Goal: Task Accomplishment & Management: Manage account settings

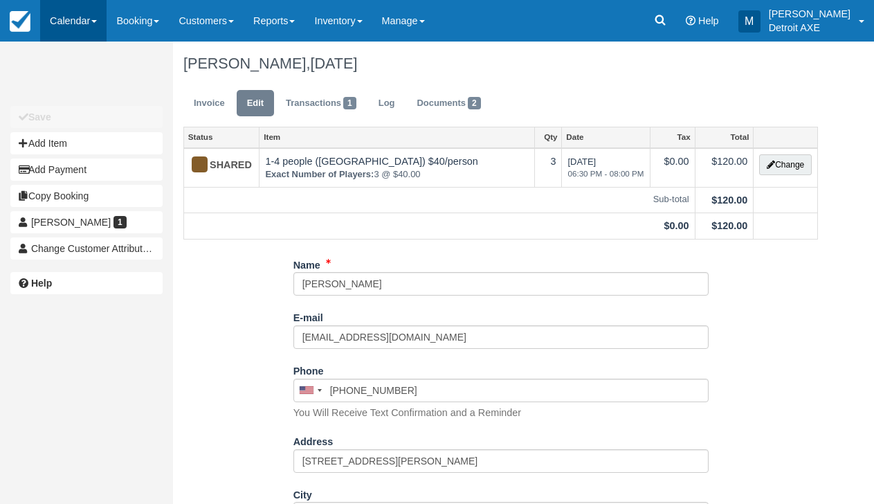
click at [95, 13] on link "Calendar" at bounding box center [73, 21] width 66 height 42
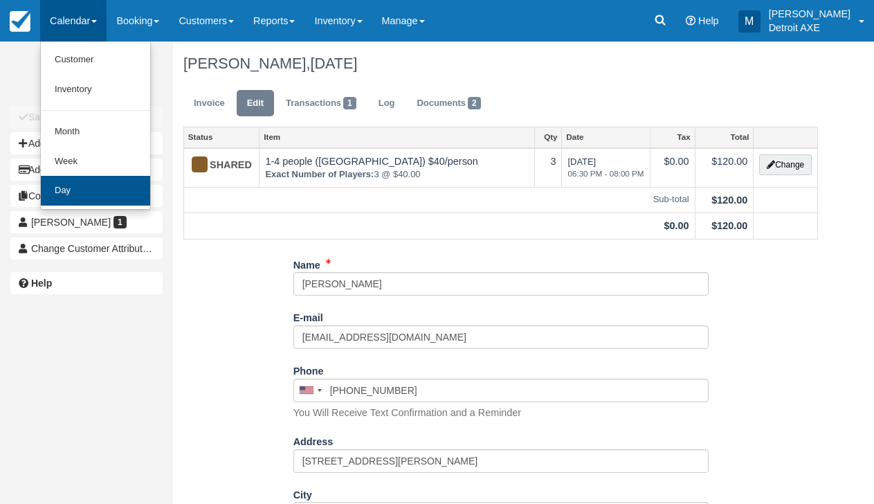
click at [114, 187] on link "Day" at bounding box center [95, 191] width 109 height 30
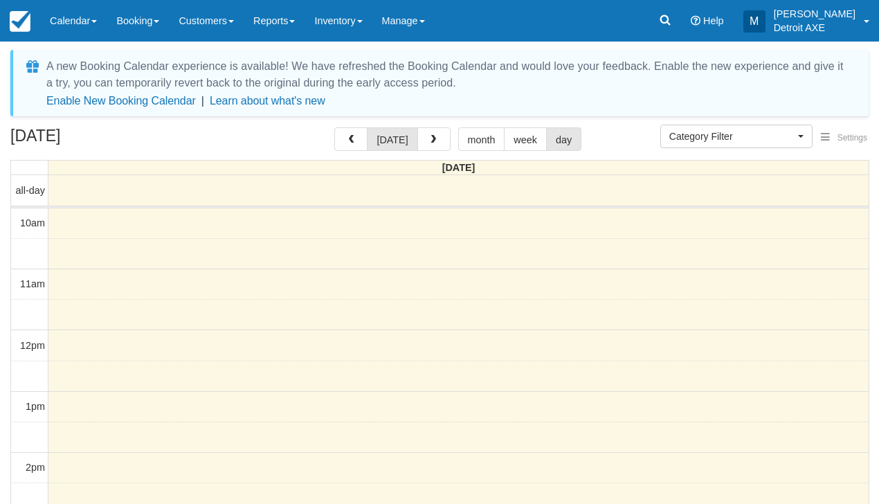
select select
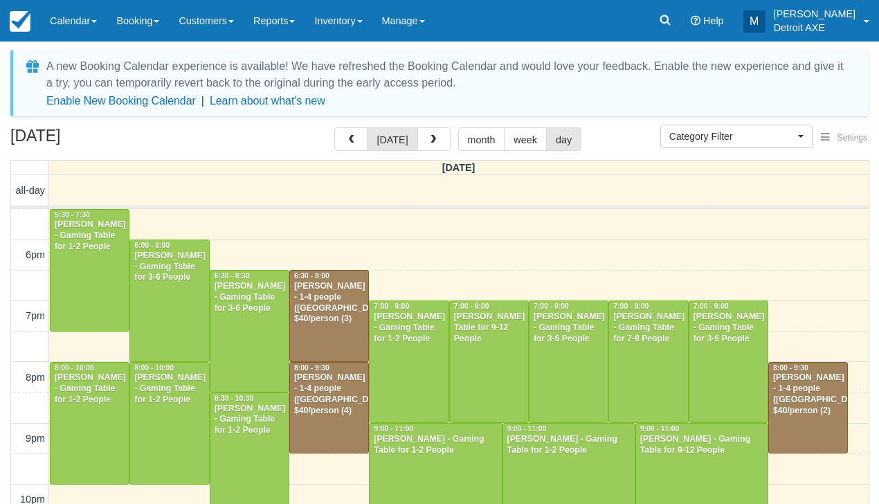
click at [333, 398] on div "Reilly Barth - 1-4 people (Shared Arena) $40/person (4)" at bounding box center [329, 395] width 71 height 44
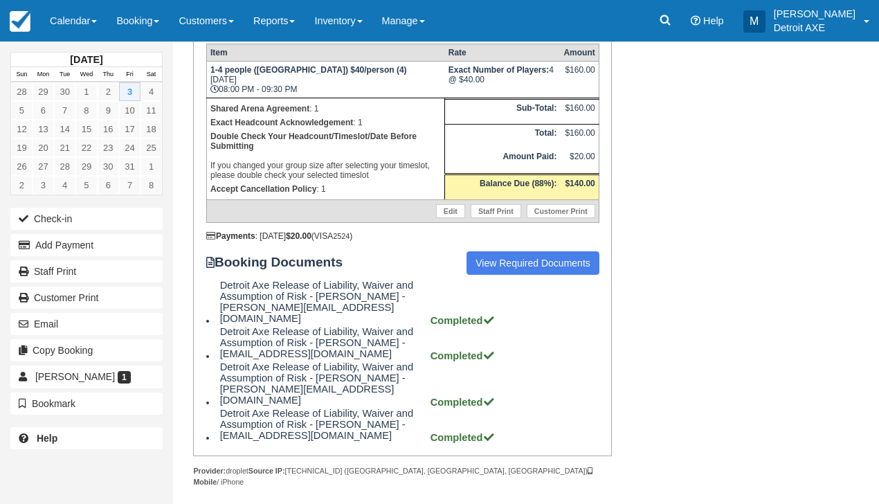
scroll to position [278, 0]
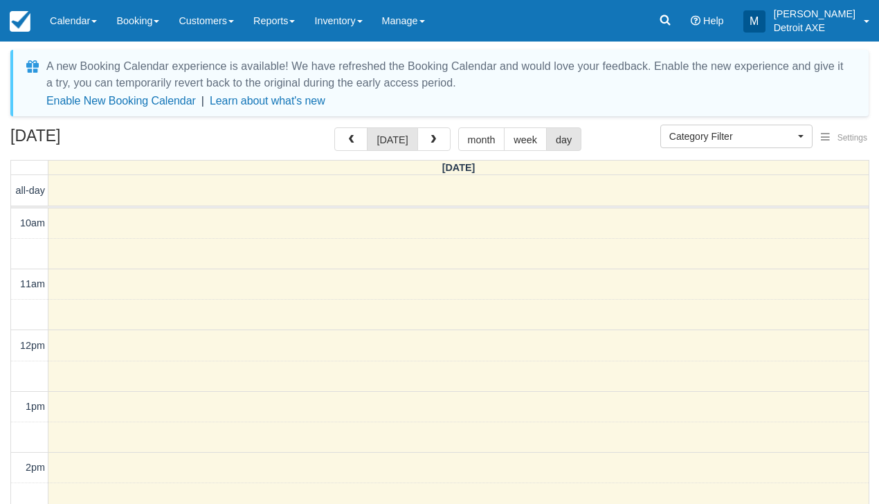
select select
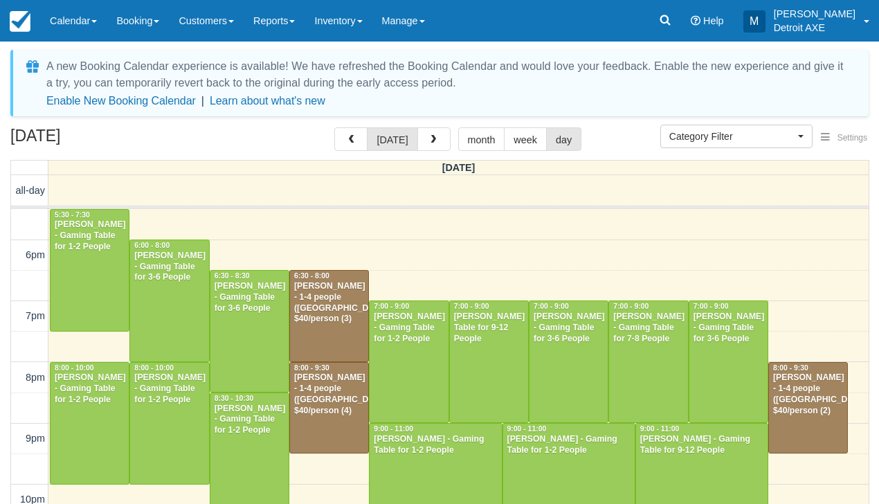
click at [818, 416] on div at bounding box center [808, 408] width 78 height 91
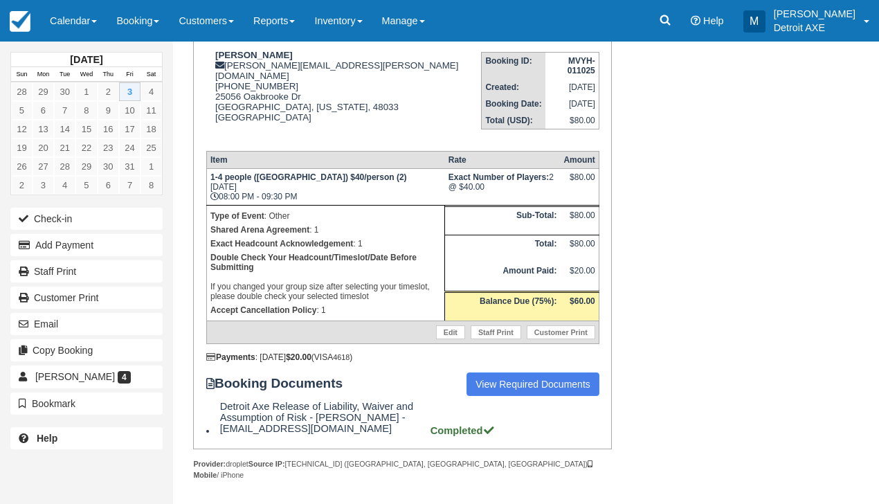
scroll to position [180, 0]
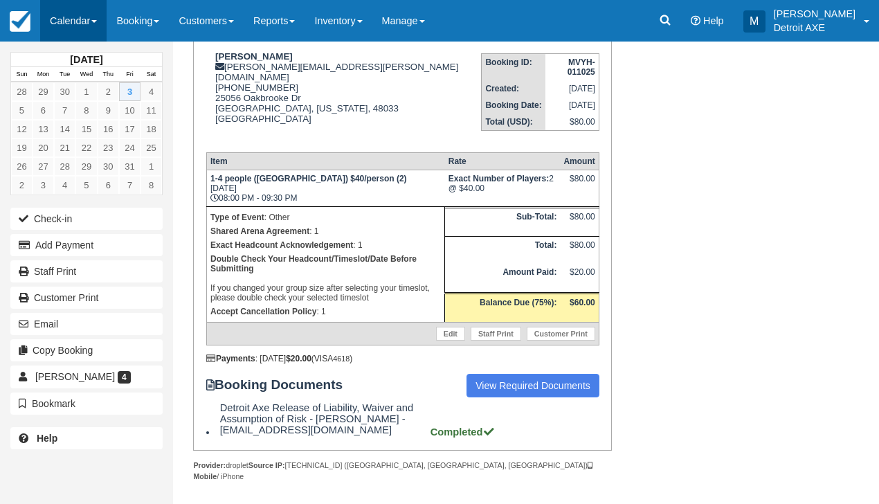
click at [93, 21] on link "Calendar" at bounding box center [73, 21] width 66 height 42
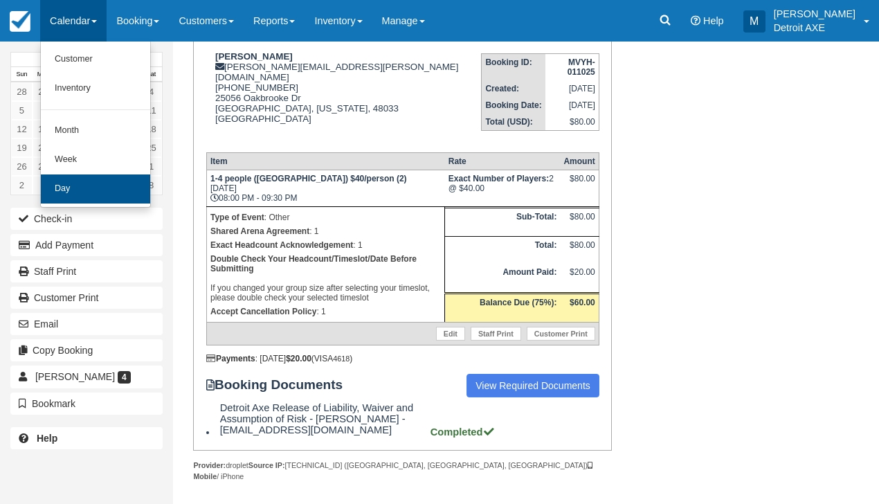
click at [134, 184] on link "Day" at bounding box center [95, 188] width 109 height 29
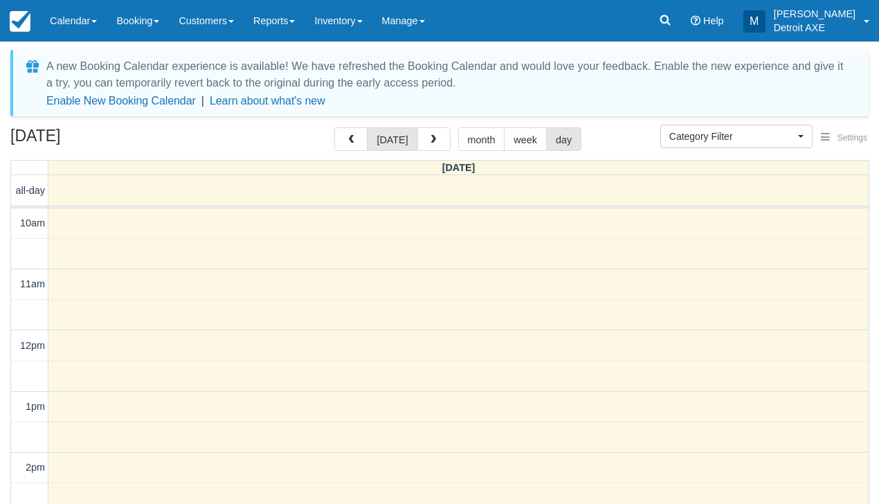
select select
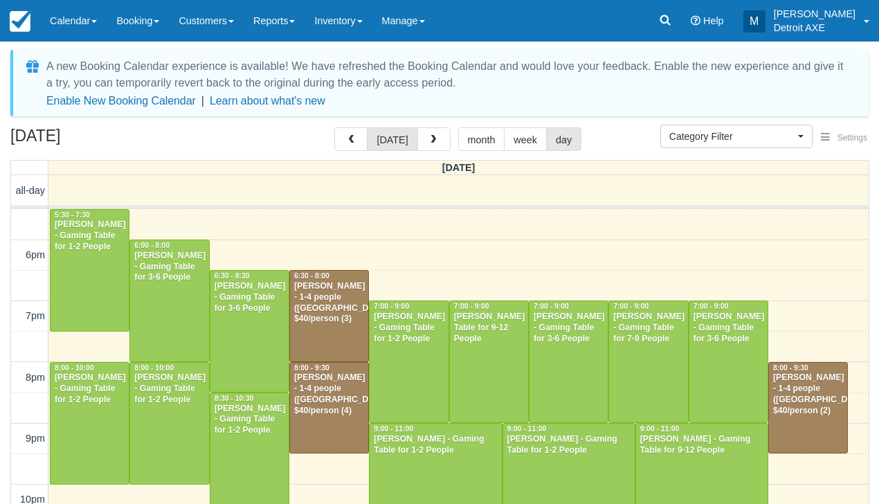
drag, startPoint x: 769, startPoint y: 1, endPoint x: 766, endPoint y: -15, distance: 16.7
click at [437, 134] on button "button" at bounding box center [434, 139] width 33 height 24
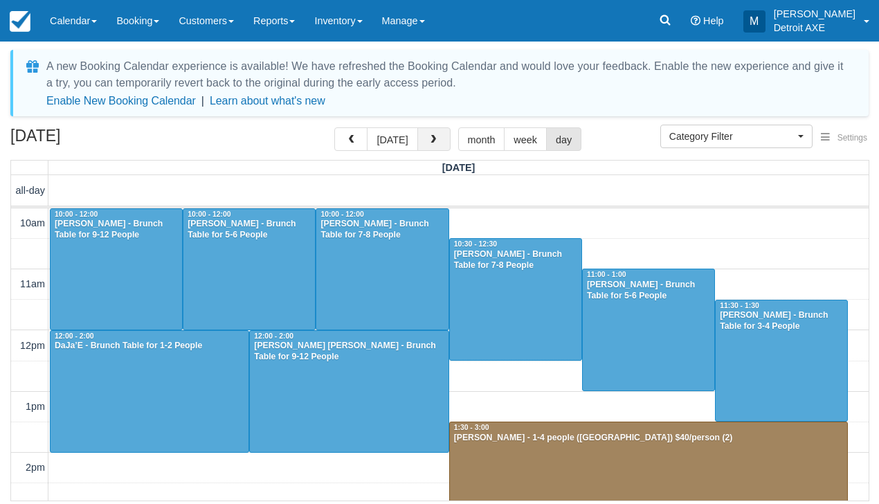
scroll to position [532, 0]
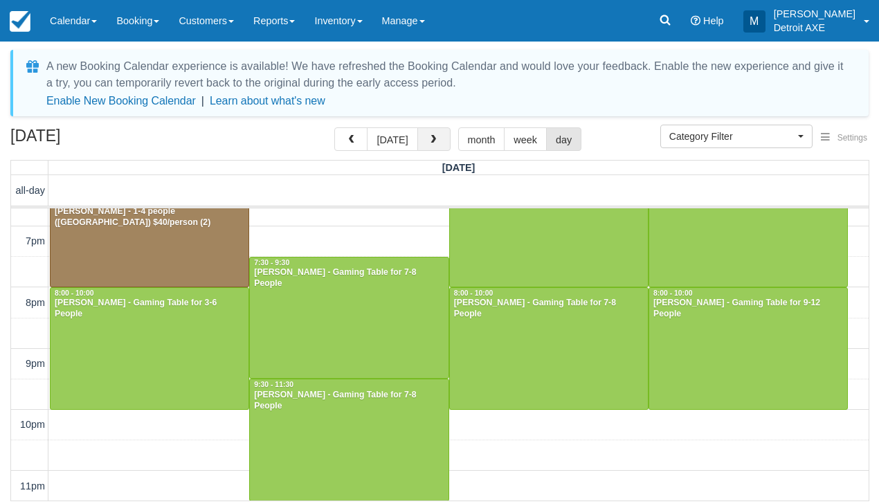
click at [437, 134] on button "button" at bounding box center [434, 139] width 33 height 24
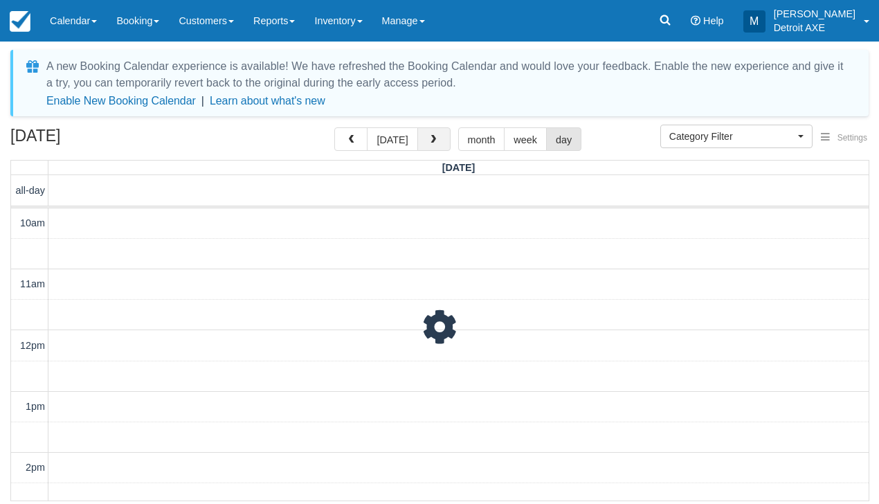
scroll to position [532, 0]
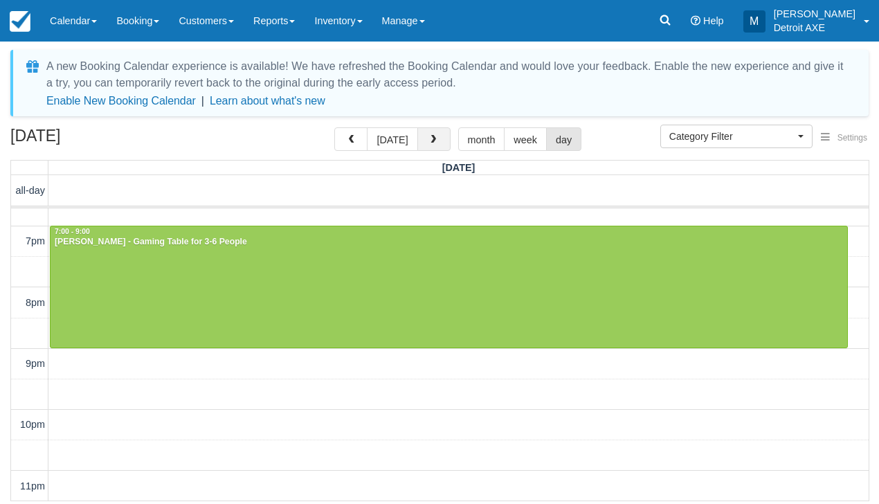
click at [435, 129] on button "button" at bounding box center [434, 139] width 33 height 24
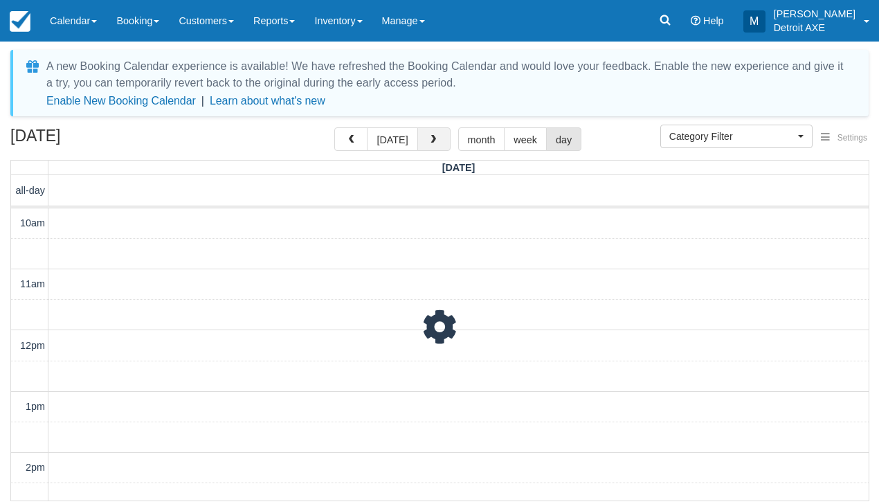
scroll to position [532, 0]
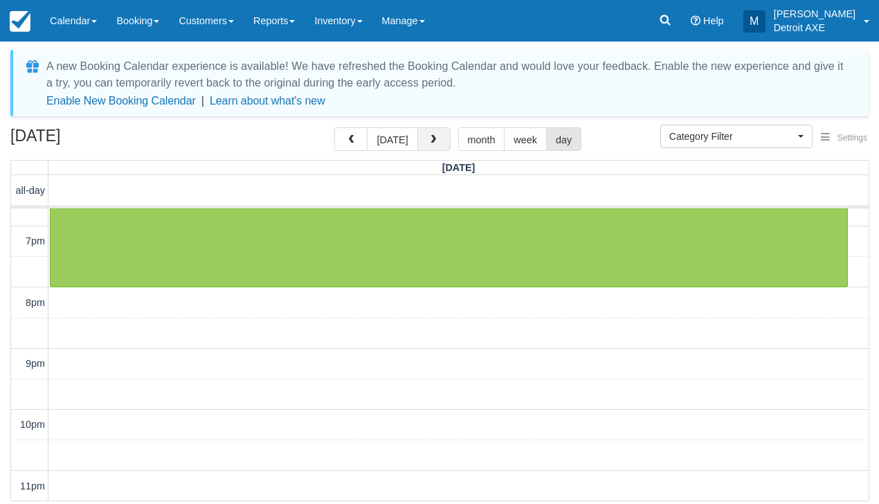
click at [435, 129] on button "button" at bounding box center [434, 139] width 33 height 24
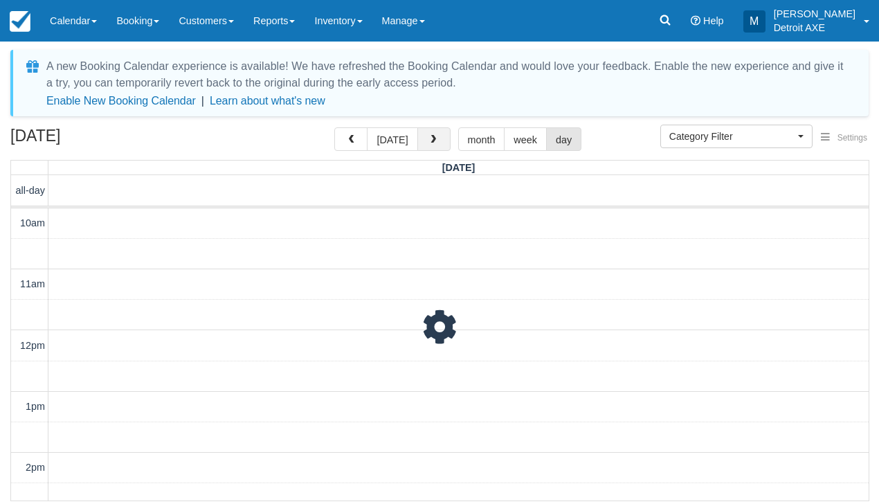
scroll to position [532, 0]
click at [435, 129] on button "button" at bounding box center [434, 139] width 33 height 24
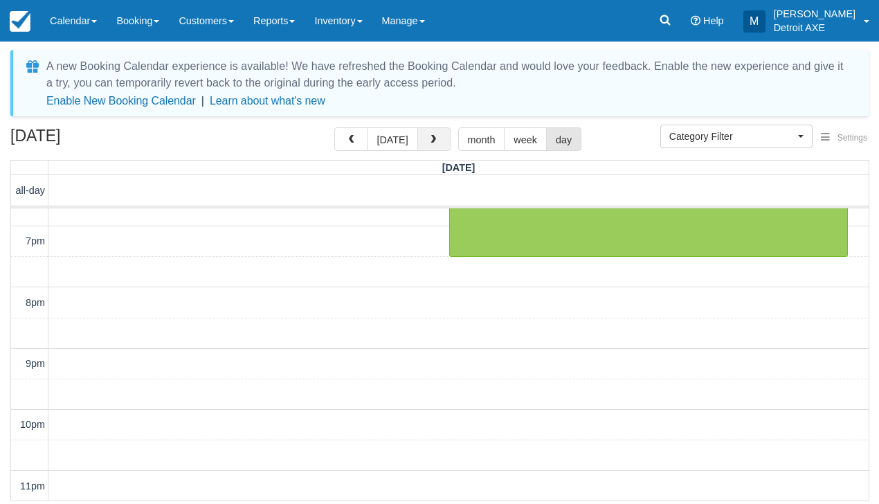
click at [435, 129] on button "button" at bounding box center [434, 139] width 33 height 24
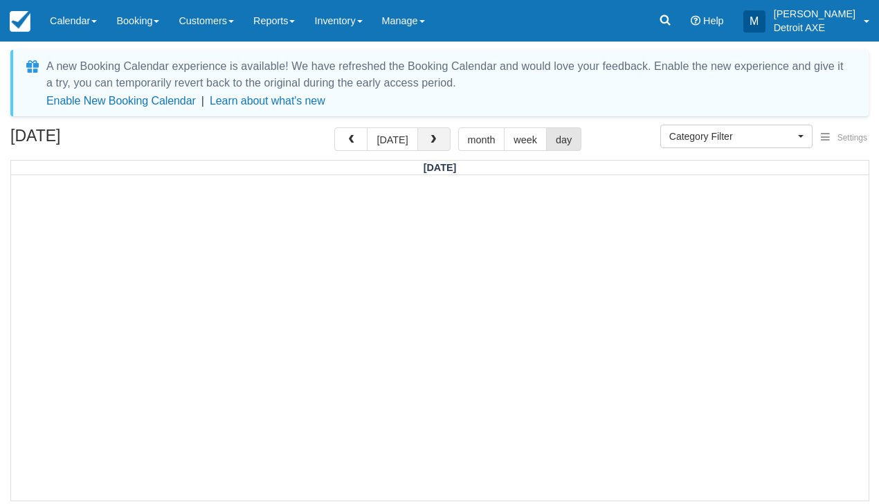
click at [431, 138] on span "button" at bounding box center [434, 140] width 10 height 10
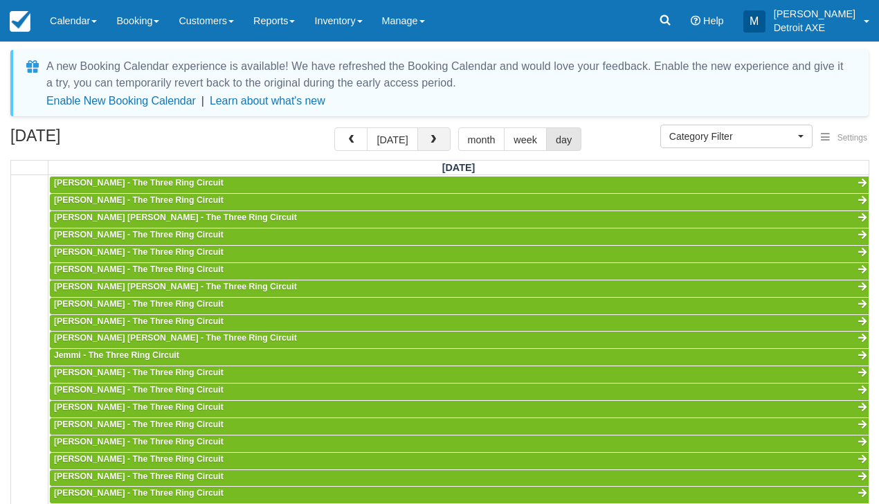
scroll to position [613, 0]
click at [436, 146] on button "button" at bounding box center [434, 139] width 33 height 24
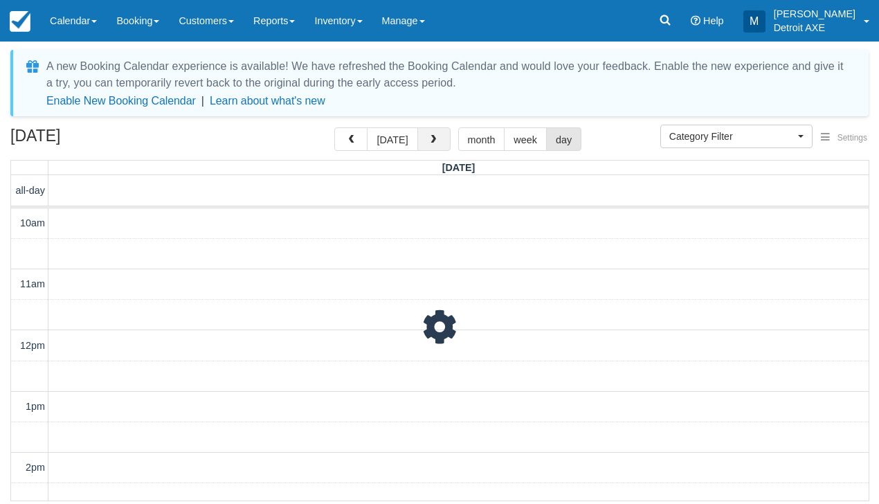
scroll to position [532, 0]
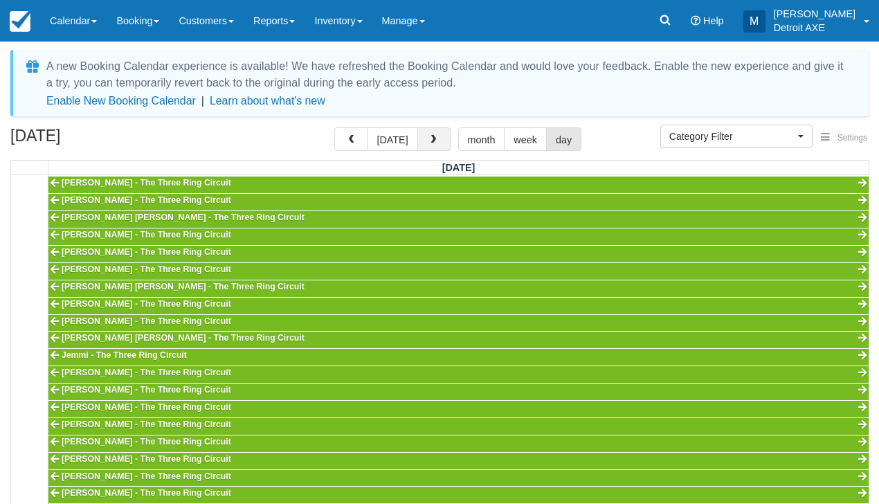
click at [436, 146] on button "button" at bounding box center [434, 139] width 33 height 24
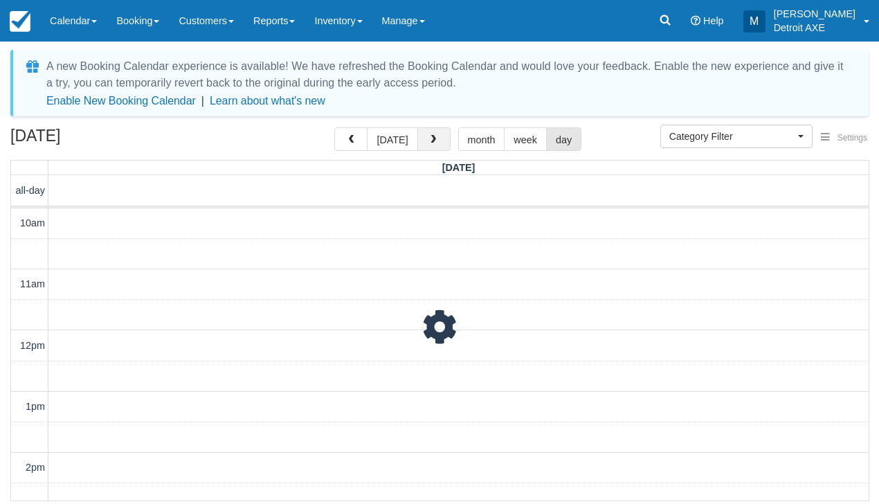
scroll to position [532, 0]
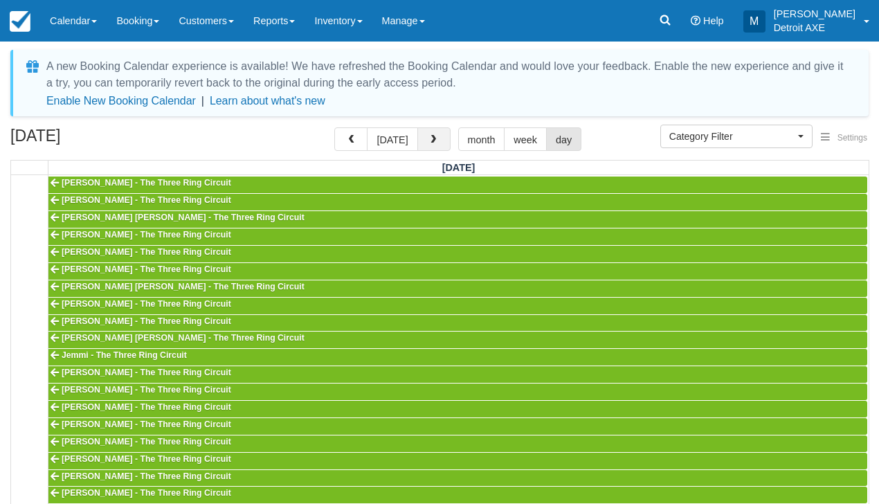
click at [436, 146] on button "button" at bounding box center [434, 139] width 33 height 24
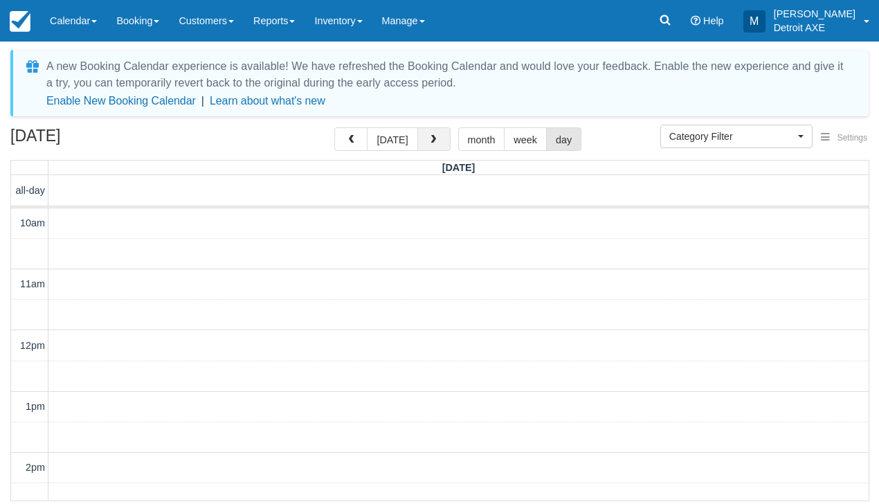
scroll to position [532, 0]
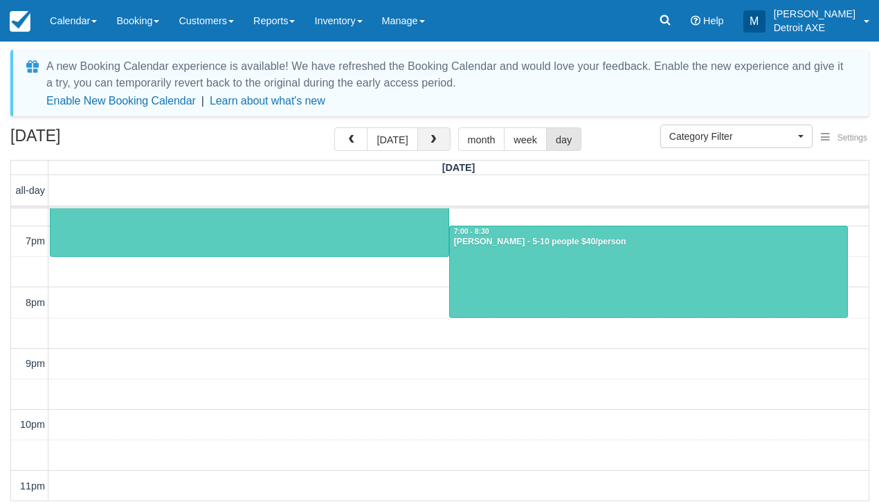
click at [436, 146] on button "button" at bounding box center [434, 139] width 33 height 24
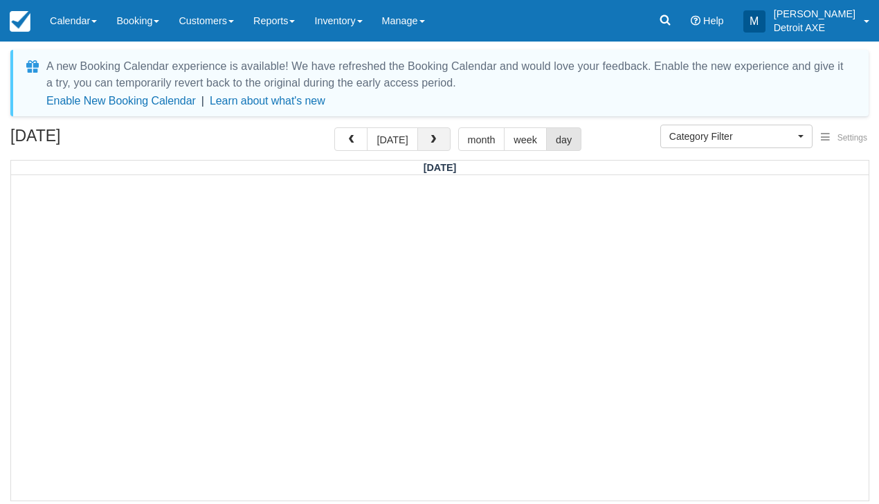
click at [436, 146] on button "button" at bounding box center [434, 139] width 33 height 24
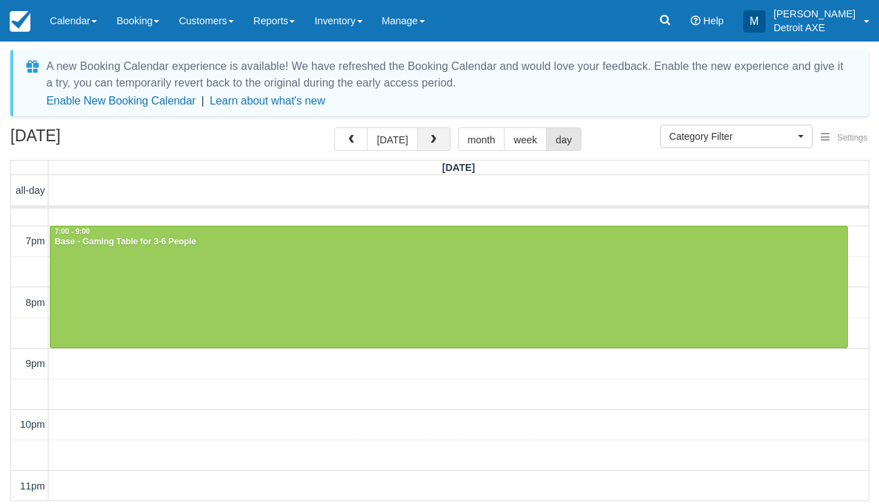
click at [436, 146] on button "button" at bounding box center [434, 139] width 33 height 24
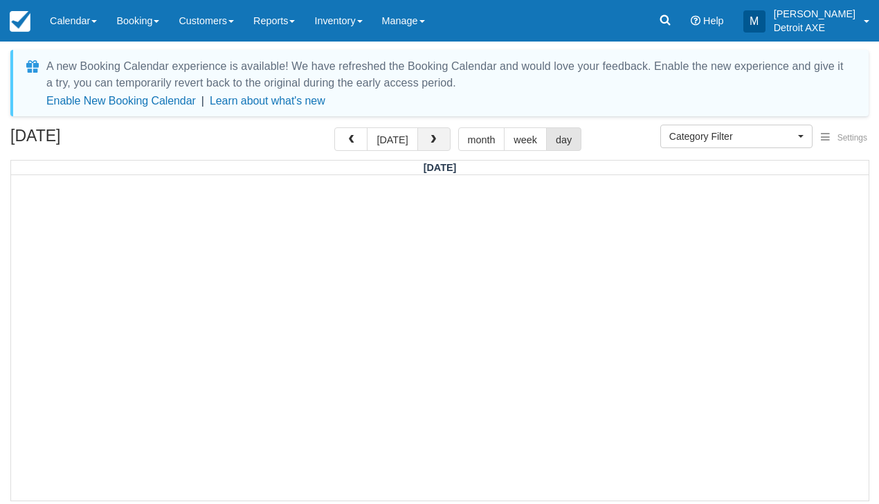
click at [436, 146] on button "button" at bounding box center [434, 139] width 33 height 24
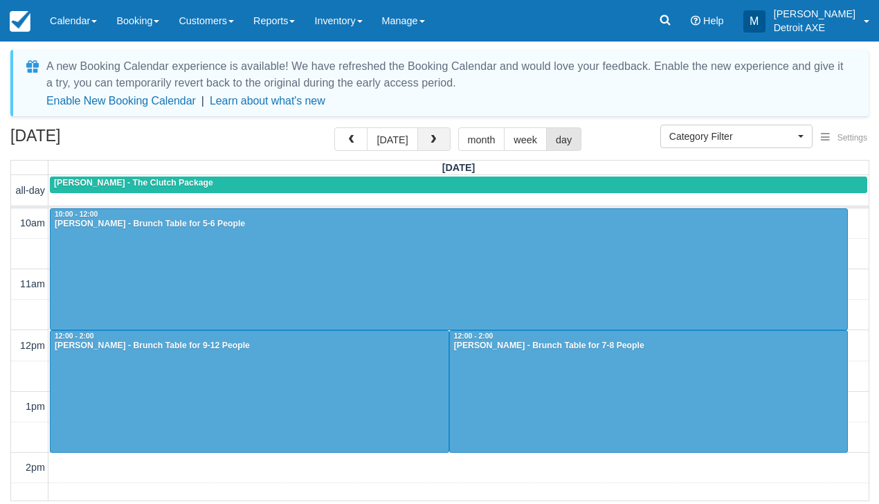
click at [436, 146] on button "button" at bounding box center [434, 139] width 33 height 24
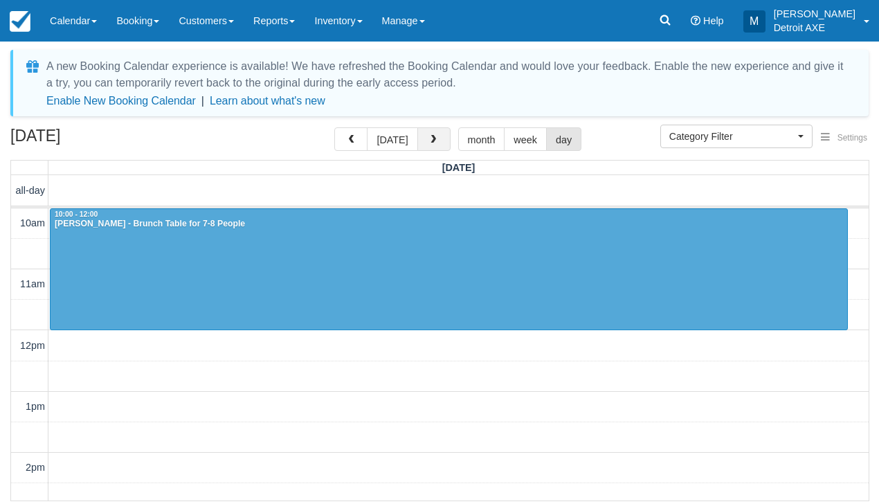
scroll to position [532, 0]
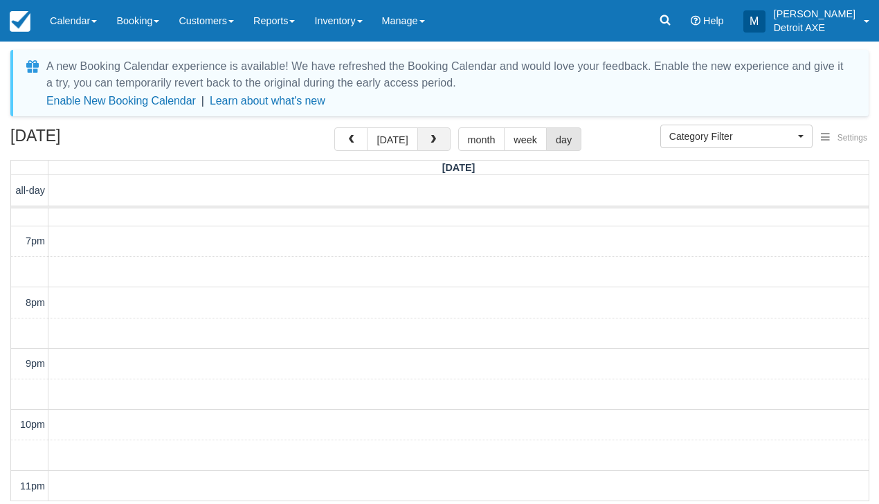
click at [436, 146] on button "button" at bounding box center [434, 139] width 33 height 24
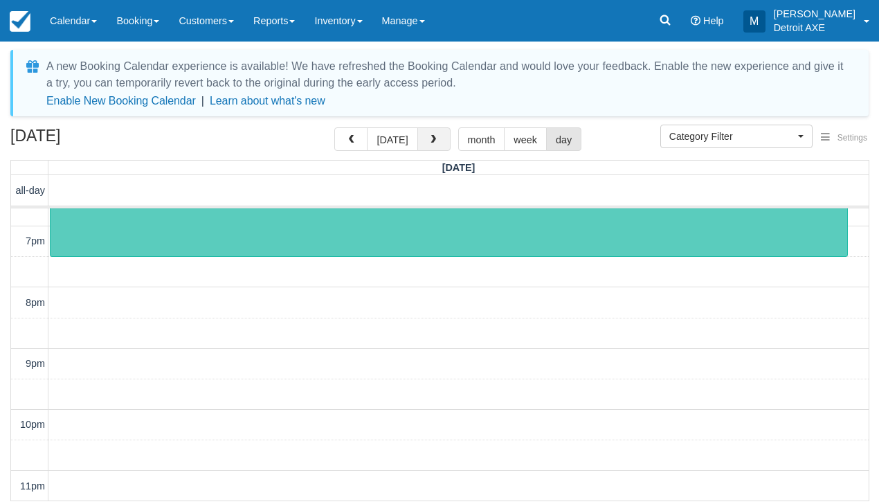
click at [436, 146] on button "button" at bounding box center [434, 139] width 33 height 24
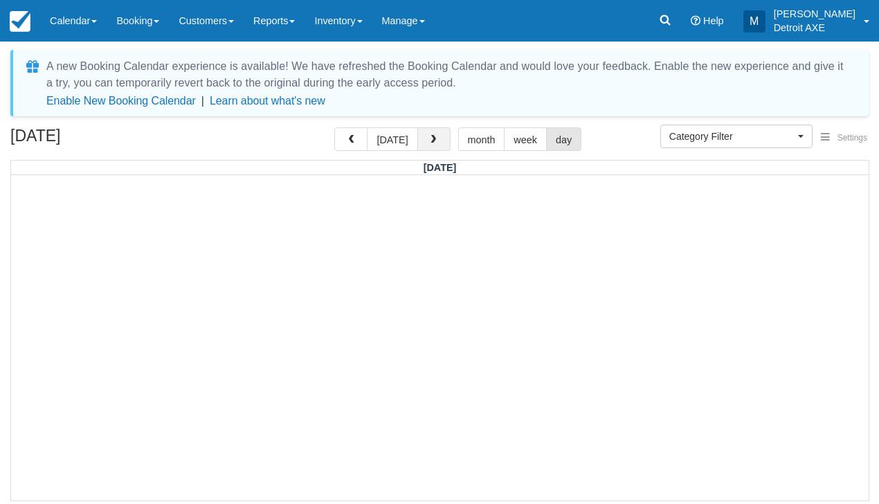
click at [436, 146] on button "button" at bounding box center [434, 139] width 33 height 24
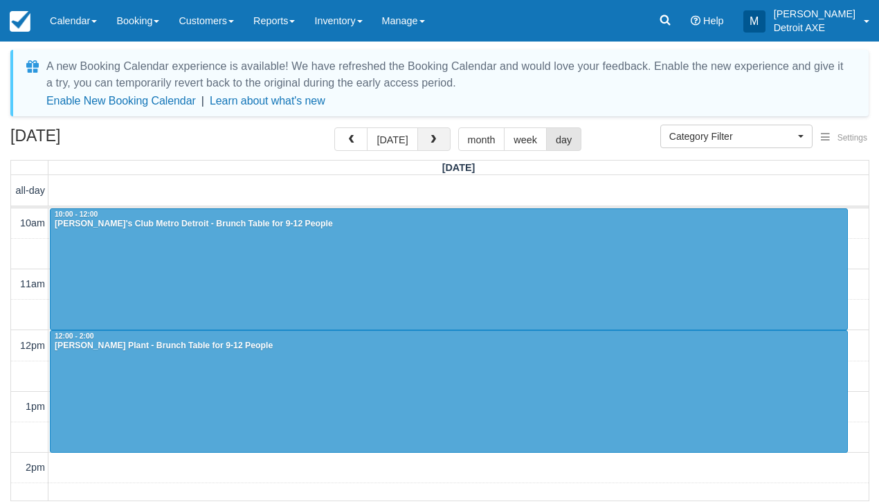
click at [436, 146] on button "button" at bounding box center [434, 139] width 33 height 24
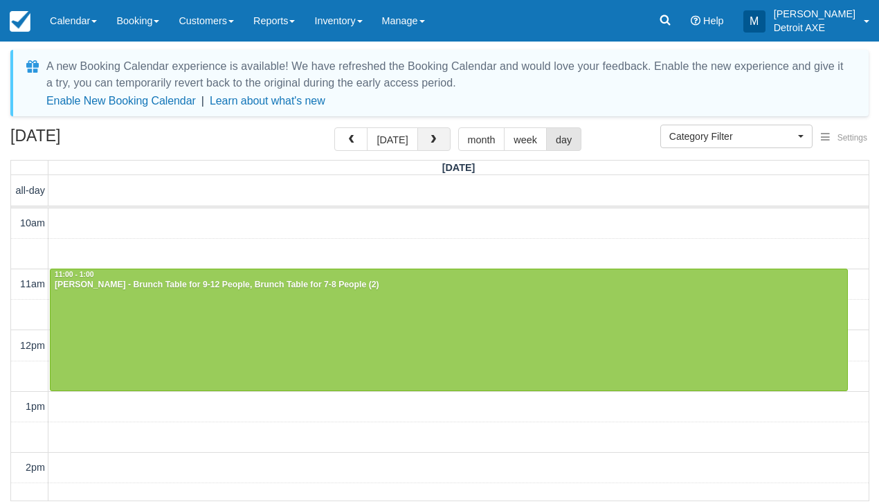
click at [436, 146] on button "button" at bounding box center [434, 139] width 33 height 24
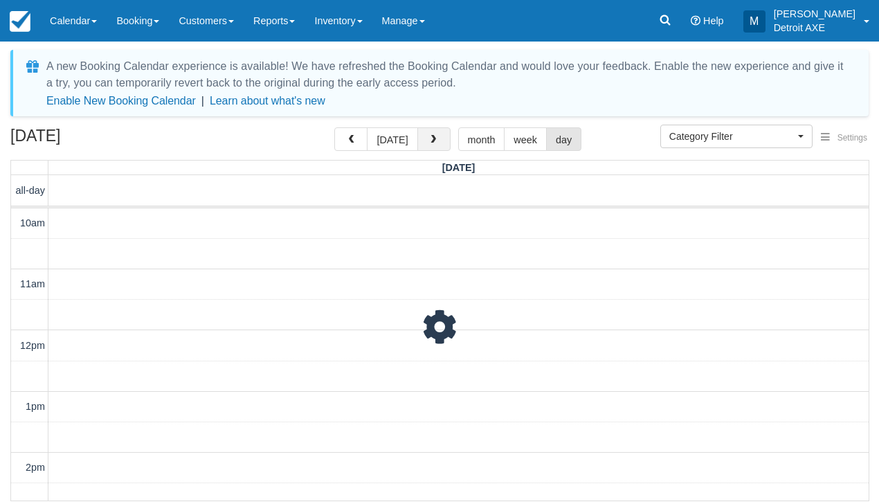
click at [436, 146] on button "button" at bounding box center [434, 139] width 33 height 24
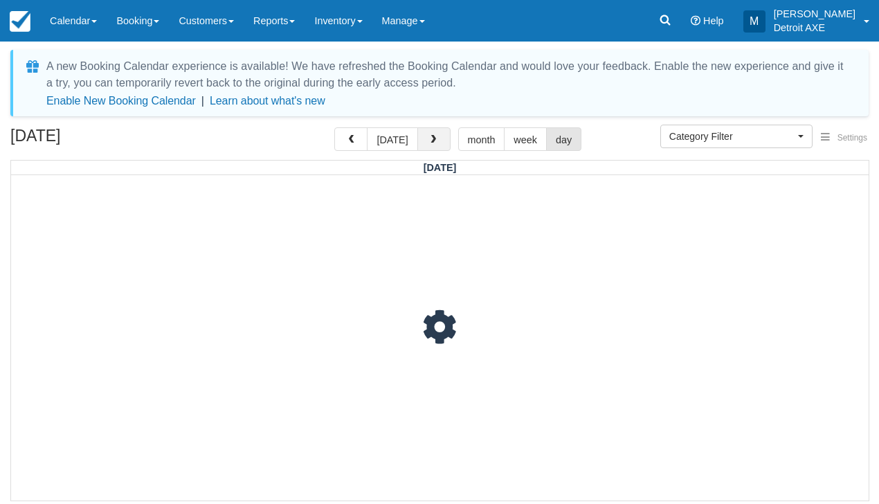
click at [436, 146] on button "button" at bounding box center [434, 139] width 33 height 24
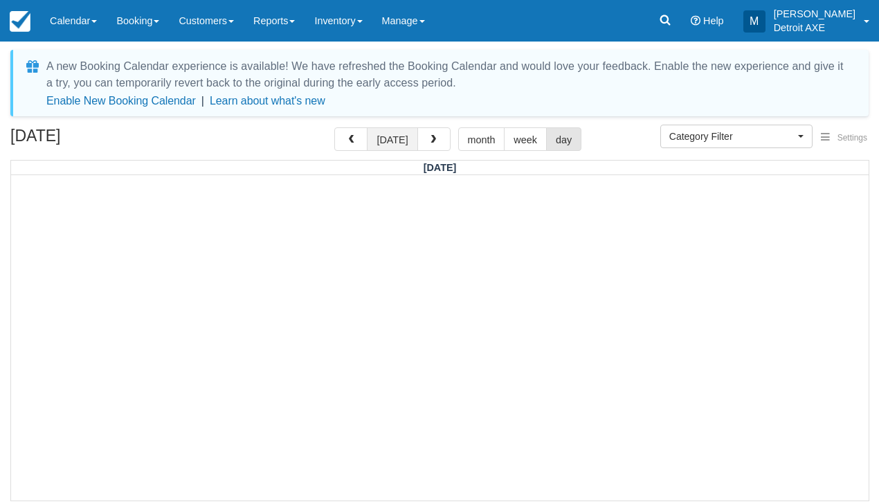
click at [379, 144] on button "[DATE]" at bounding box center [392, 139] width 51 height 24
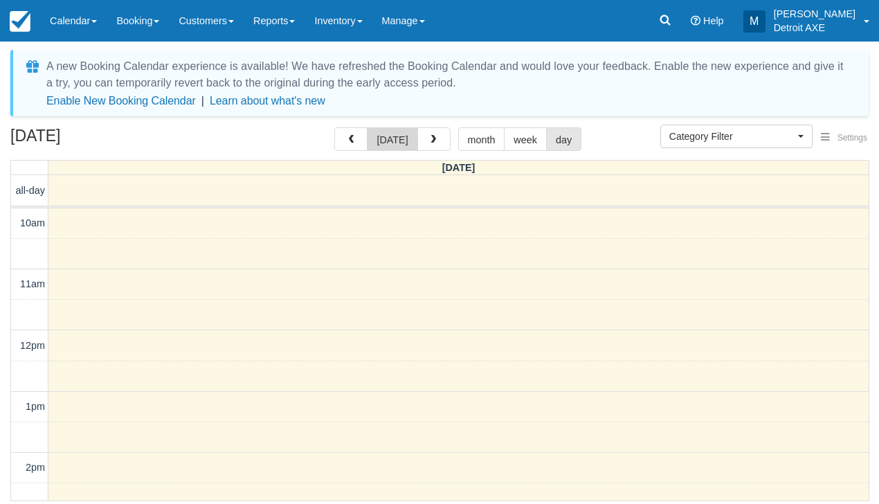
scroll to position [532, 0]
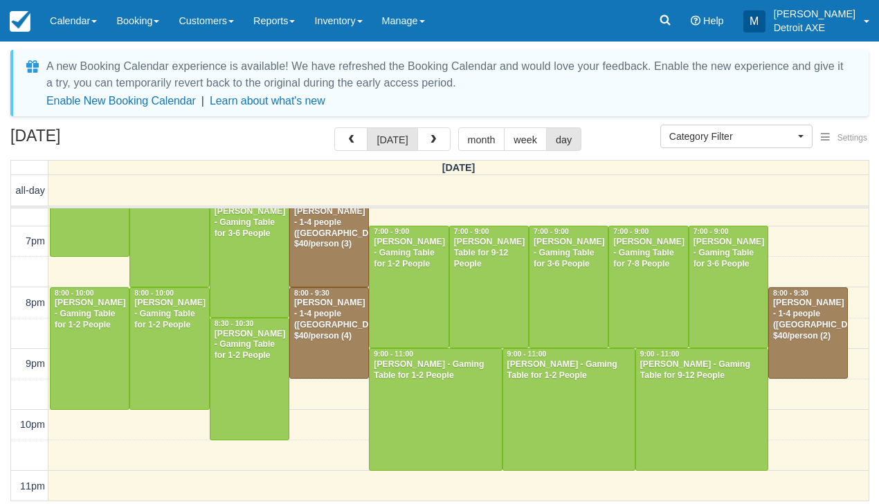
click at [340, 323] on div "Reilly Barth - 1-4 people (Shared Arena) $40/person (4)" at bounding box center [329, 320] width 71 height 44
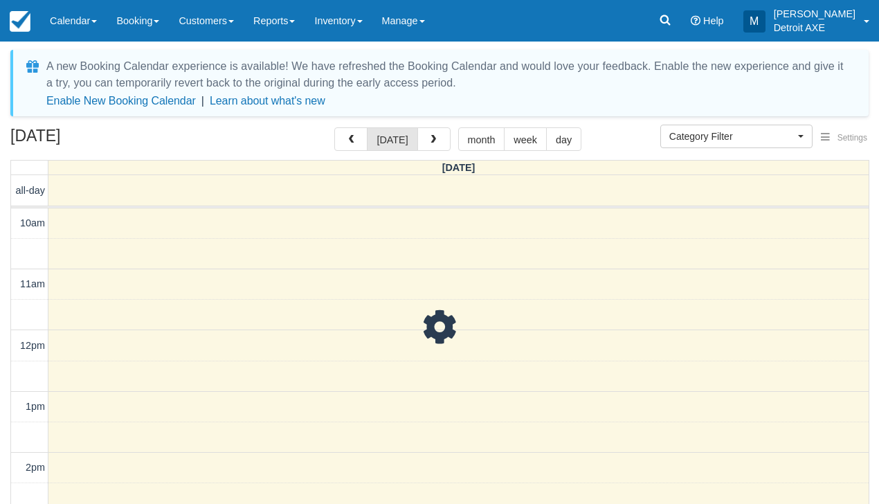
select select
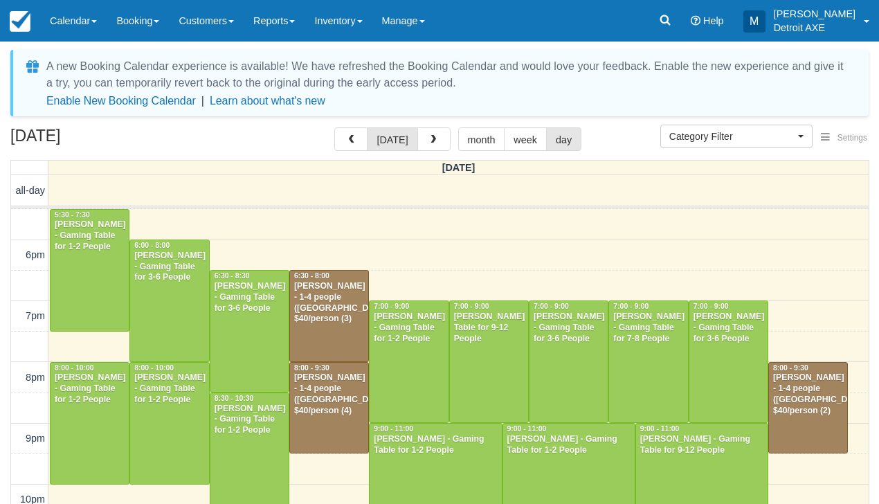
click at [798, 384] on div "William Rembert - 1-4 people (Shared Arena) $40/person (2)" at bounding box center [808, 395] width 71 height 44
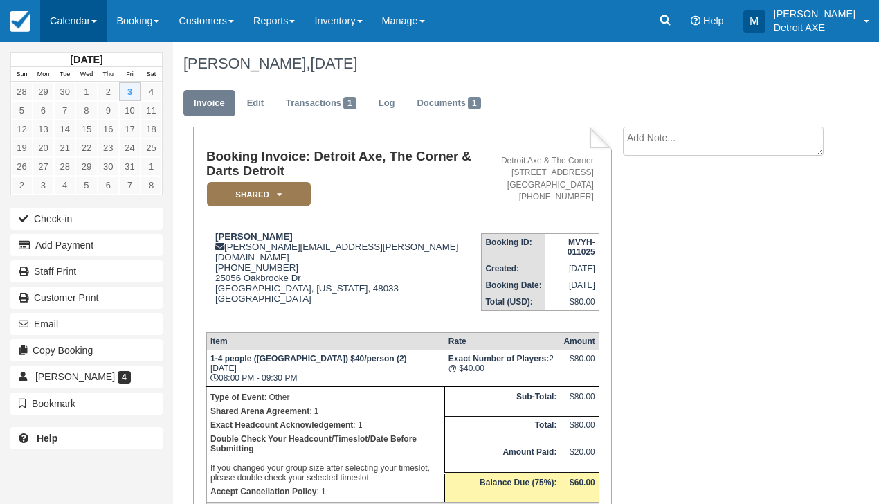
click at [91, 37] on link "Calendar" at bounding box center [73, 21] width 66 height 42
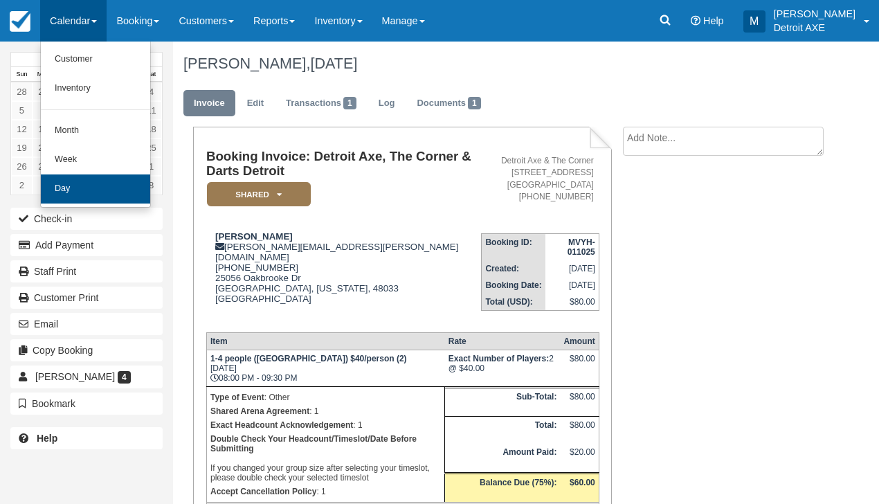
click at [107, 181] on link "Day" at bounding box center [95, 188] width 109 height 29
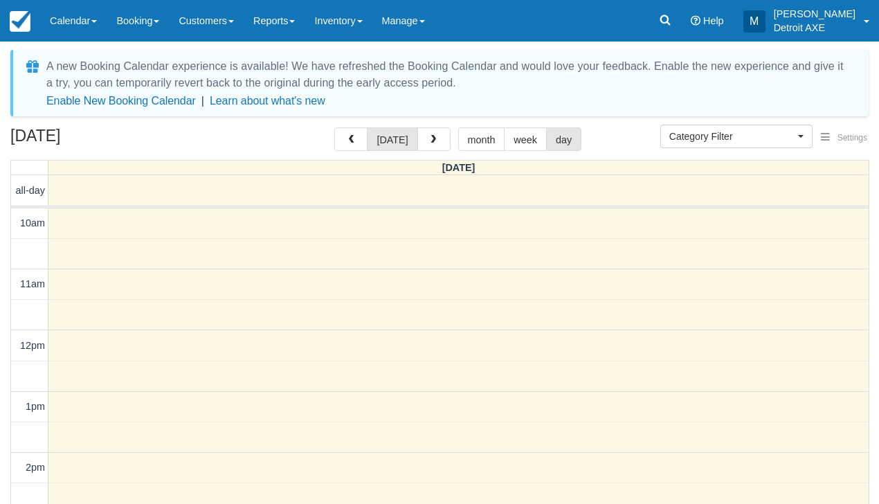
select select
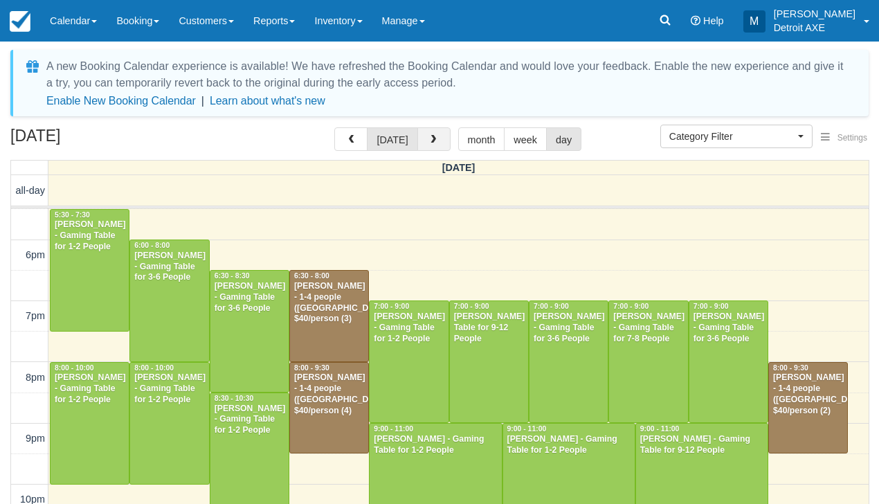
click at [440, 143] on button "button" at bounding box center [434, 139] width 33 height 24
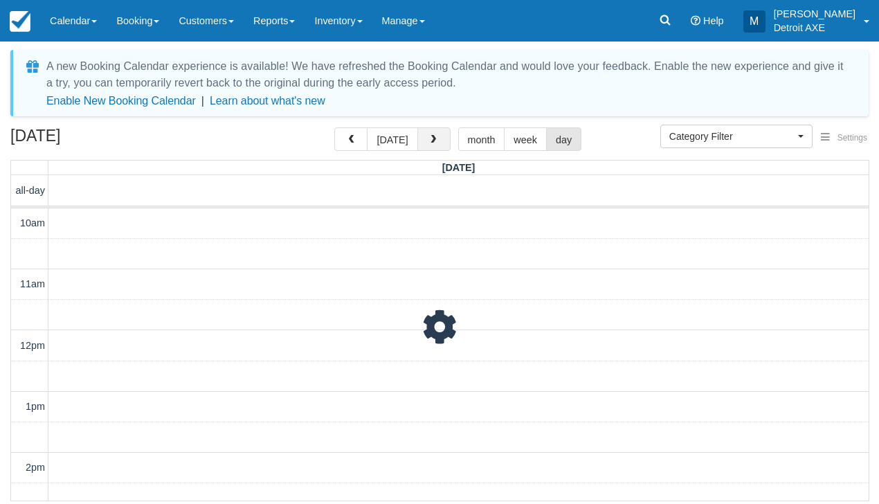
scroll to position [532, 0]
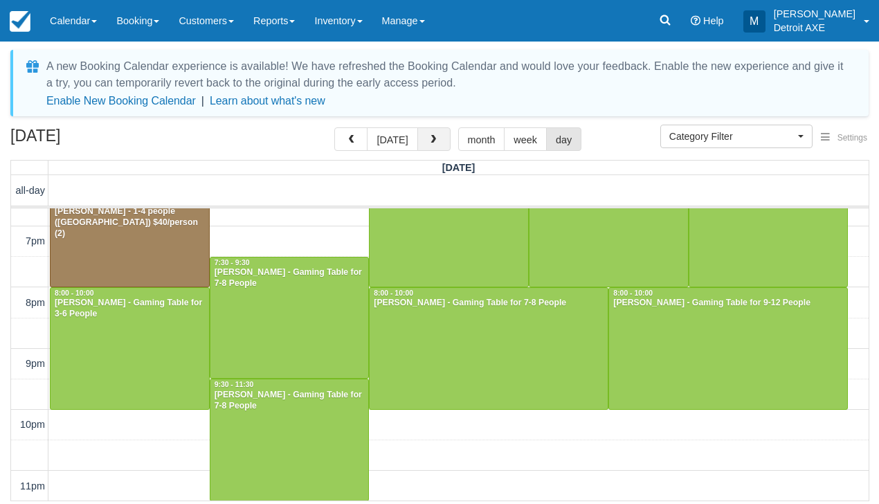
click at [440, 143] on button "button" at bounding box center [434, 139] width 33 height 24
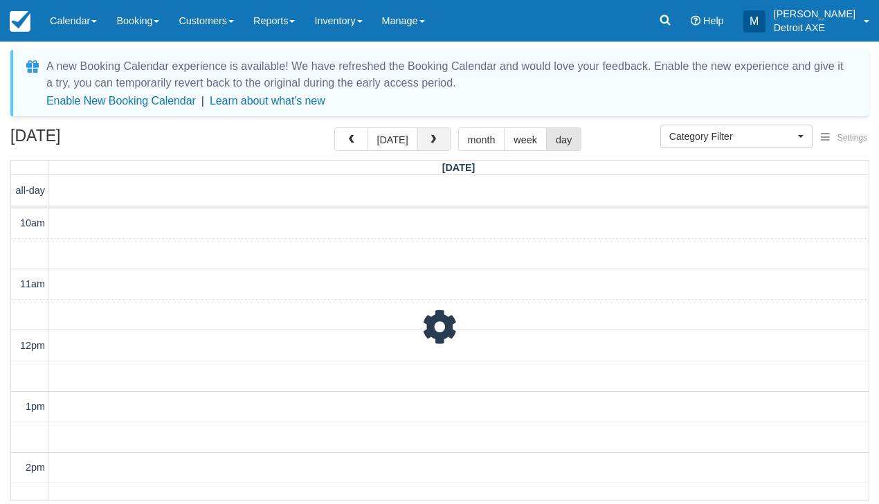
scroll to position [532, 0]
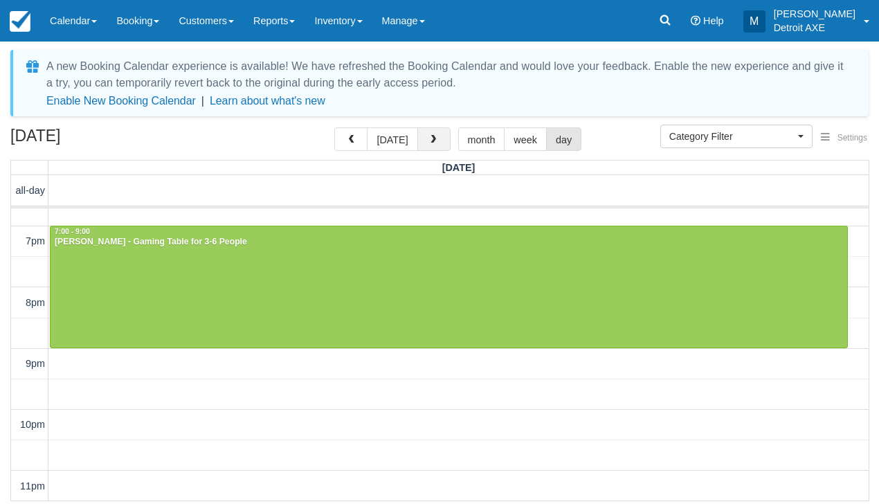
click at [440, 143] on button "button" at bounding box center [434, 139] width 33 height 24
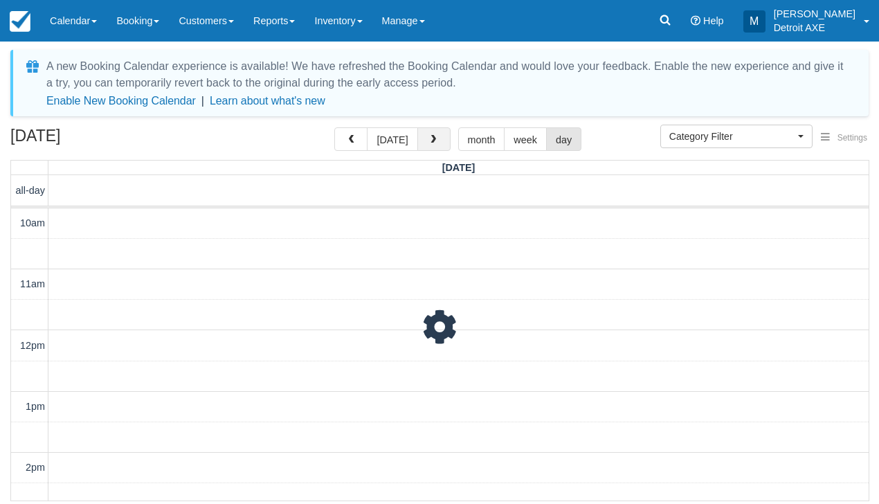
scroll to position [532, 0]
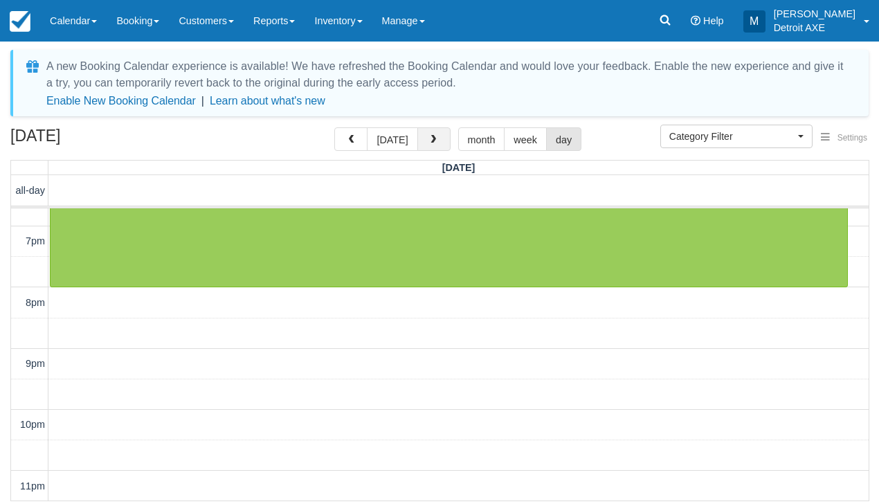
click at [440, 143] on button "button" at bounding box center [434, 139] width 33 height 24
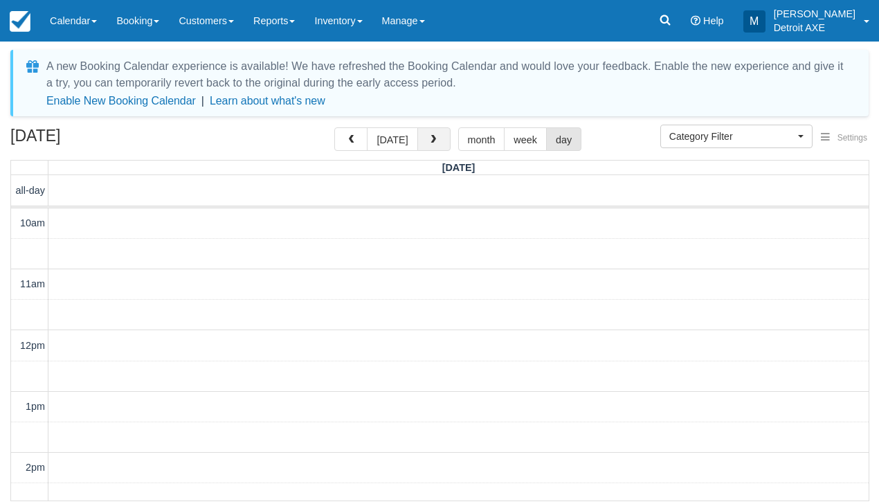
scroll to position [532, 0]
click at [440, 143] on button "button" at bounding box center [434, 139] width 33 height 24
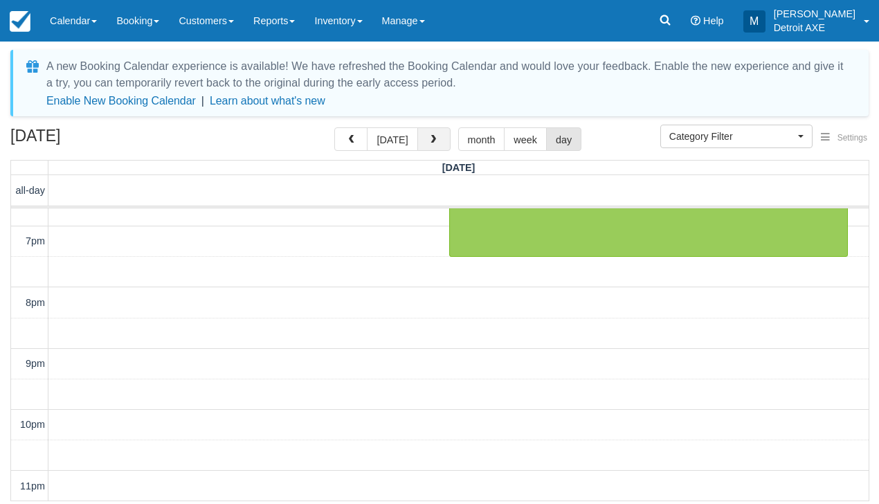
click at [440, 143] on button "button" at bounding box center [434, 139] width 33 height 24
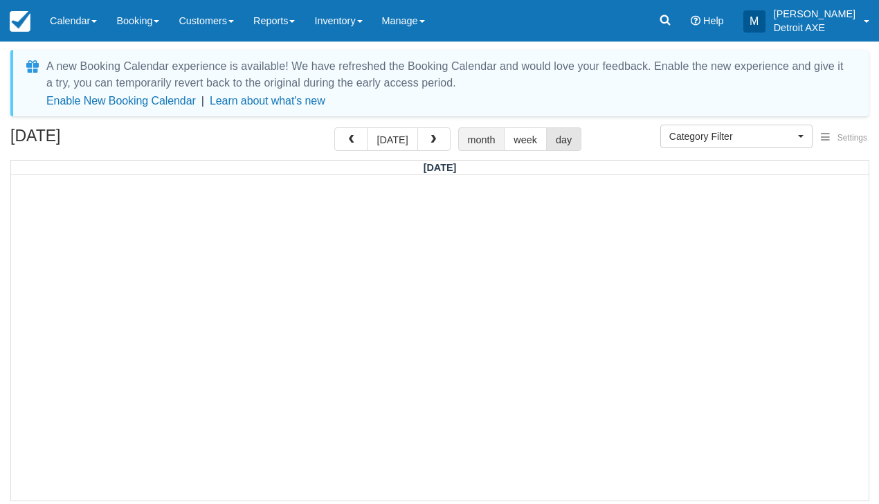
click at [481, 143] on button "month" at bounding box center [481, 139] width 47 height 24
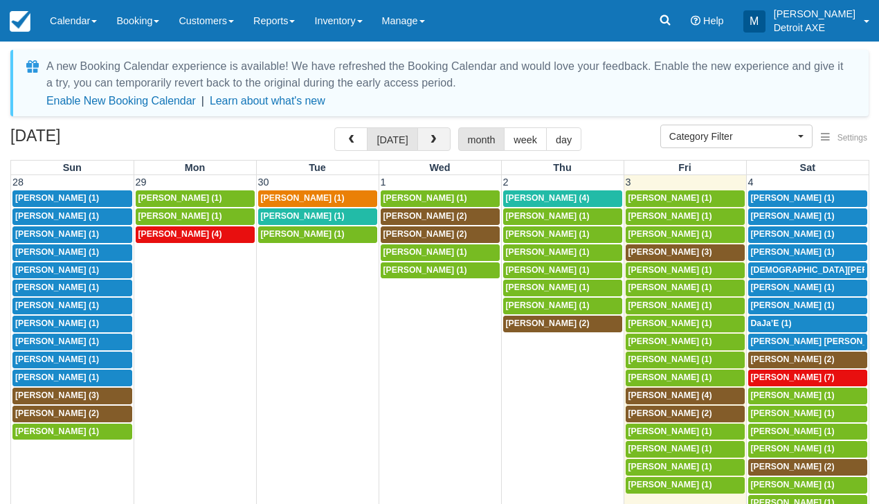
click at [434, 138] on span "button" at bounding box center [434, 140] width 10 height 10
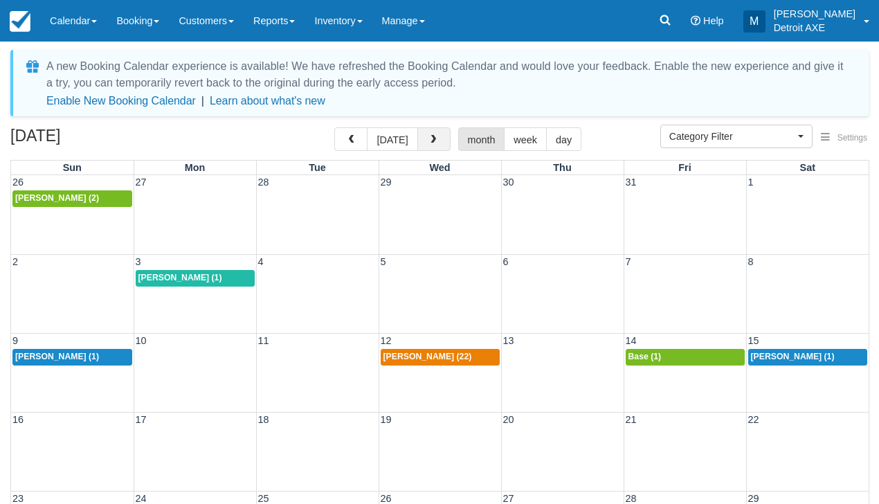
click at [434, 138] on span "button" at bounding box center [434, 140] width 10 height 10
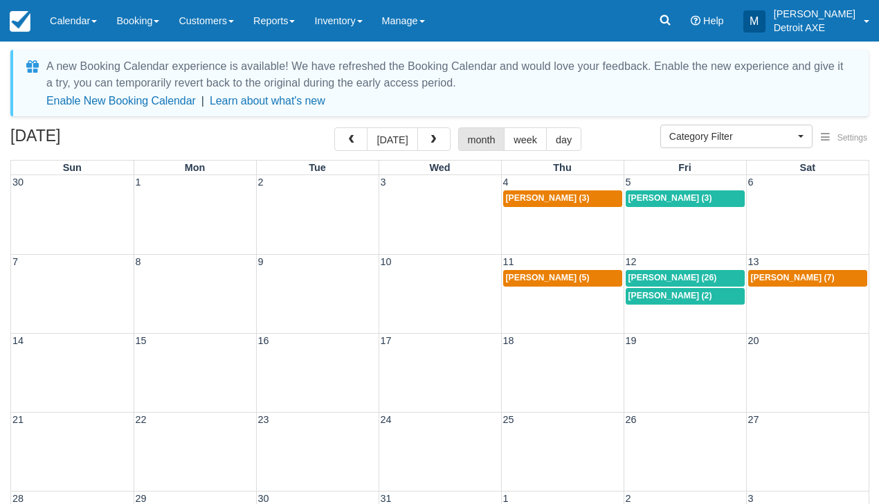
click at [541, 199] on span "Michelle Miesch (3)" at bounding box center [548, 198] width 84 height 10
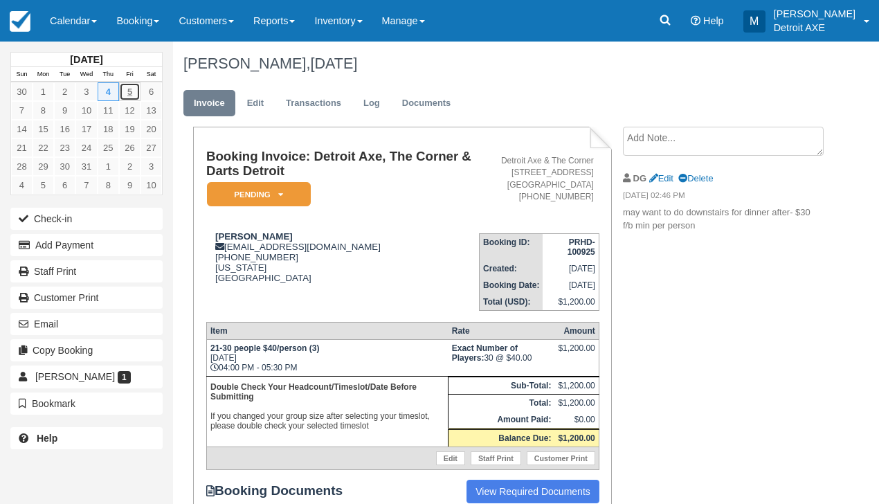
click at [129, 89] on link "5" at bounding box center [129, 91] width 21 height 19
click at [131, 91] on link "5" at bounding box center [129, 91] width 21 height 19
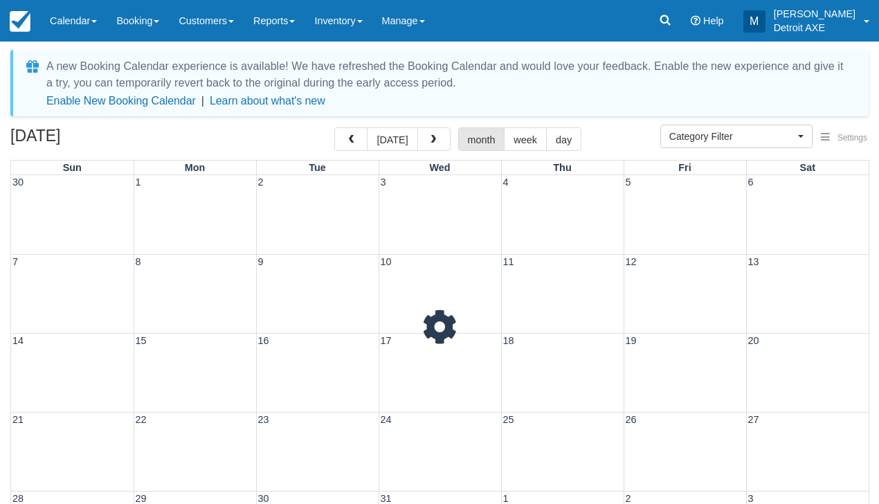
select select
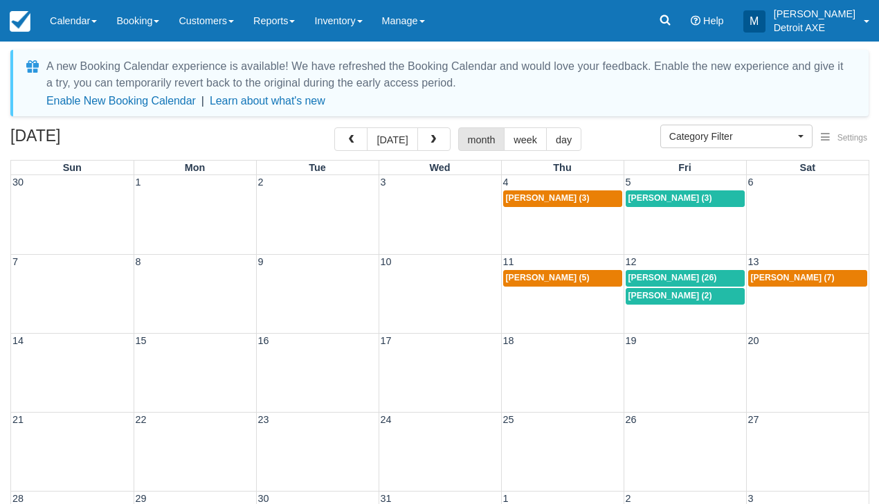
click at [682, 196] on span "[PERSON_NAME] (3)" at bounding box center [671, 198] width 84 height 10
select select
click at [528, 275] on span "Tom Anderson (5)" at bounding box center [548, 278] width 84 height 10
select select
click at [680, 277] on span "Emily Annis (26)" at bounding box center [673, 278] width 89 height 10
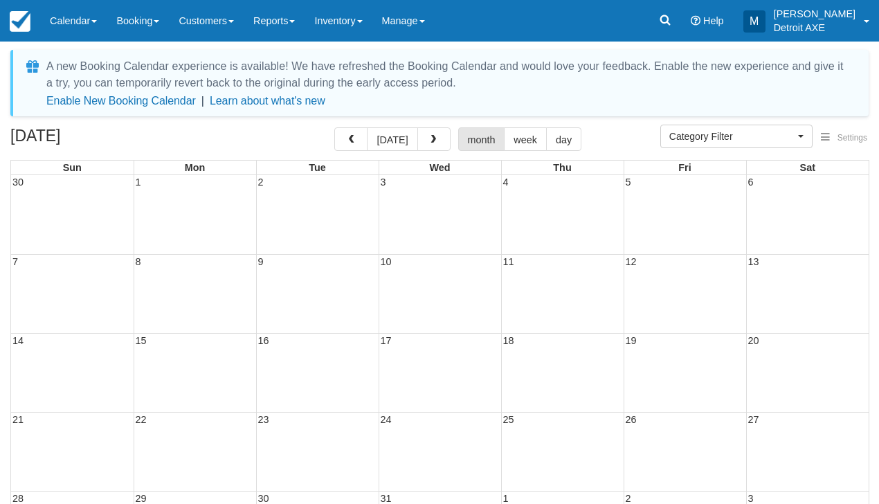
select select
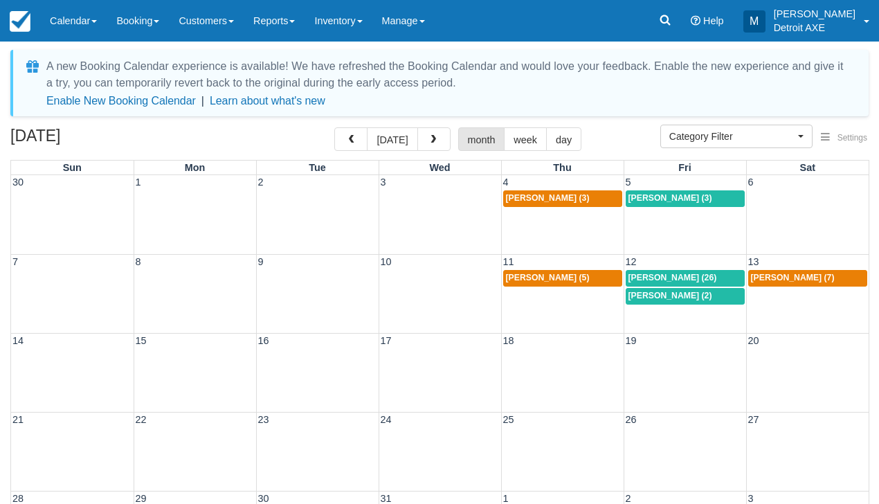
click at [652, 293] on span "Lisa Blanchard (2)" at bounding box center [671, 296] width 84 height 10
select select
click at [783, 282] on link "Lindsey Opris (7)" at bounding box center [808, 278] width 120 height 17
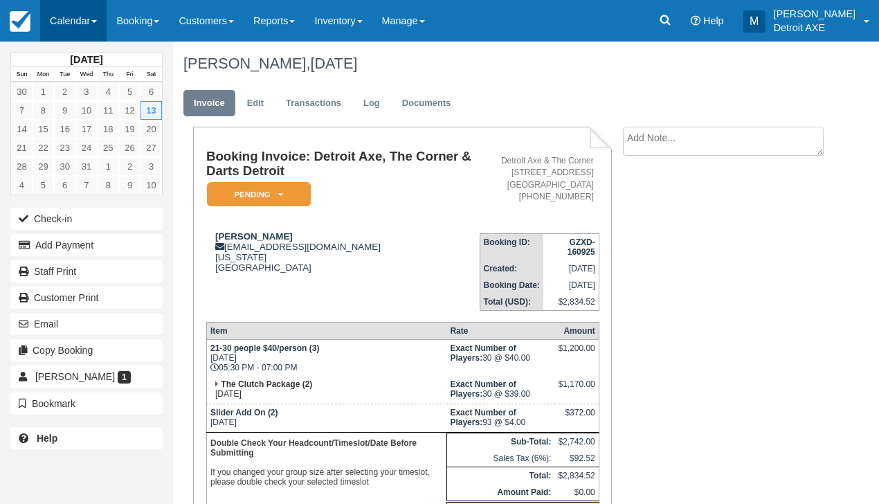
click at [89, 11] on link "Calendar" at bounding box center [73, 21] width 66 height 42
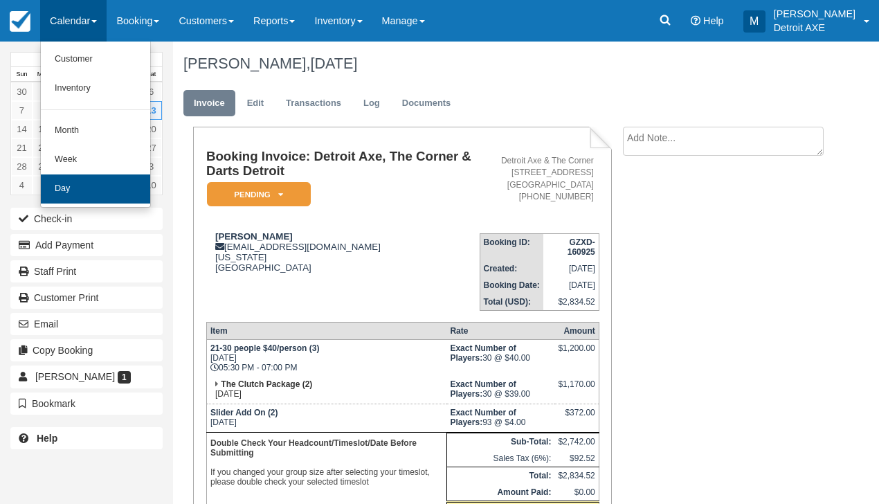
click at [96, 182] on link "Day" at bounding box center [95, 188] width 109 height 29
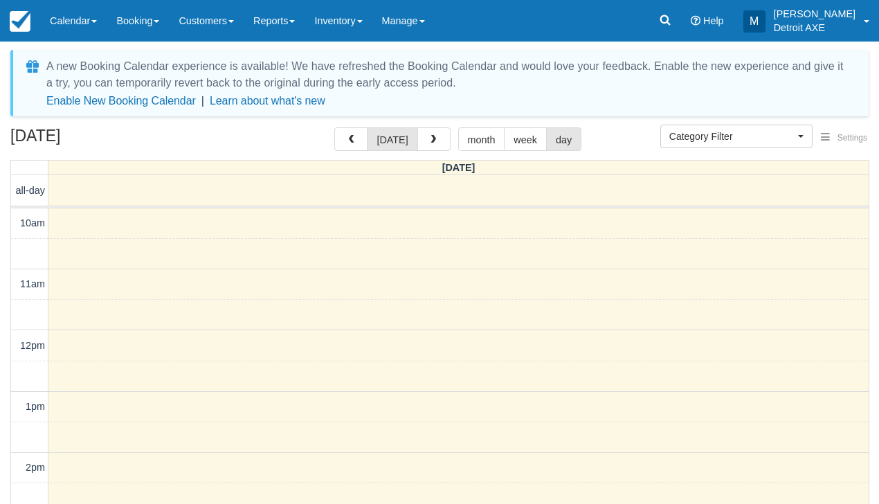
select select
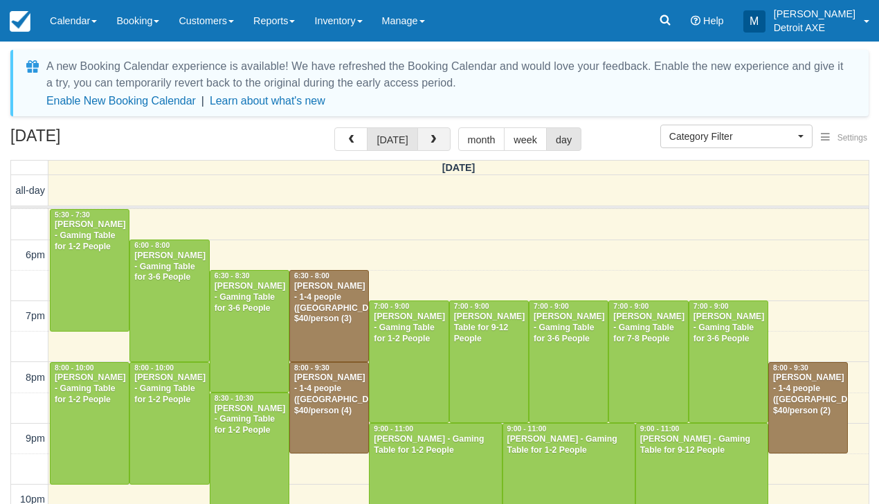
click at [438, 132] on button "button" at bounding box center [434, 139] width 33 height 24
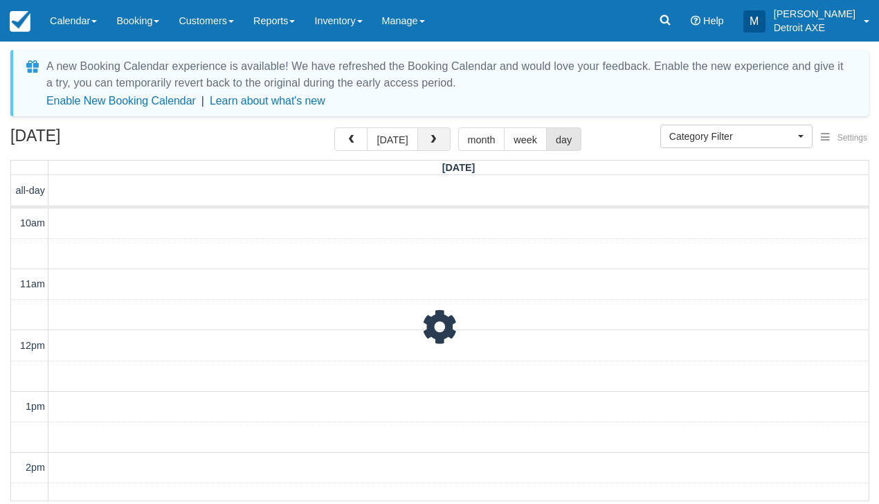
scroll to position [532, 0]
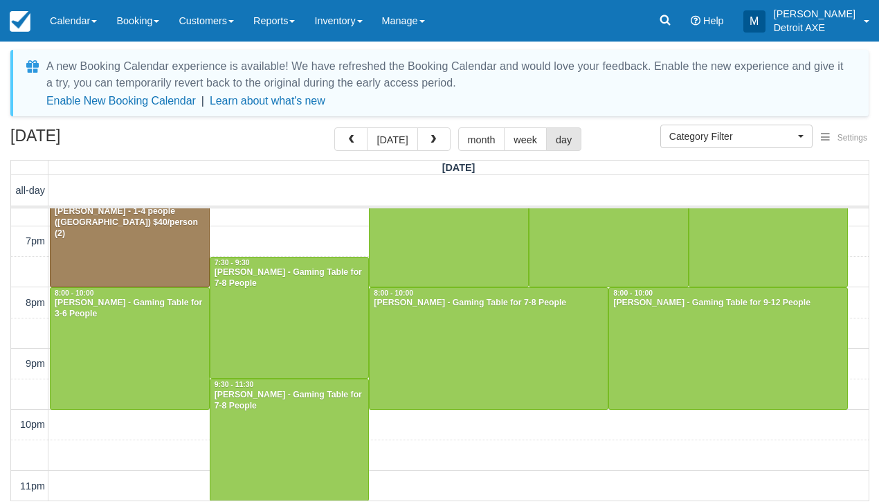
click at [314, 246] on div "10am 11am 12pm 1pm 2pm 3pm 4pm 5pm 6pm 7pm 8pm 9pm 10pm 11pm 10:00 - 12:00 Ashl…" at bounding box center [440, 88] width 858 height 825
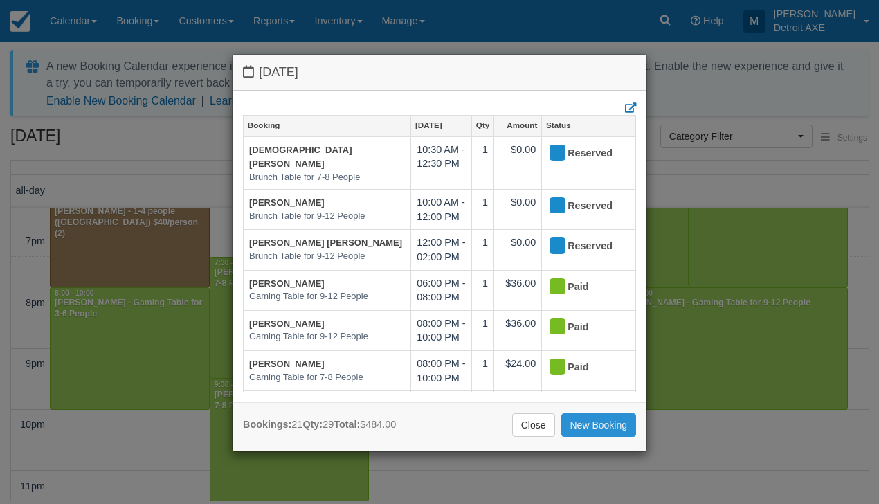
click at [587, 420] on link "New Booking" at bounding box center [599, 425] width 75 height 24
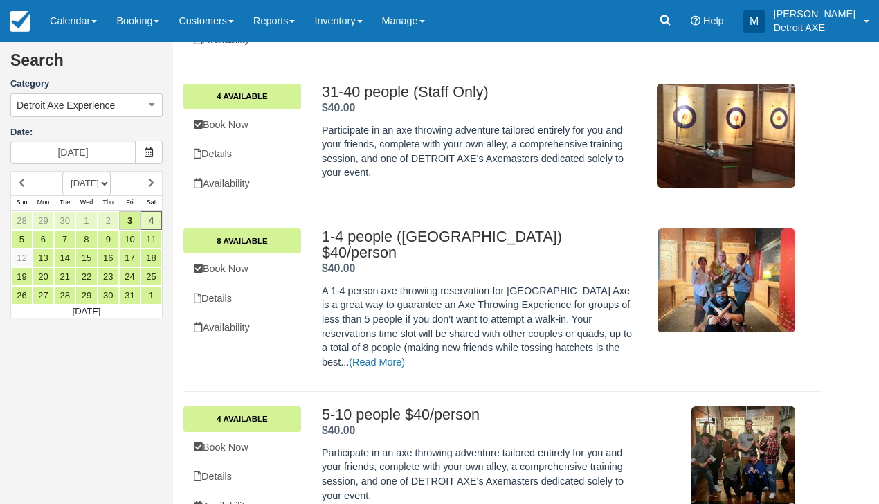
scroll to position [230, 0]
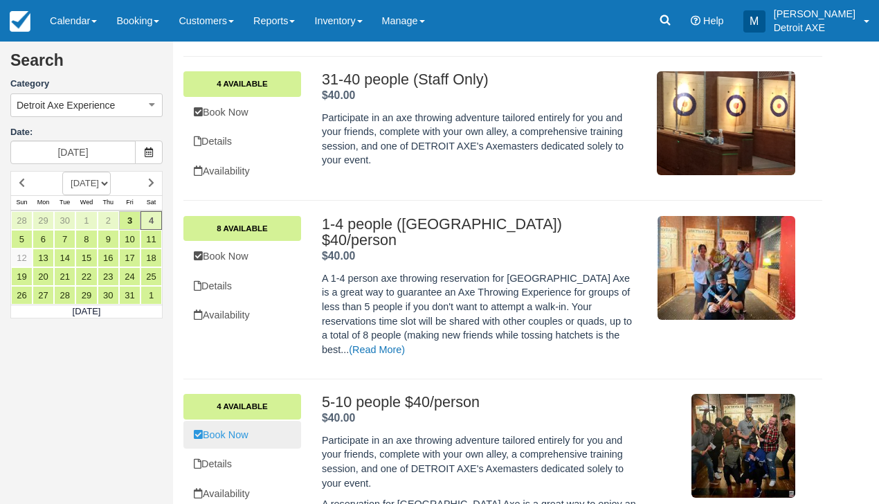
click at [284, 421] on link "Book Now" at bounding box center [242, 435] width 118 height 28
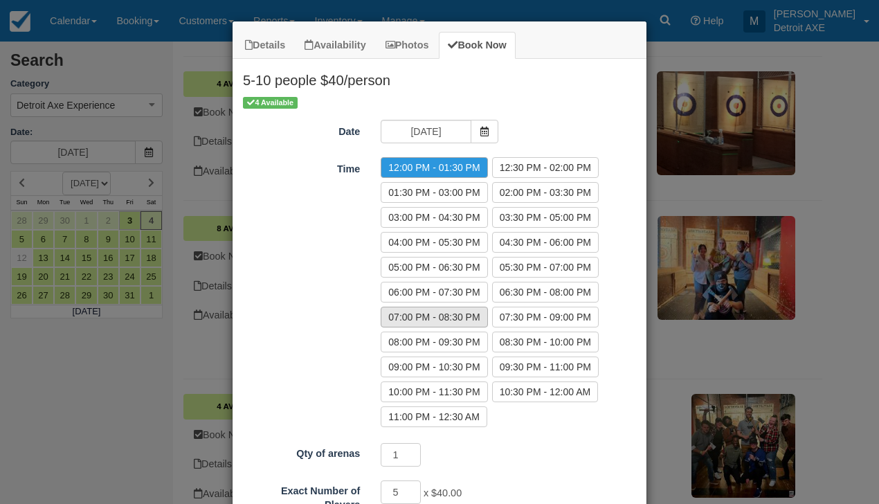
click at [440, 311] on label "07:00 PM - 08:30 PM" at bounding box center [434, 317] width 107 height 21
radio input "true"
click at [514, 461] on div "1 Required.Maximum of 1" at bounding box center [491, 456] width 242 height 27
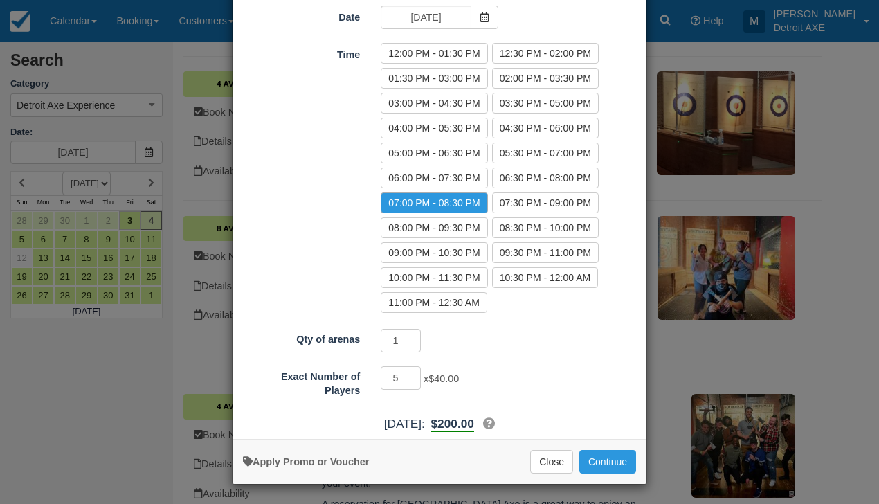
scroll to position [114, 0]
click at [563, 464] on button "Close" at bounding box center [551, 463] width 43 height 24
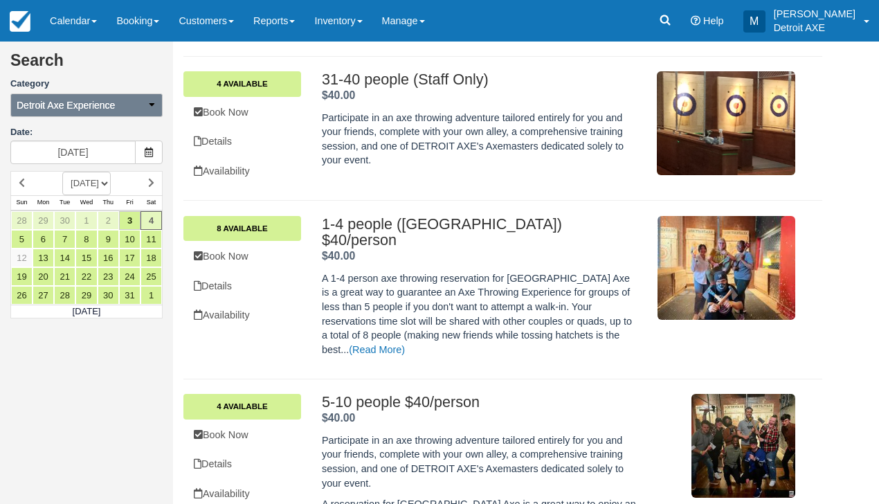
click at [100, 100] on span "Detroit Axe Experience" at bounding box center [66, 105] width 98 height 14
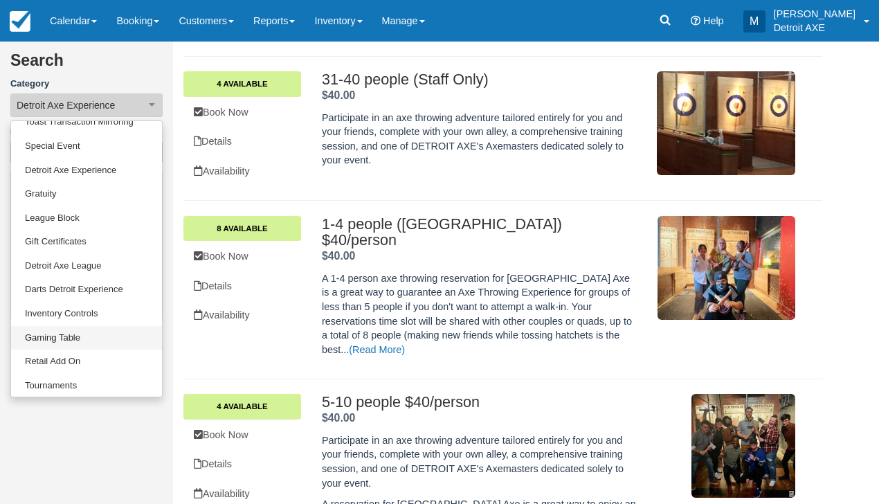
scroll to position [61, 0]
click at [89, 332] on link "Gaming Table" at bounding box center [86, 339] width 151 height 24
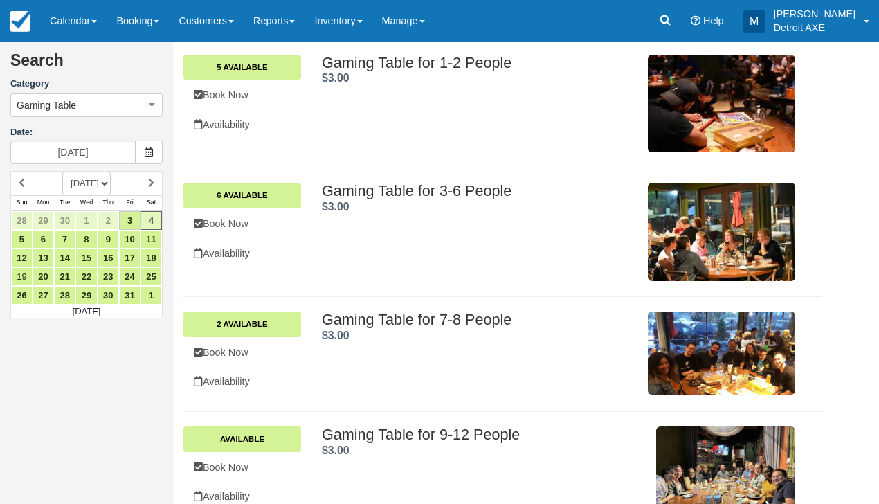
scroll to position [314, 0]
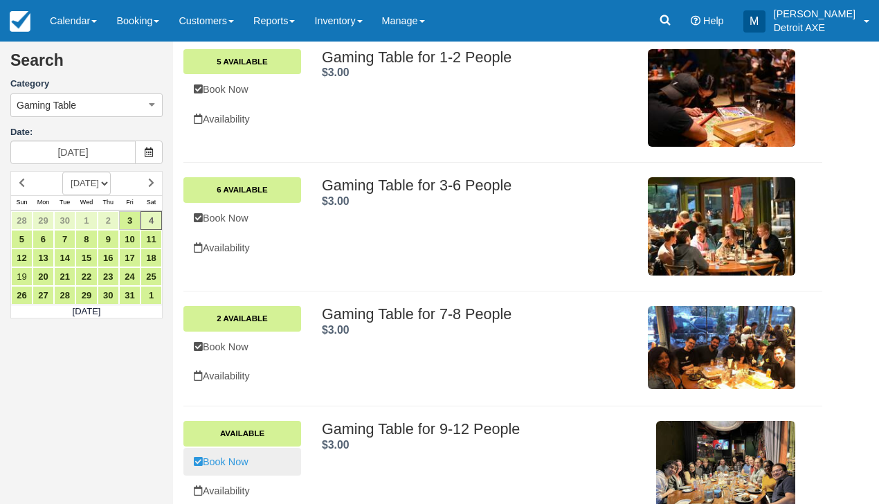
click at [276, 455] on link "Book Now" at bounding box center [242, 462] width 118 height 28
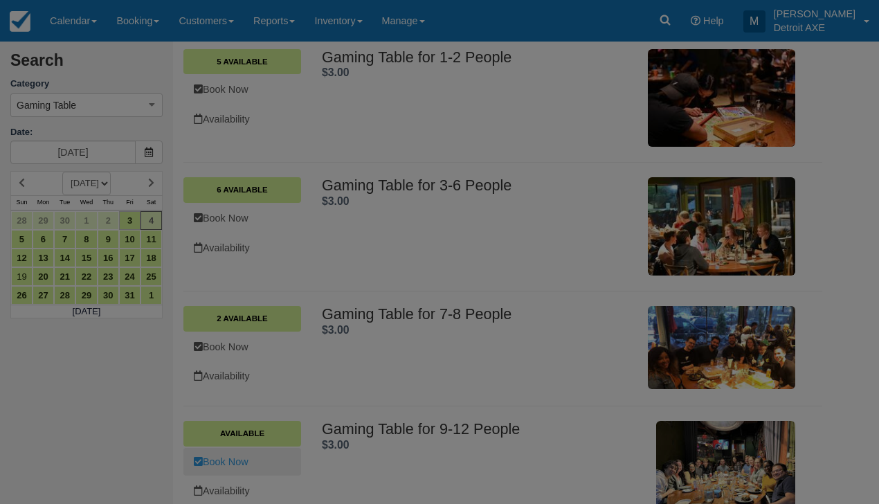
scroll to position [0, 0]
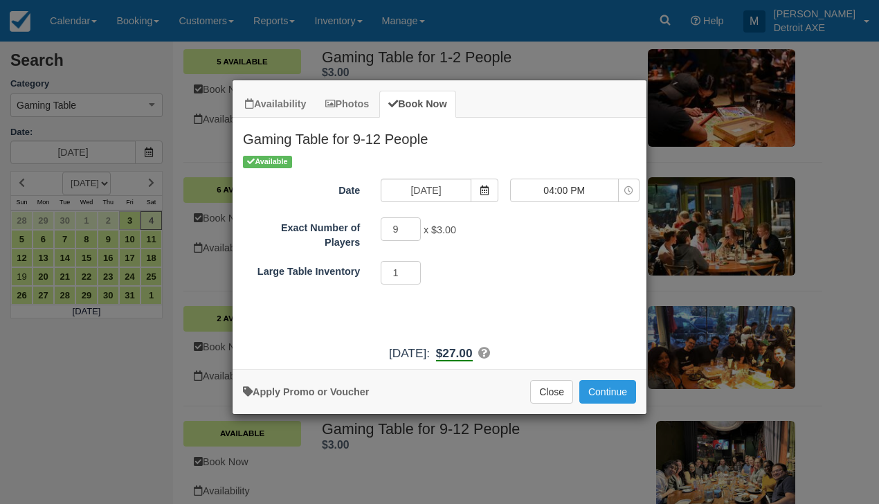
click at [568, 175] on div "Available Date 10/04/25 Time Selector 04:00 PM 04:00 PM 04:30 PM 05:00 PM 05:30…" at bounding box center [440, 246] width 414 height 184
click at [571, 188] on span "04:00 PM" at bounding box center [564, 190] width 107 height 14
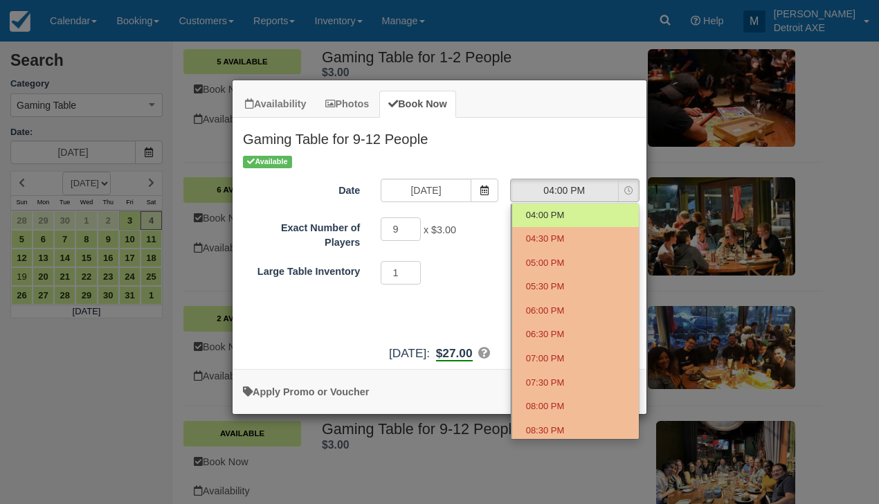
click at [493, 329] on div "Available Date 10/04/25 Time Selector 04:00 PM Nothing selected 04:00 PM 04:30 …" at bounding box center [440, 246] width 414 height 184
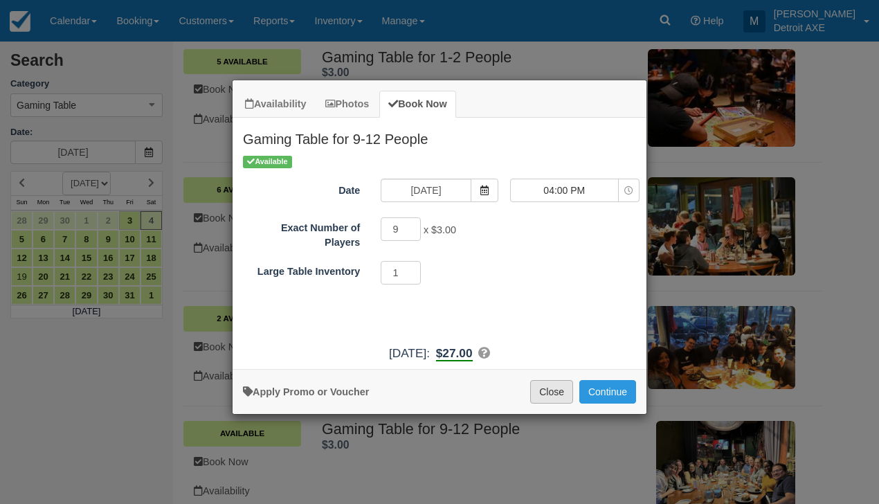
click at [552, 404] on button "Close" at bounding box center [551, 392] width 43 height 24
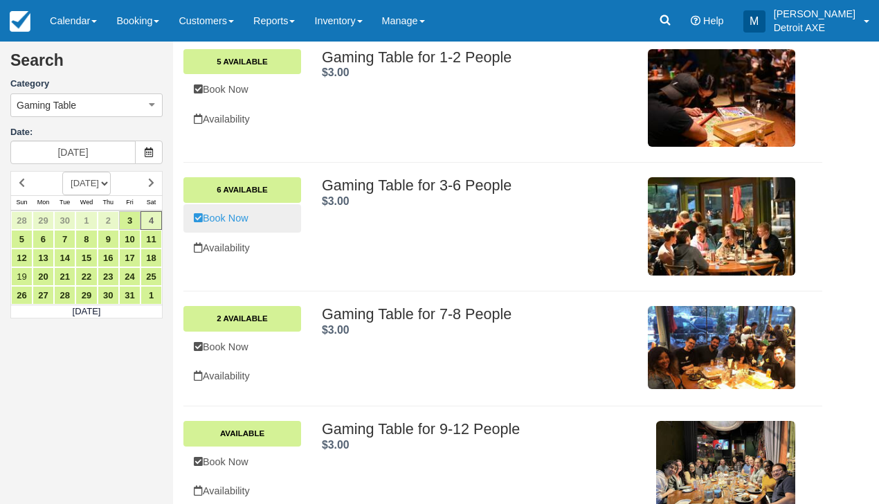
click at [278, 215] on link "Book Now" at bounding box center [242, 218] width 118 height 28
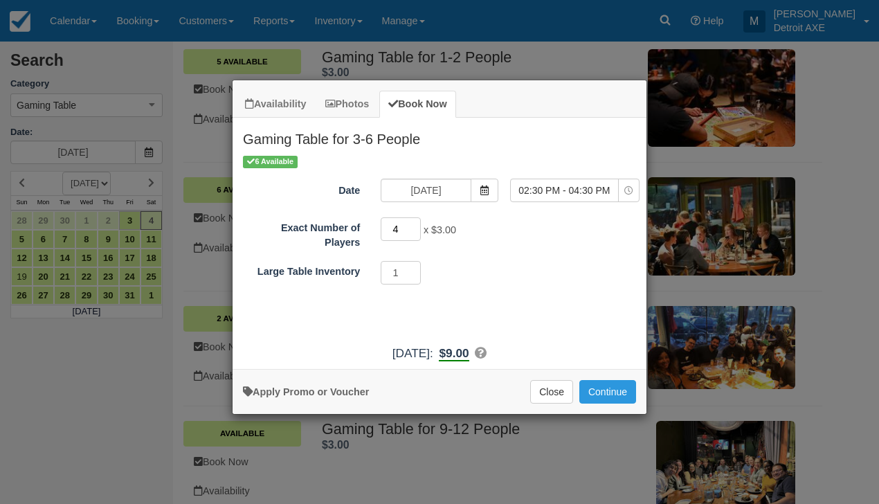
click at [413, 223] on input "4" at bounding box center [401, 229] width 40 height 24
type input "5"
click at [413, 223] on input "5" at bounding box center [401, 229] width 40 height 24
click at [528, 197] on button "02:30 PM - 04:30 PM" at bounding box center [574, 191] width 129 height 24
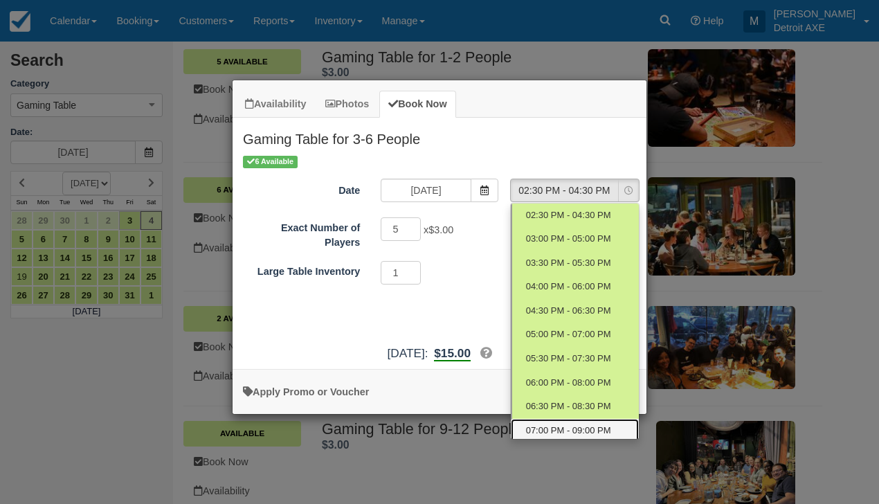
click at [573, 427] on span "07:00 PM - 09:00 PM" at bounding box center [568, 430] width 85 height 13
select select "9"
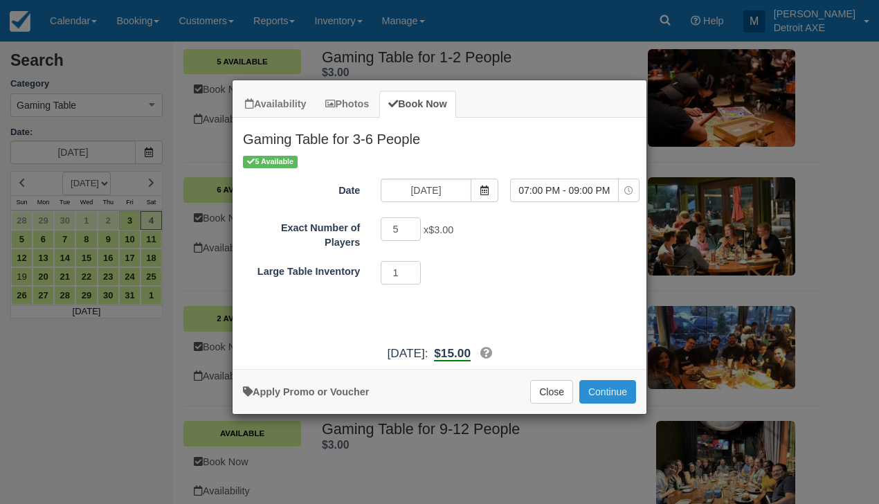
click at [622, 401] on button "Continue" at bounding box center [608, 392] width 57 height 24
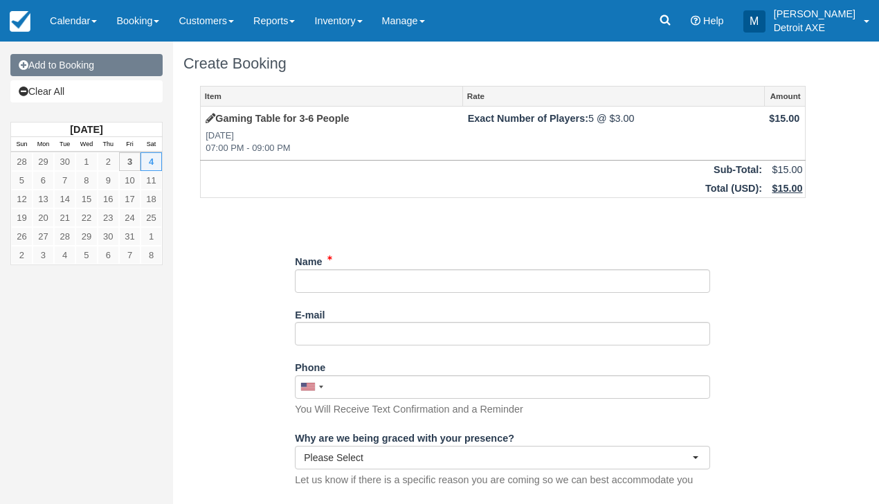
click at [26, 65] on icon at bounding box center [24, 65] width 10 height 10
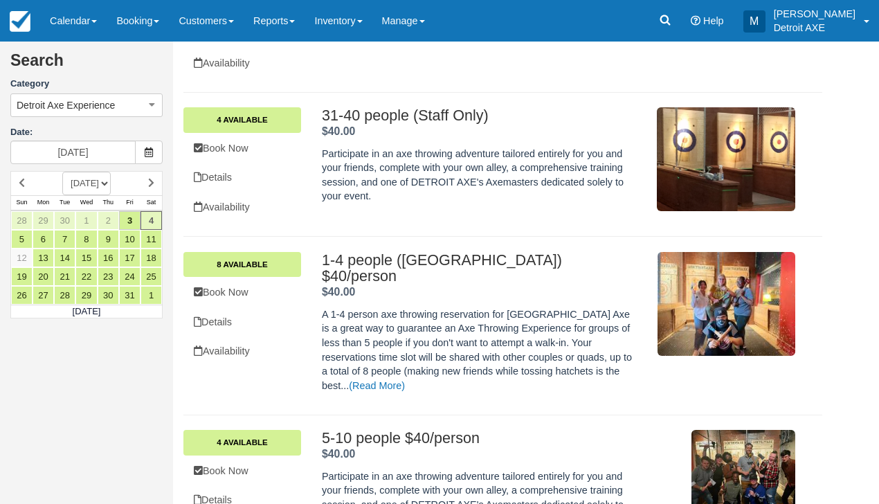
scroll to position [240, 0]
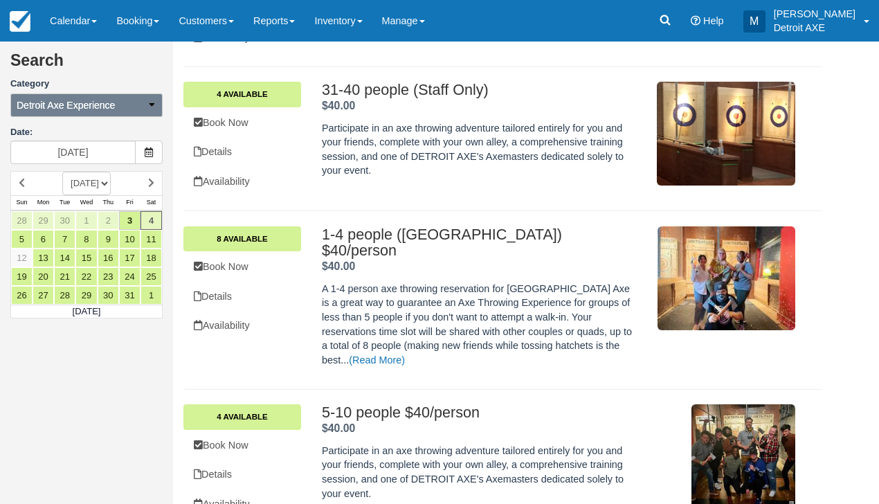
click at [136, 107] on button "Detroit Axe Experience" at bounding box center [86, 105] width 152 height 24
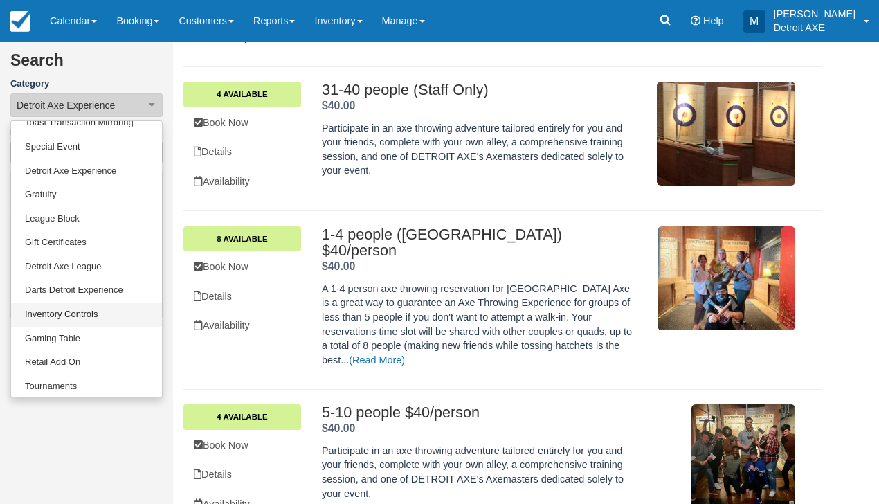
scroll to position [61, 0]
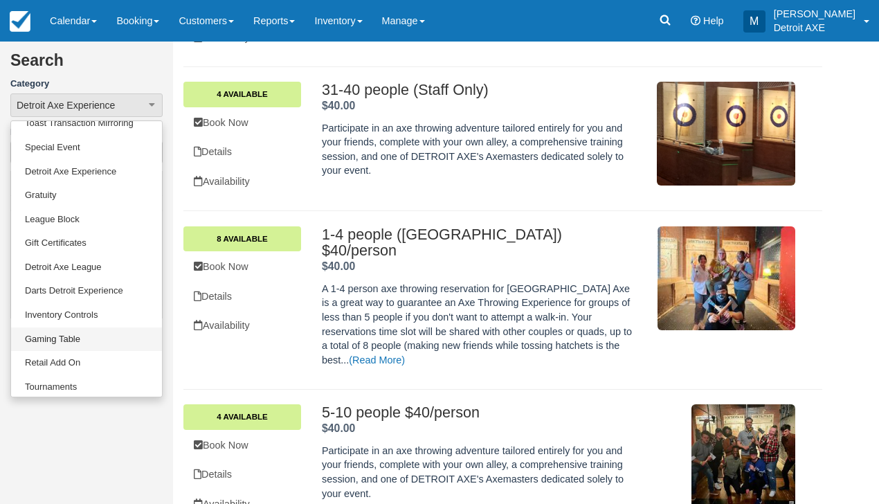
click at [82, 339] on link "Gaming Table" at bounding box center [86, 339] width 151 height 24
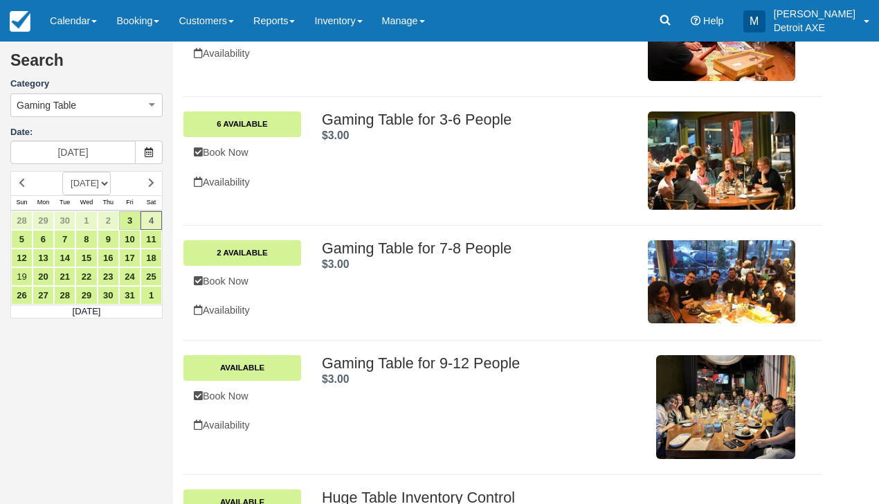
scroll to position [410, 0]
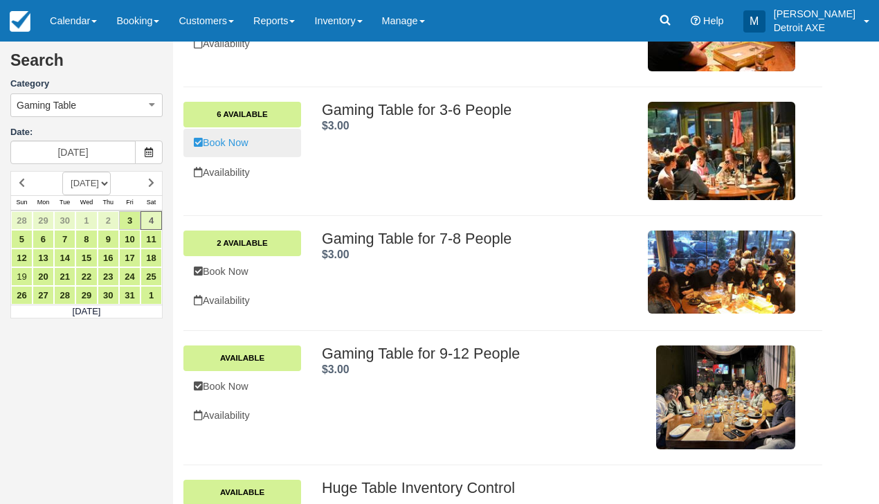
click at [258, 142] on link "Book Now" at bounding box center [242, 143] width 118 height 28
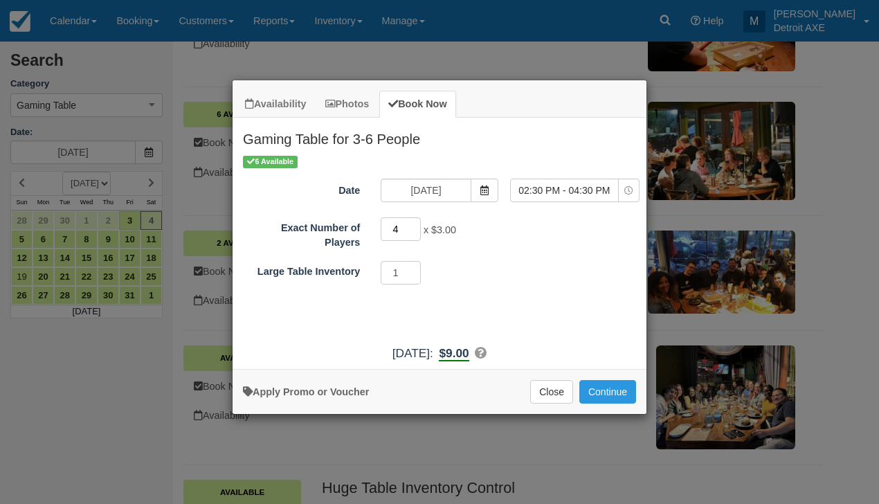
click at [416, 224] on input "4" at bounding box center [401, 229] width 40 height 24
type input "5"
click at [416, 224] on input "5" at bounding box center [401, 229] width 40 height 24
click at [564, 190] on span "02:30 PM - 04:30 PM" at bounding box center [564, 190] width 107 height 14
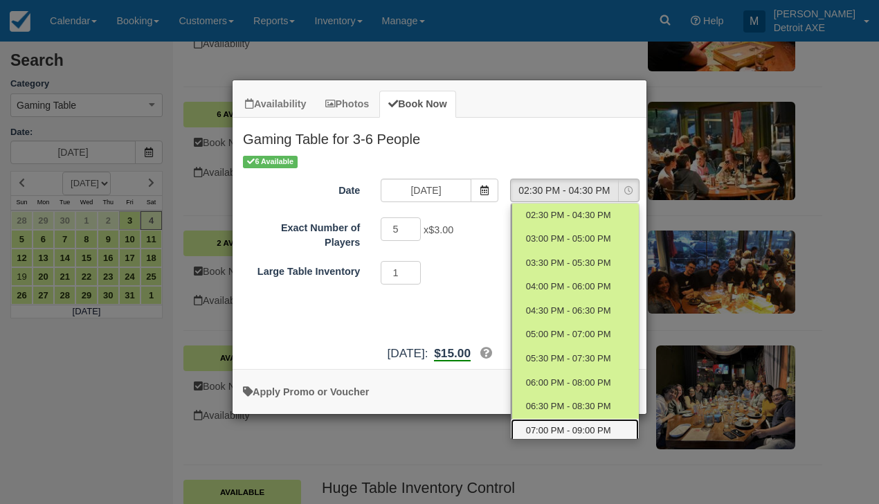
click at [569, 424] on span "07:00 PM - 09:00 PM" at bounding box center [568, 430] width 85 height 13
select select "9"
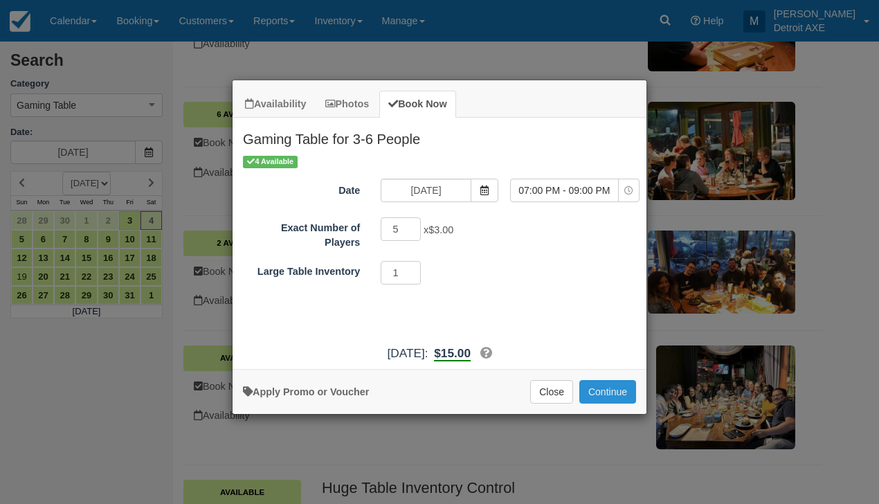
click at [609, 404] on button "Continue" at bounding box center [608, 392] width 57 height 24
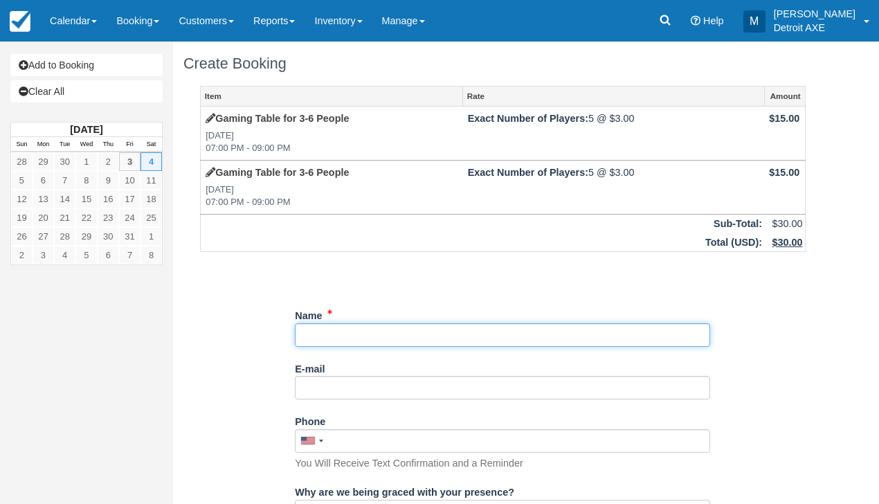
click at [507, 336] on input "Name" at bounding box center [502, 335] width 415 height 24
type input "[PERSON_NAME]"
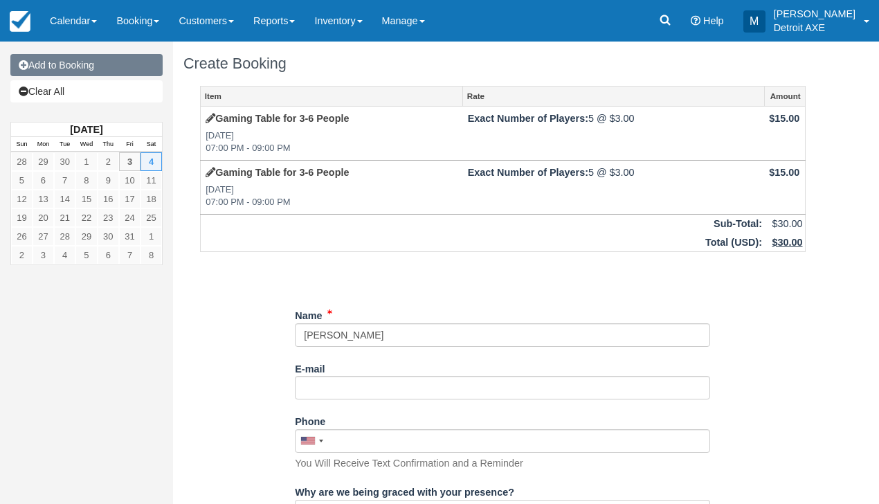
click at [90, 66] on link "Add to Booking" at bounding box center [86, 65] width 152 height 22
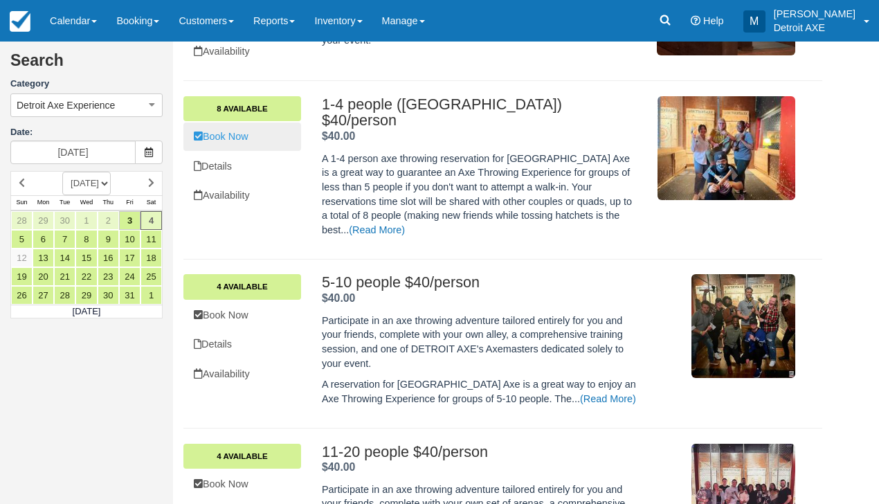
scroll to position [371, 0]
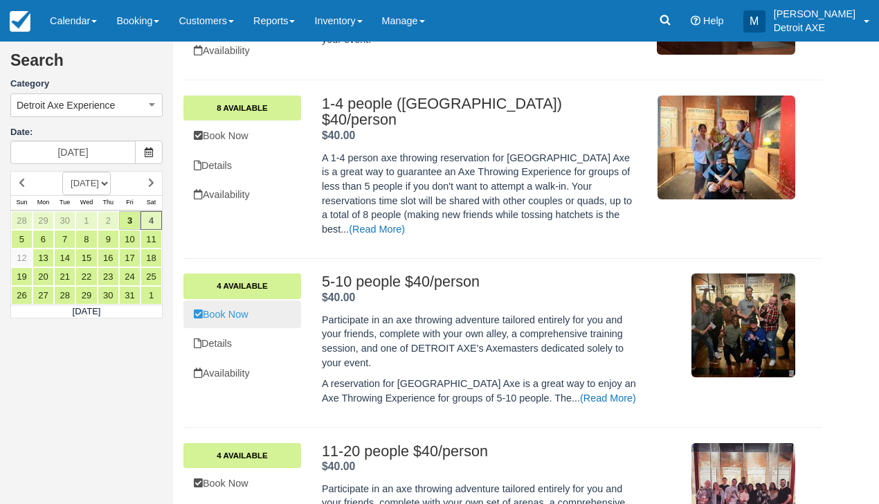
click at [273, 300] on link "Book Now" at bounding box center [242, 314] width 118 height 28
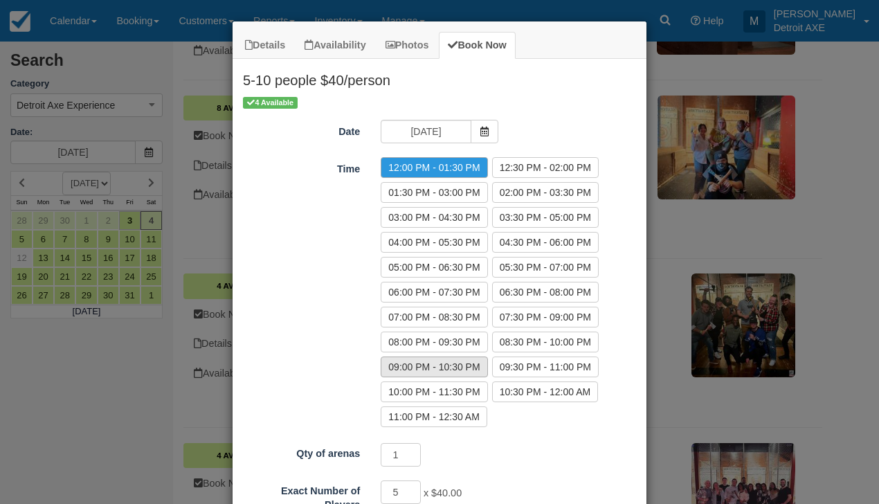
click at [460, 369] on label "09:00 PM - 10:30 PM" at bounding box center [434, 367] width 107 height 21
radio input "true"
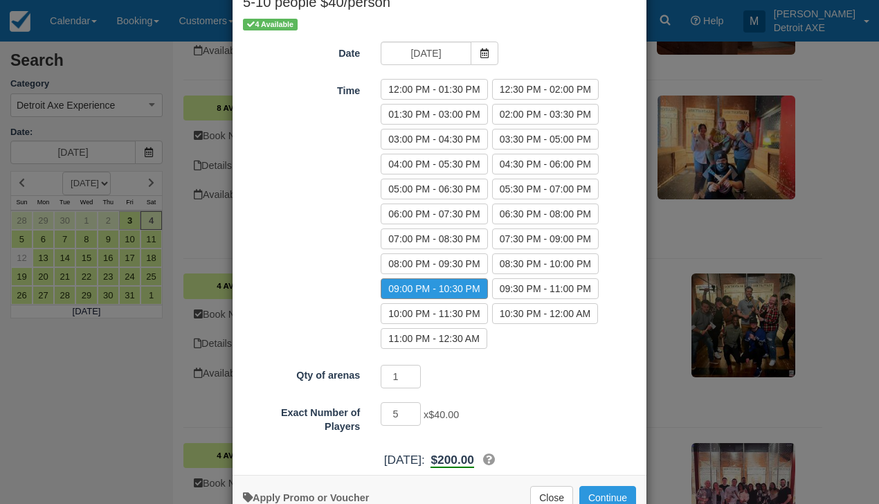
scroll to position [80, 0]
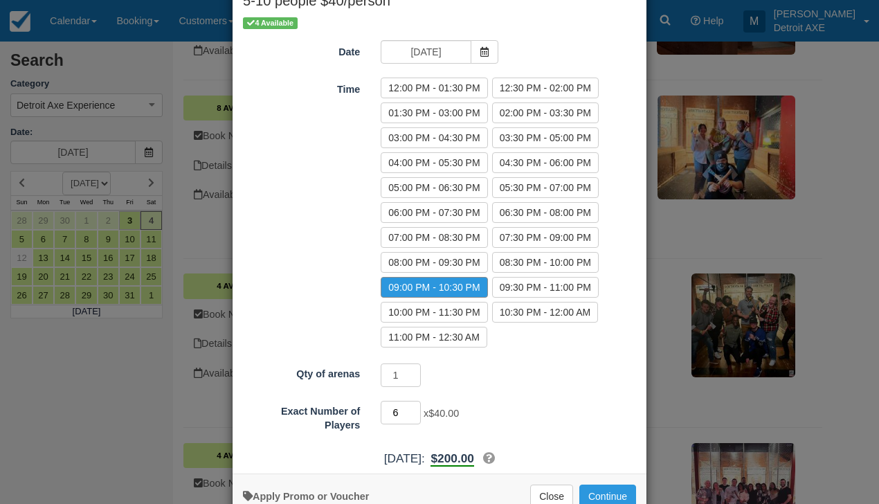
click at [414, 408] on input "6" at bounding box center [401, 413] width 40 height 24
click at [414, 408] on input "7" at bounding box center [401, 413] width 40 height 24
click at [414, 408] on input "8" at bounding box center [401, 413] width 40 height 24
click at [414, 408] on input "9" at bounding box center [401, 413] width 40 height 24
type input "10"
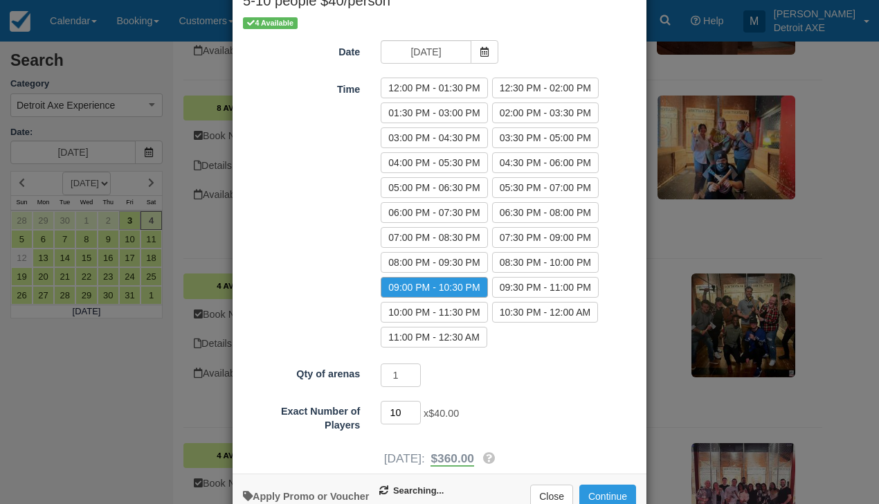
click at [414, 408] on input "10" at bounding box center [401, 413] width 40 height 24
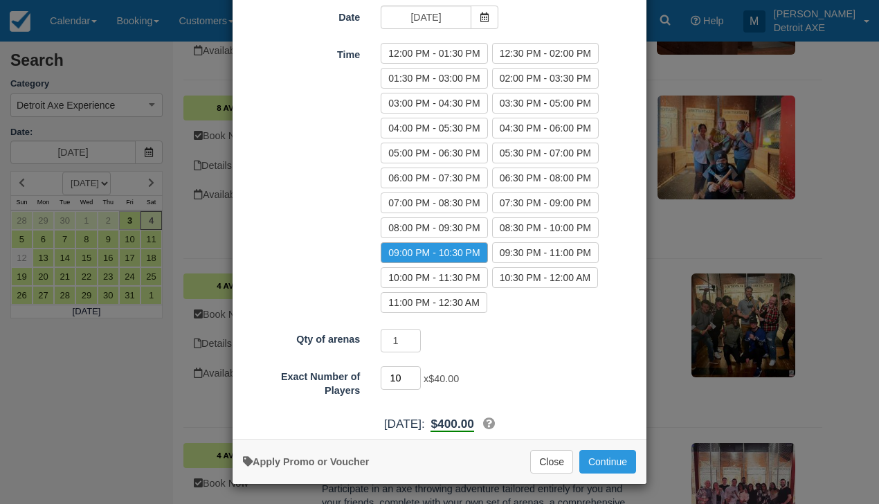
scroll to position [114, 0]
click at [624, 475] on div "Apply Promo or Voucher Close Continue Searching..." at bounding box center [440, 462] width 414 height 45
click at [618, 460] on button "Continue" at bounding box center [608, 463] width 57 height 24
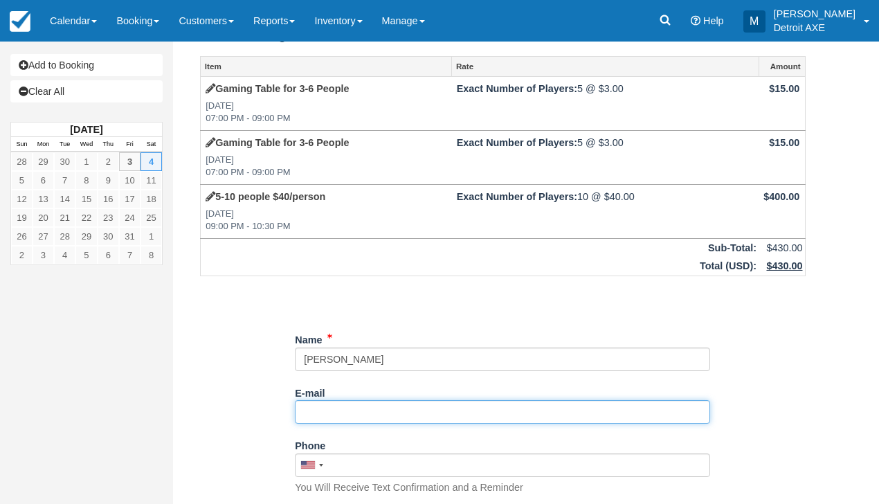
scroll to position [32, 0]
click at [355, 409] on input "E-mail" at bounding box center [502, 410] width 415 height 24
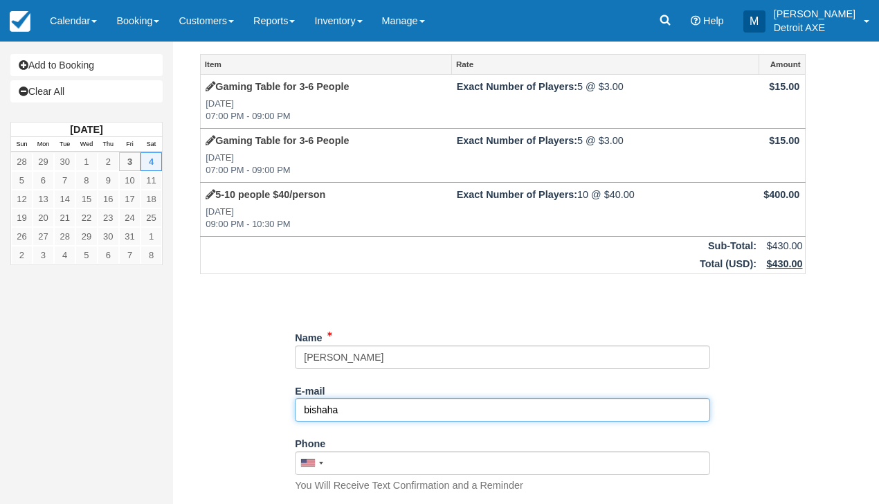
type input "bishaha"
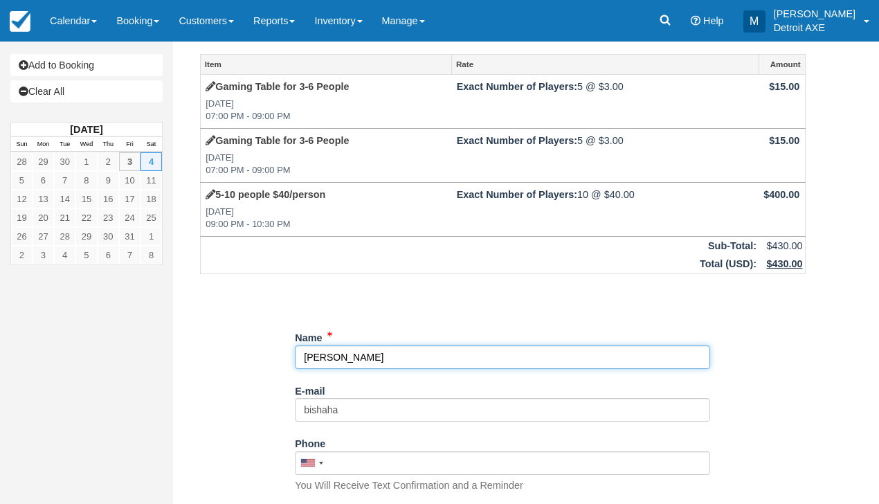
click at [341, 353] on input "Name" at bounding box center [502, 358] width 415 height 24
type input "Andy Bihsaha"
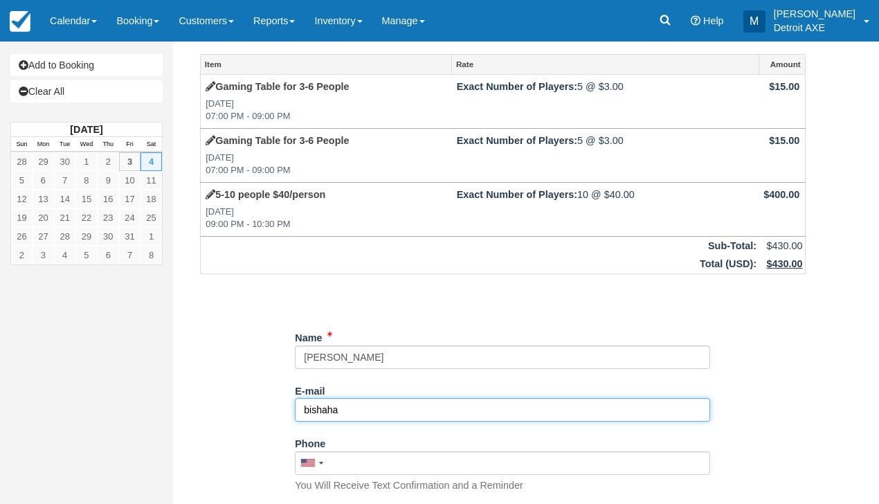
click at [365, 404] on input "bishaha" at bounding box center [502, 410] width 415 height 24
type input "bishaha@gmail.com"
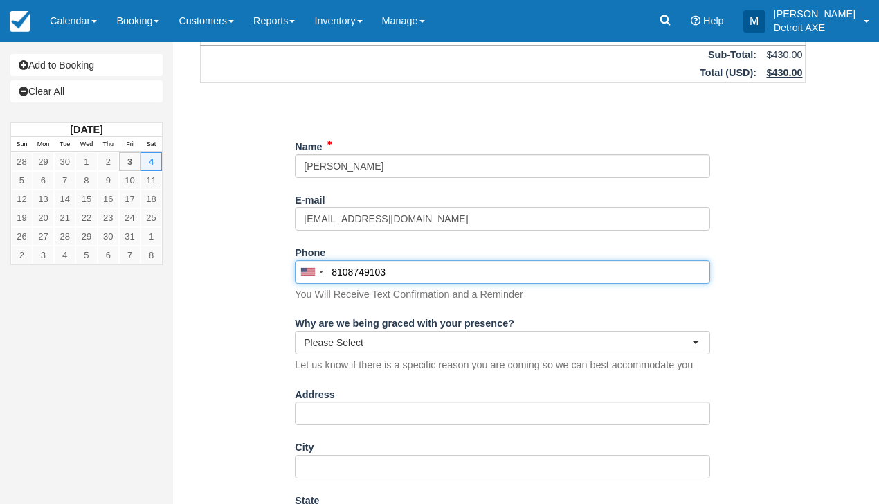
scroll to position [235, 0]
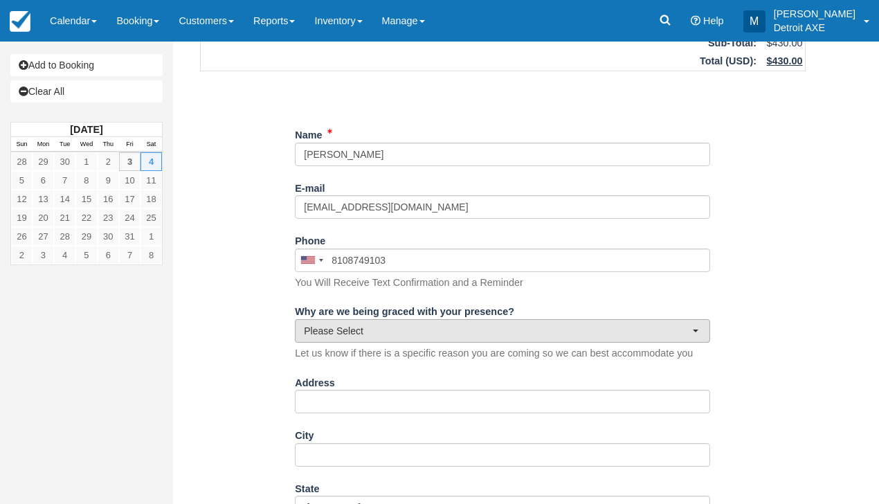
type input "(810) 874-9103"
click at [368, 319] on button "Please Select" at bounding box center [502, 331] width 415 height 24
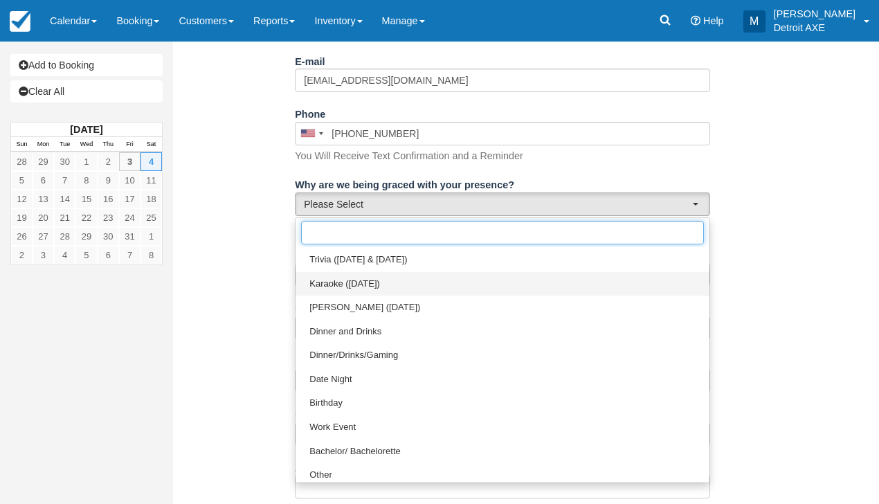
scroll to position [362, 0]
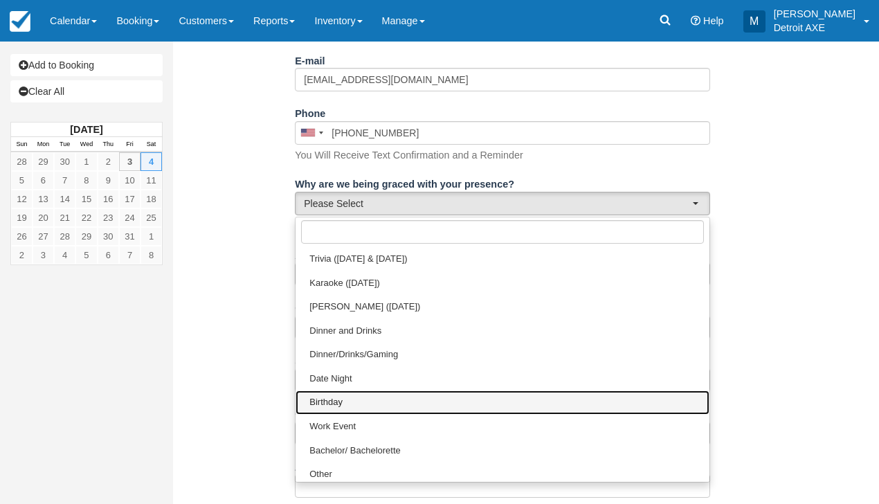
click at [375, 397] on link "Birthday" at bounding box center [503, 403] width 414 height 24
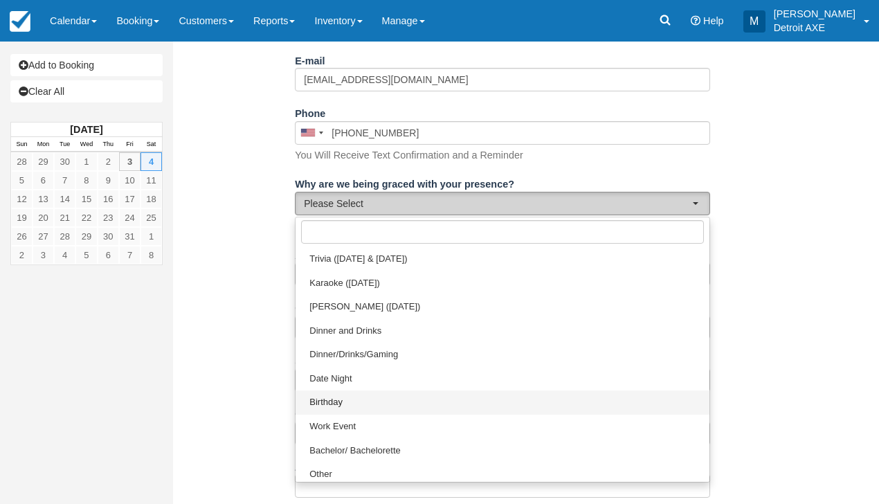
select select "Birthday"
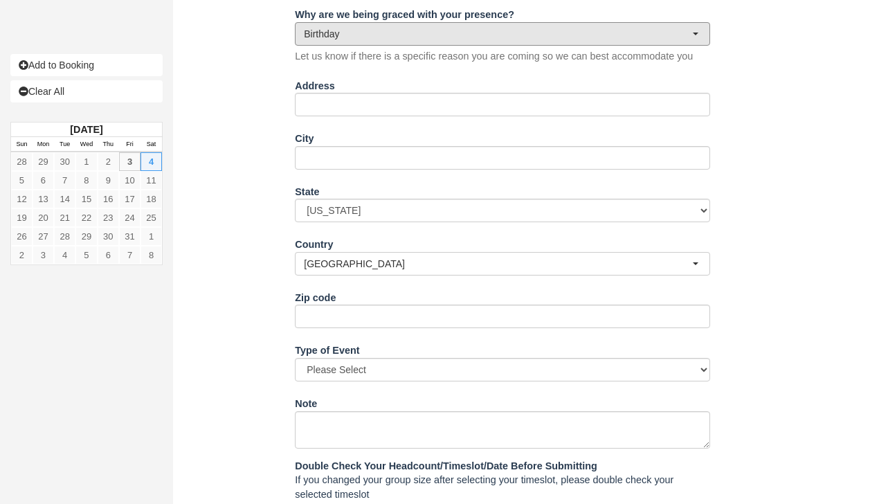
scroll to position [552, 0]
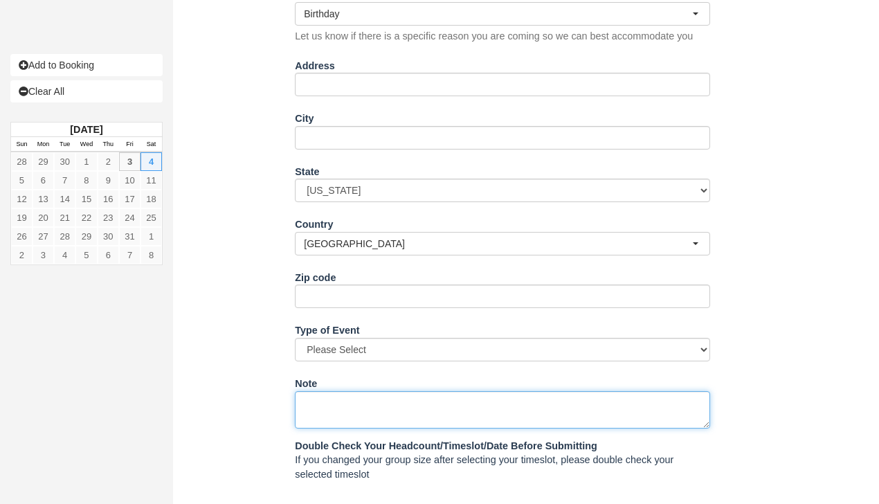
click at [375, 397] on textarea "Note" at bounding box center [502, 409] width 415 height 37
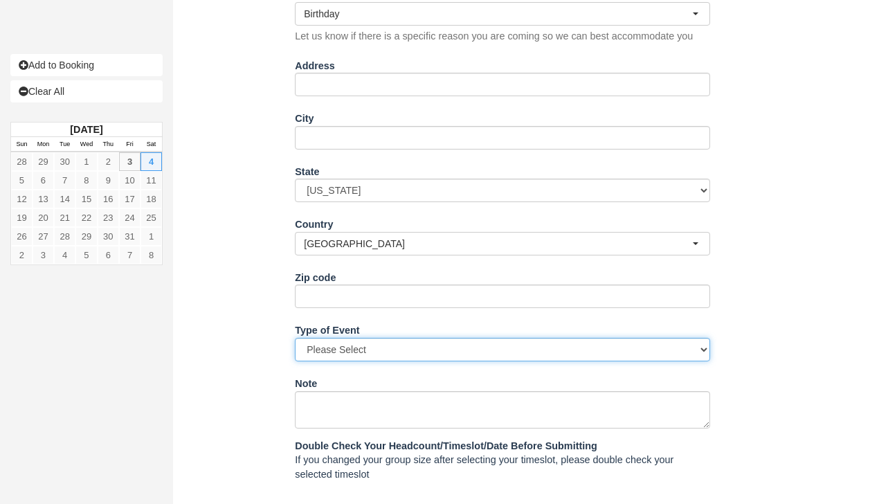
select select "Birthday"
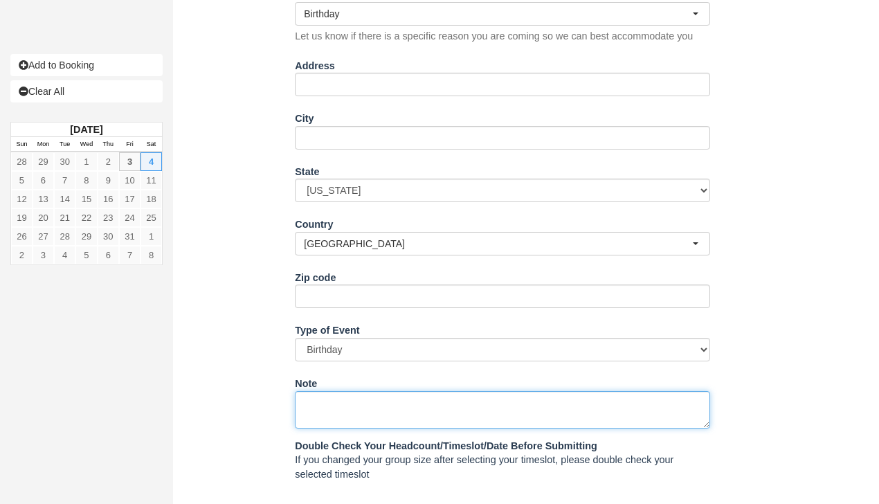
click at [359, 397] on textarea "Note" at bounding box center [502, 409] width 415 height 37
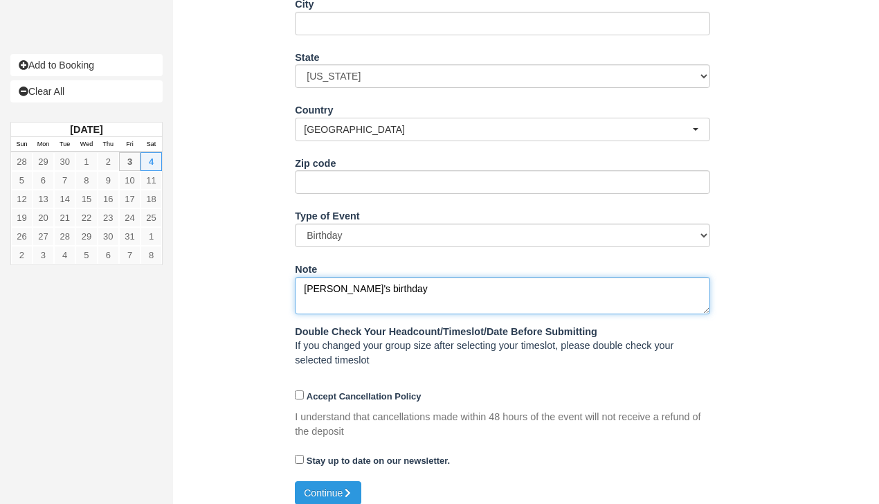
scroll to position [665, 0]
type textarea "David's birthday"
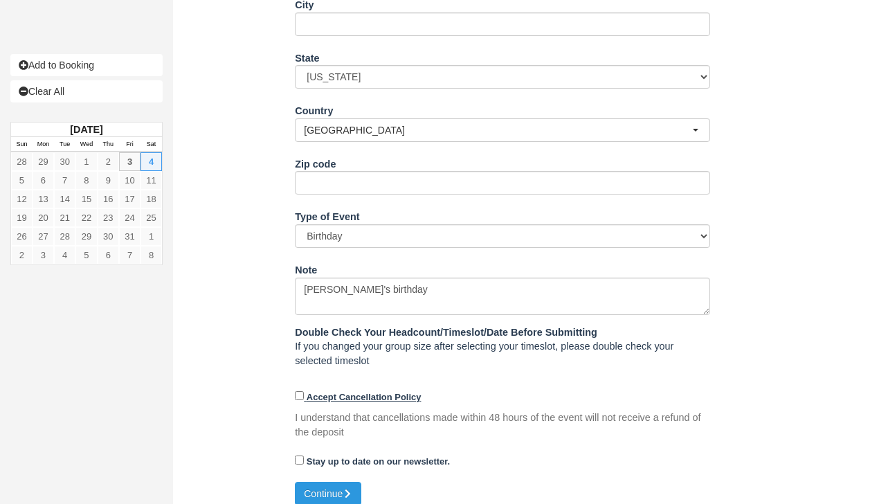
click at [299, 391] on input "Accept Cancellation Policy" at bounding box center [299, 395] width 9 height 9
checkbox input "true"
click at [305, 482] on button "Continue" at bounding box center [328, 494] width 66 height 24
type input "+18108749103"
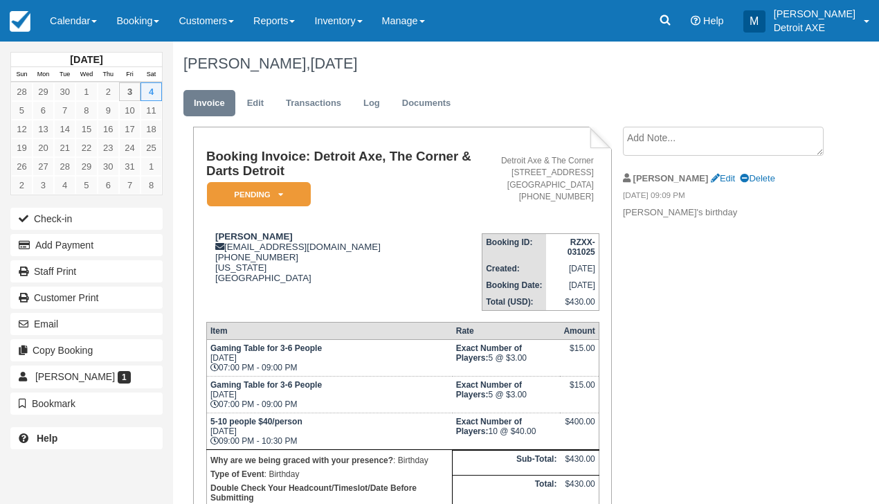
click at [271, 205] on link "Pending" at bounding box center [256, 194] width 100 height 26
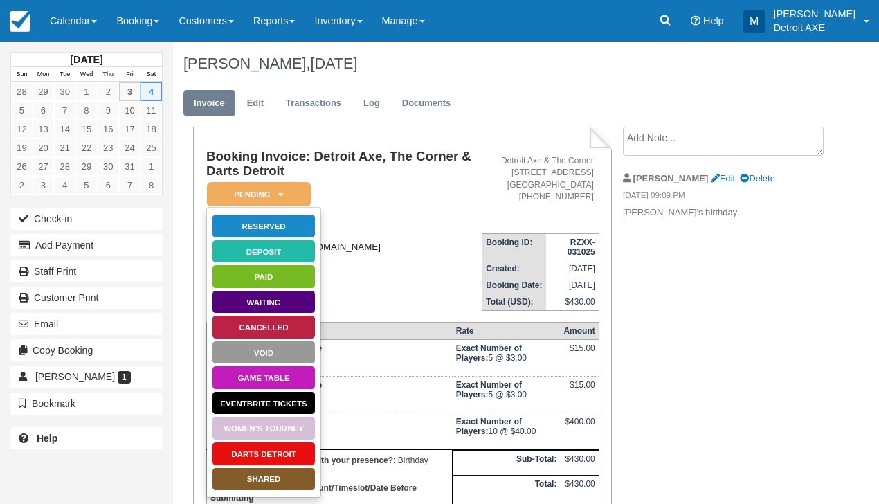
click at [417, 279] on div "[PERSON_NAME] [EMAIL_ADDRESS][DOMAIN_NAME] [PHONE_NUMBER] [US_STATE] [GEOGRAPHI…" at bounding box center [344, 257] width 276 height 52
click at [98, 238] on button "Add Payment" at bounding box center [86, 245] width 152 height 22
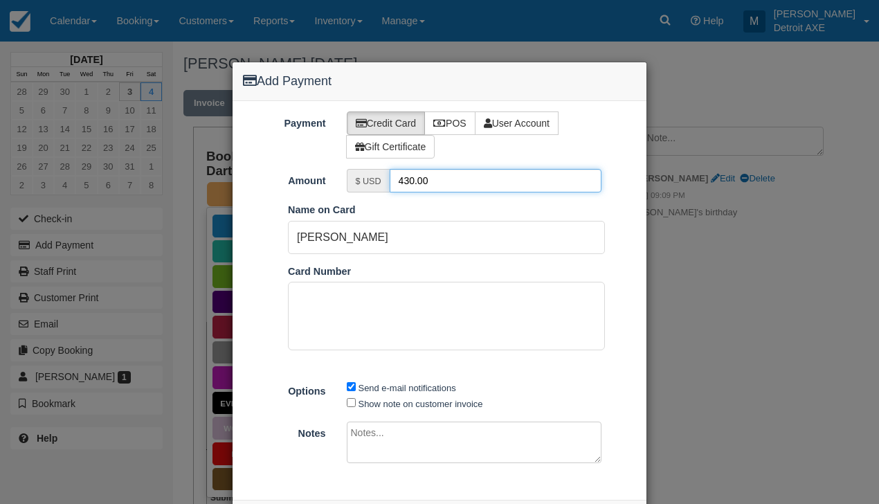
click at [409, 183] on input "430.00" at bounding box center [496, 181] width 213 height 24
type input "70.00"
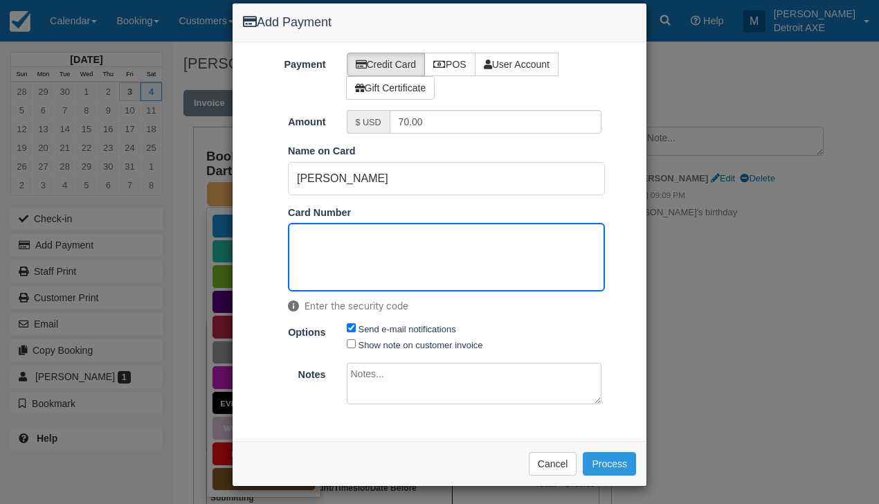
scroll to position [57, 0]
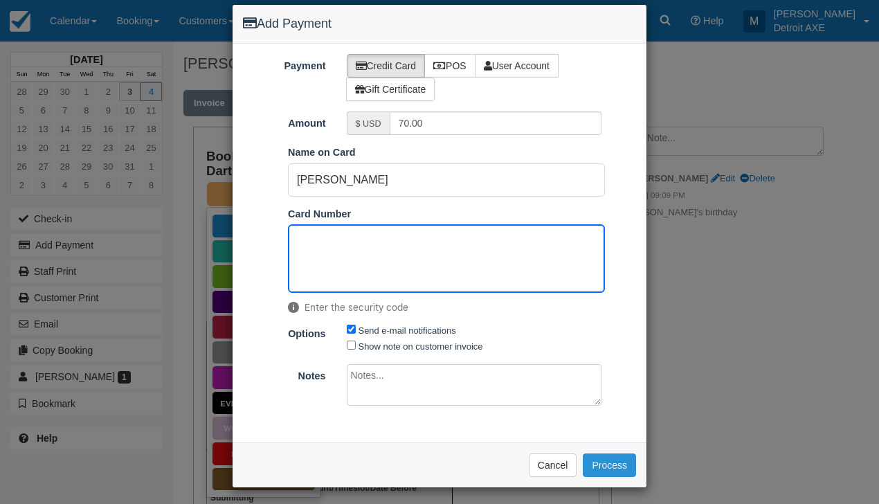
click at [604, 460] on button "Process" at bounding box center [609, 466] width 53 height 24
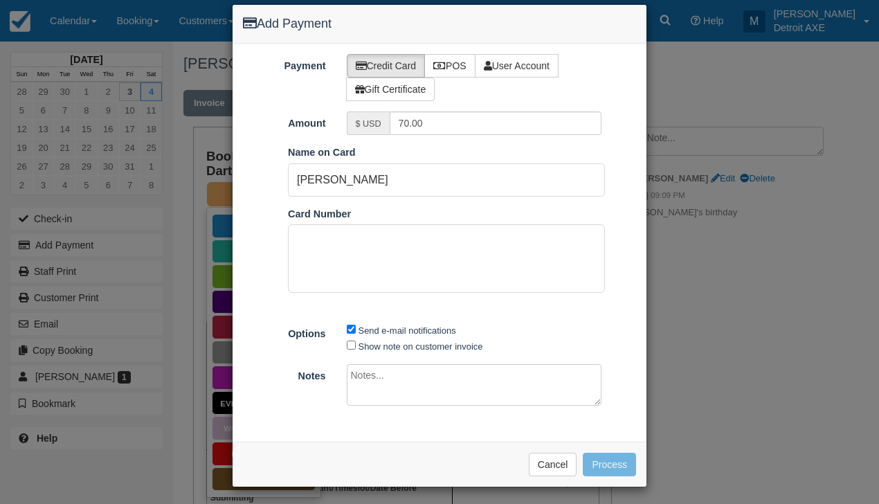
scroll to position [57, 0]
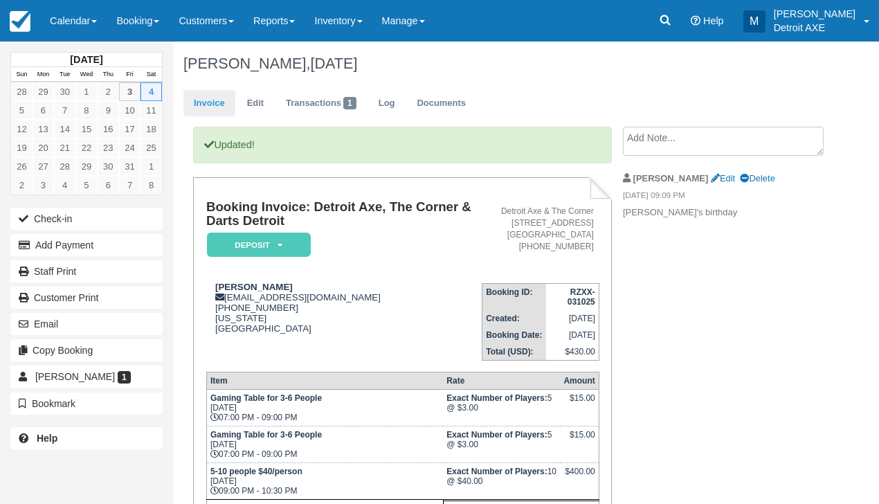
click at [215, 100] on link "Invoice" at bounding box center [209, 103] width 52 height 27
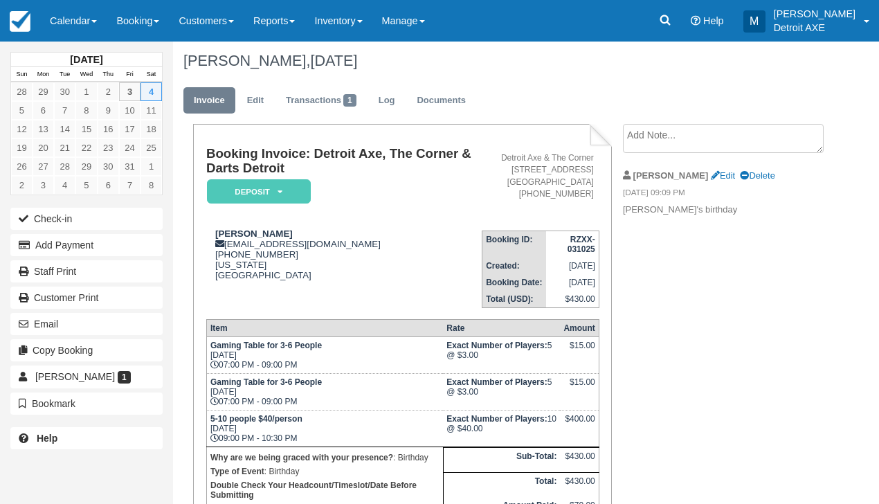
scroll to position [3, 0]
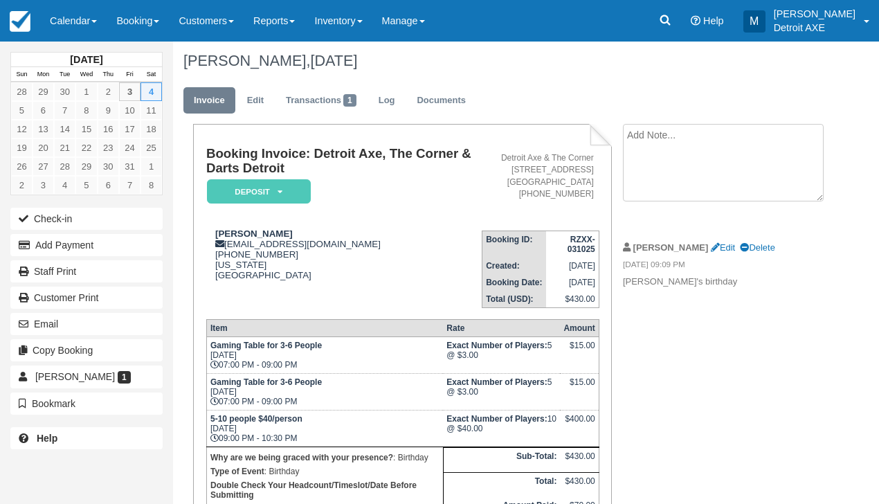
click at [687, 141] on textarea at bounding box center [723, 163] width 201 height 78
type textarea "W"
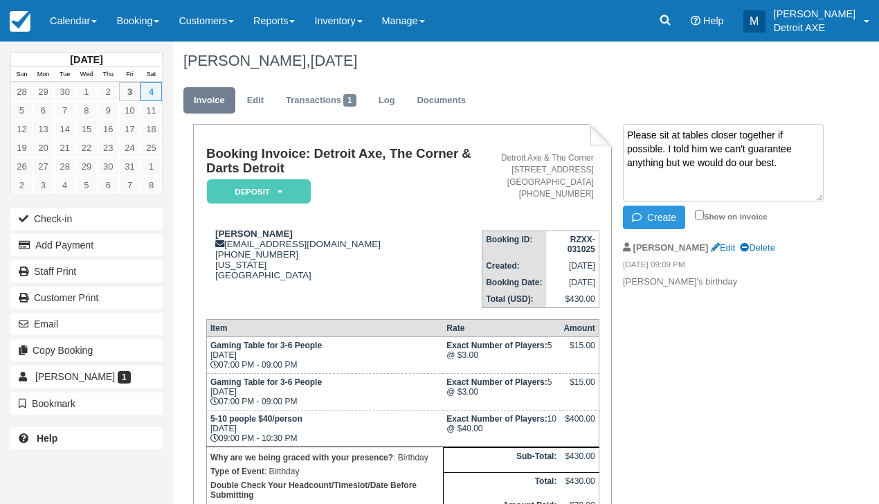
click at [788, 155] on textarea "Please sit at tables closer together if possible. I told him we can't guarantee…" at bounding box center [723, 163] width 201 height 78
click at [735, 136] on textarea "Please sit at tables closer together if possible. I told him we can't guarantee…" at bounding box center [723, 163] width 201 height 78
type textarea "Please sit at tables close together if possible. I told him we can't guarantee …"
click at [672, 219] on button "Create" at bounding box center [654, 218] width 62 height 24
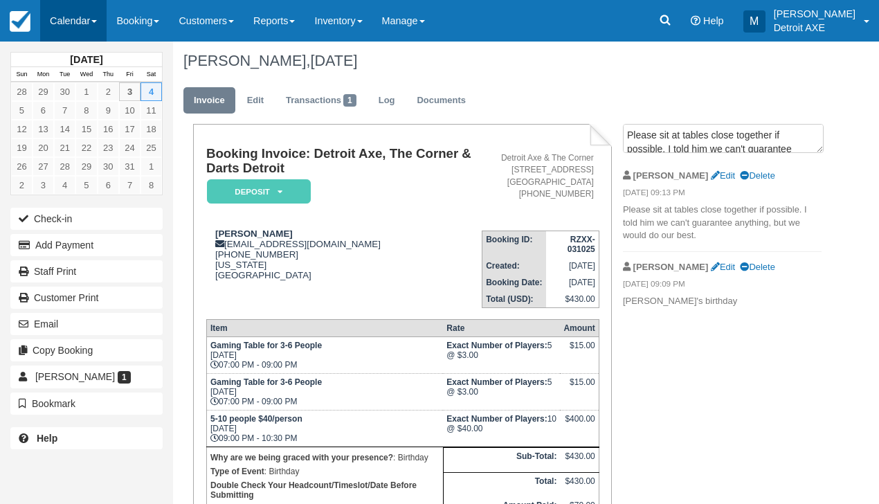
click at [98, 30] on link "Calendar" at bounding box center [73, 21] width 66 height 42
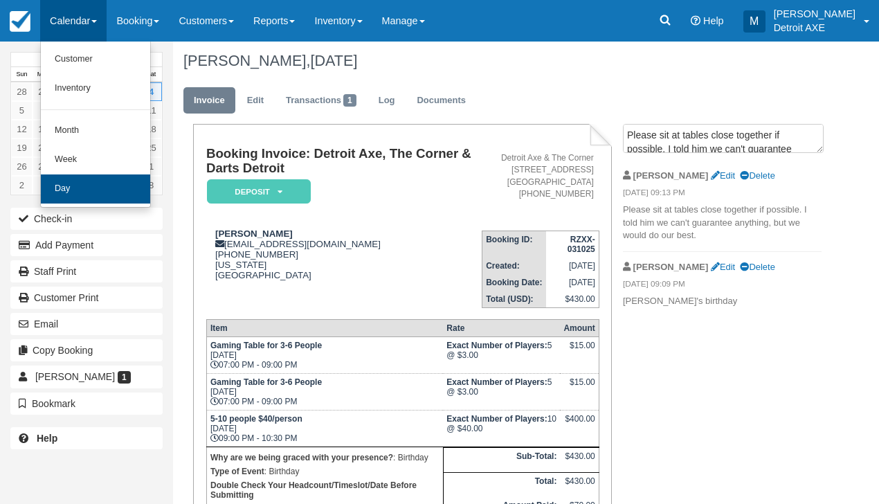
click at [126, 188] on link "Day" at bounding box center [95, 188] width 109 height 29
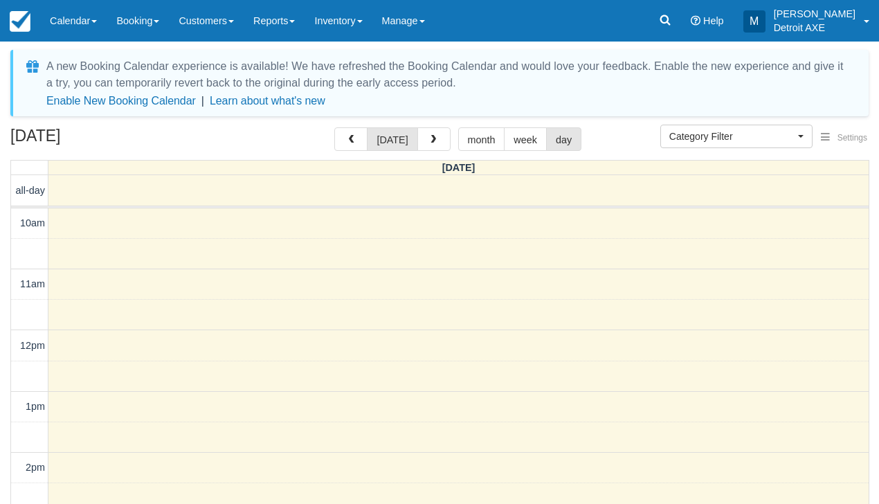
select select
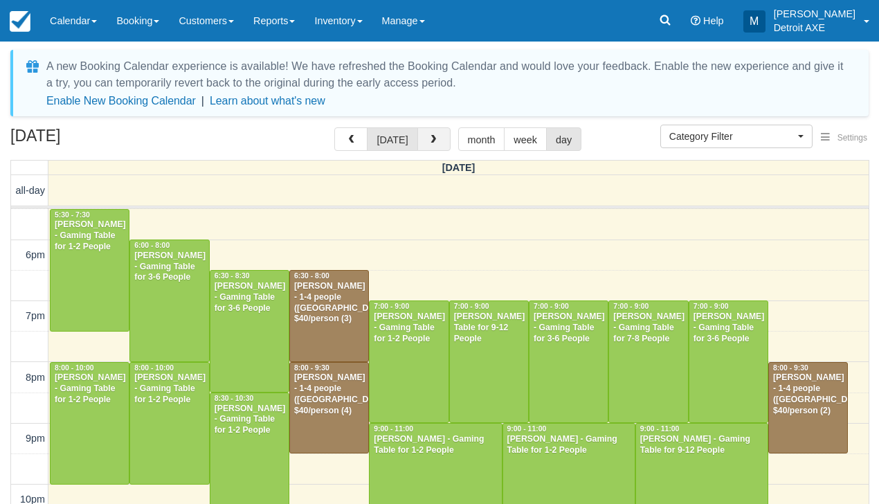
click at [442, 143] on button "button" at bounding box center [434, 139] width 33 height 24
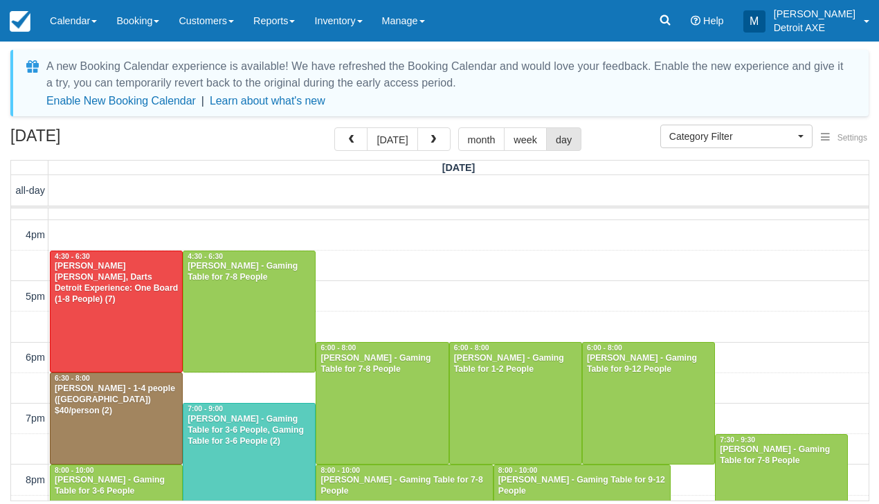
scroll to position [357, 0]
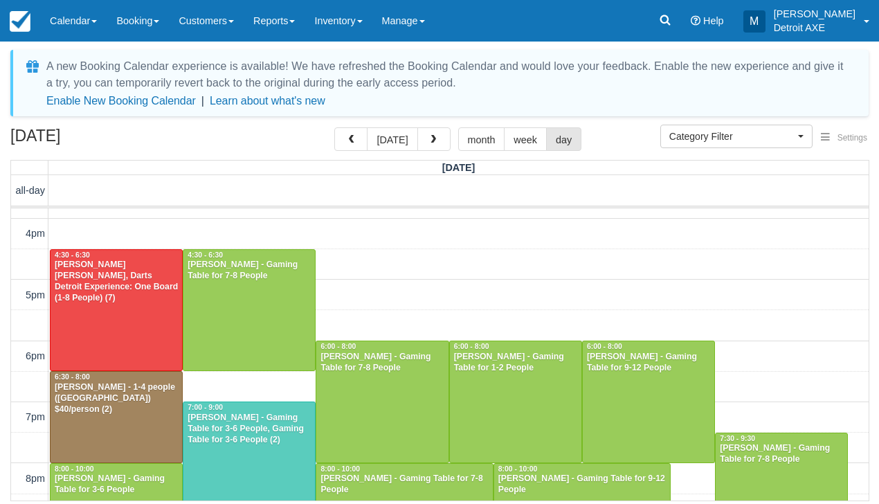
click at [269, 442] on div "Andy Bihsaha - Gaming Table for 3-6 People, Gaming Table for 3-6 People (2)" at bounding box center [249, 429] width 125 height 33
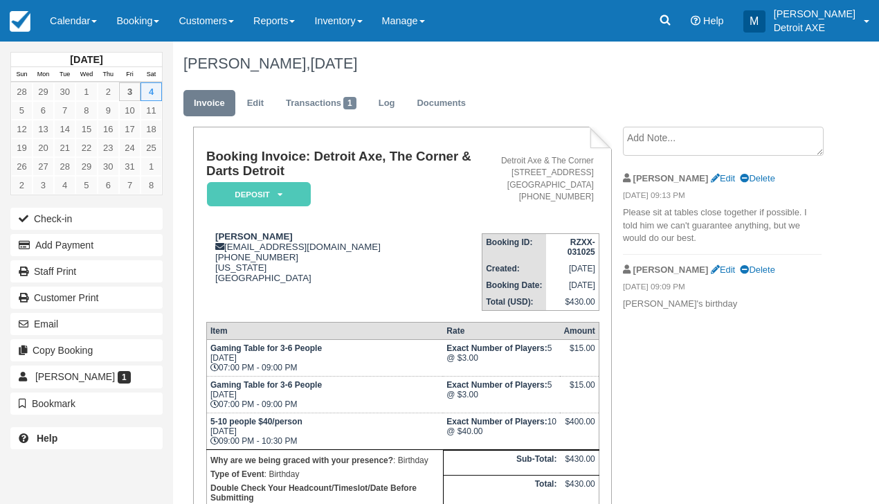
click at [250, 198] on em "Deposit" at bounding box center [259, 194] width 104 height 24
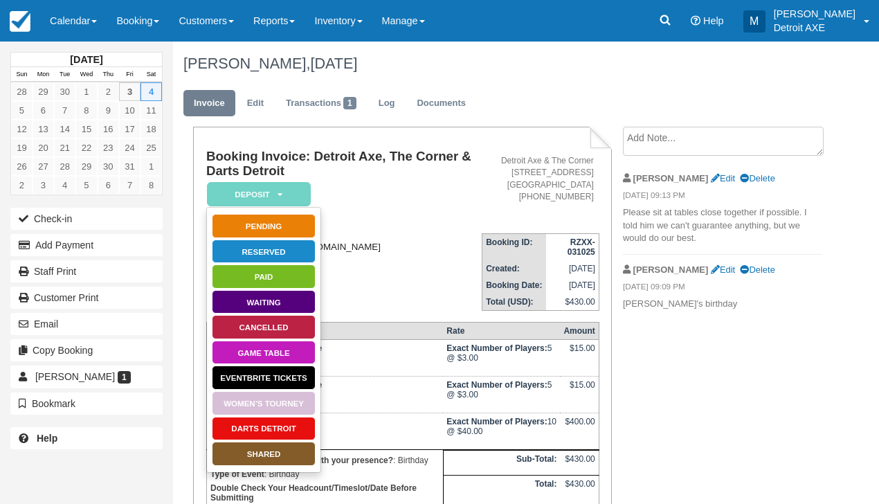
click at [364, 283] on div "[PERSON_NAME] [EMAIL_ADDRESS][DOMAIN_NAME] [PHONE_NUMBER] [US_STATE] [GEOGRAPHI…" at bounding box center [344, 257] width 276 height 52
click at [336, 247] on div "[PERSON_NAME] [EMAIL_ADDRESS][DOMAIN_NAME] [PHONE_NUMBER] [US_STATE] [GEOGRAPHI…" at bounding box center [344, 257] width 276 height 52
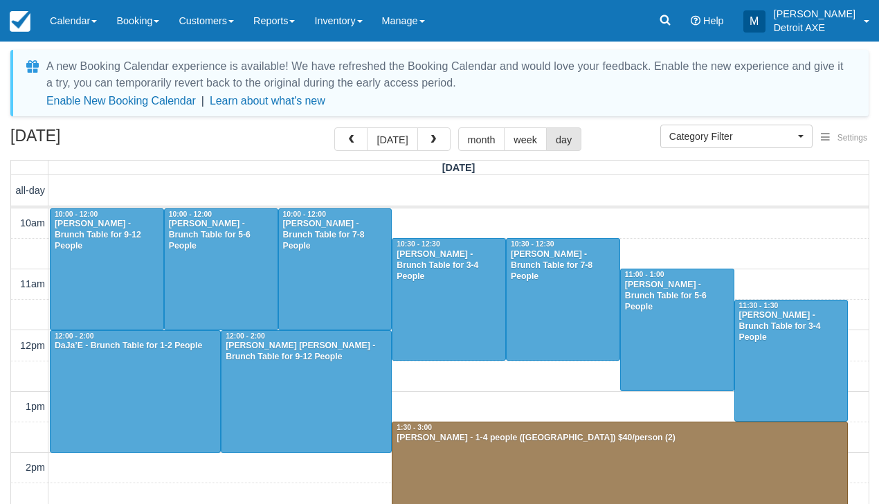
select select
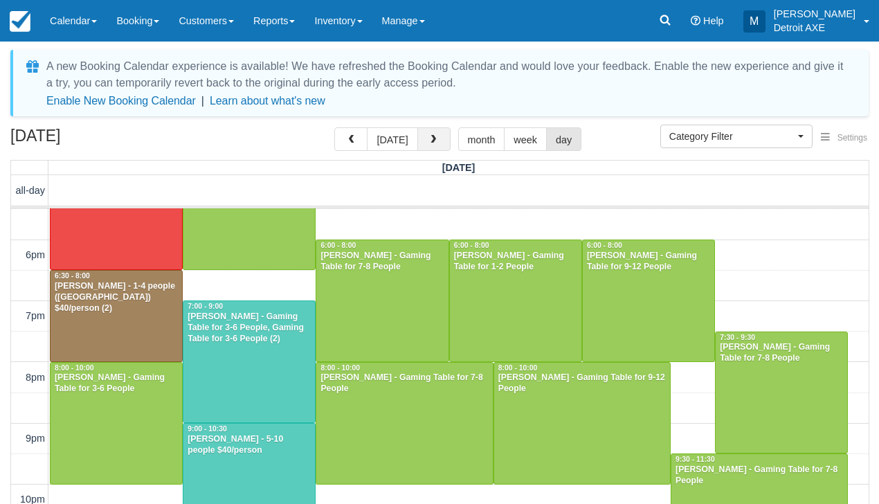
click at [438, 136] on button "button" at bounding box center [434, 139] width 33 height 24
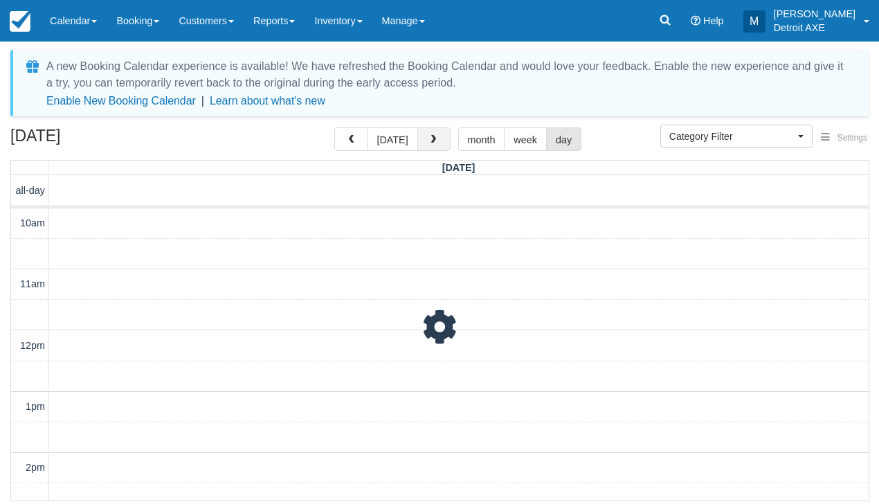
scroll to position [532, 0]
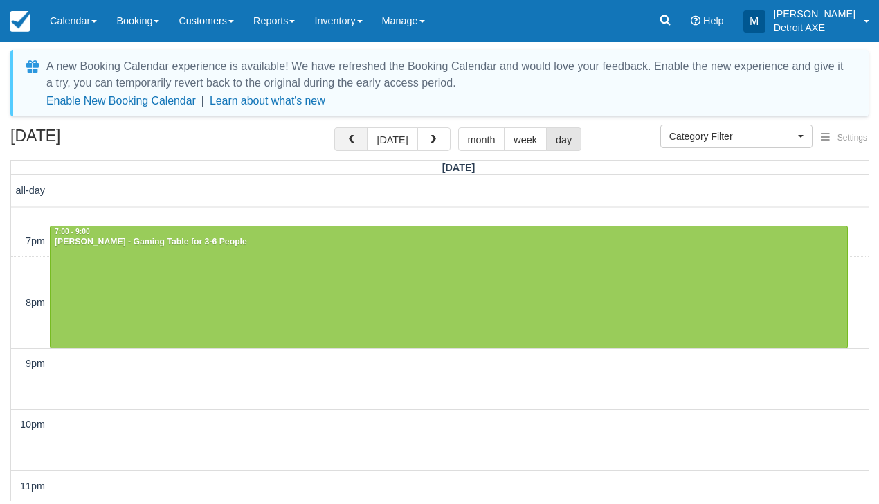
click at [346, 132] on button "button" at bounding box center [350, 139] width 33 height 24
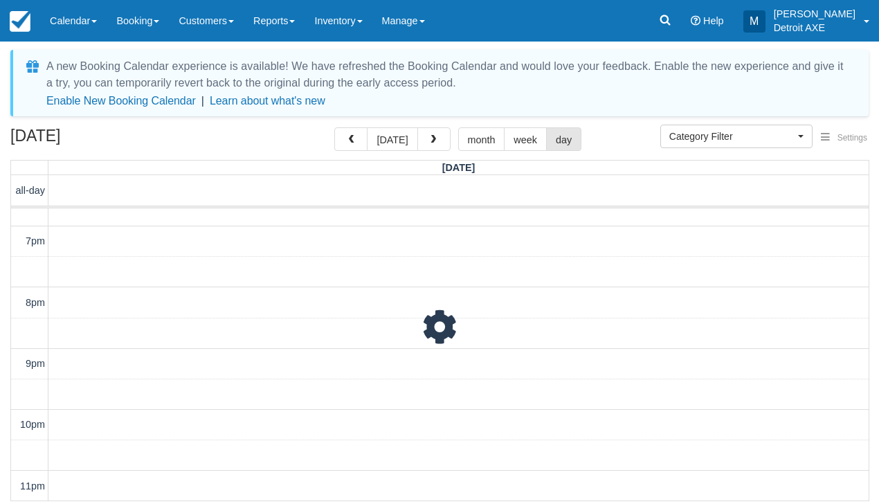
scroll to position [532, 0]
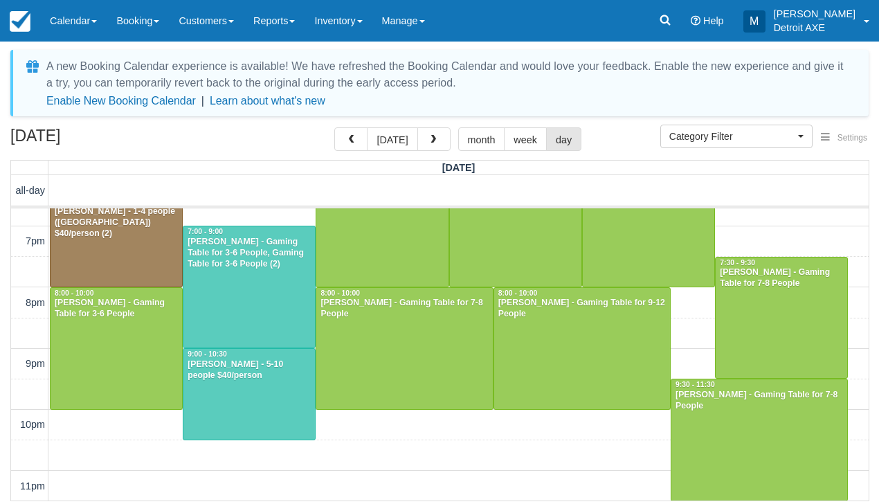
click at [778, 329] on div at bounding box center [782, 318] width 132 height 121
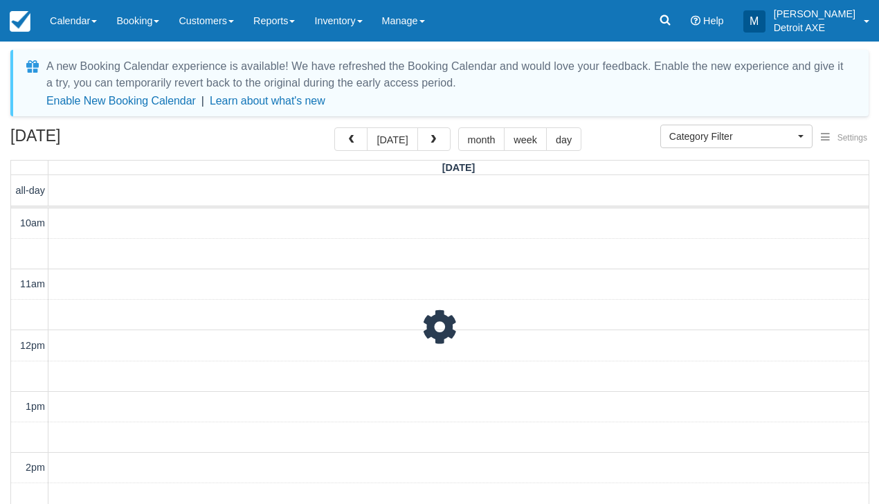
select select
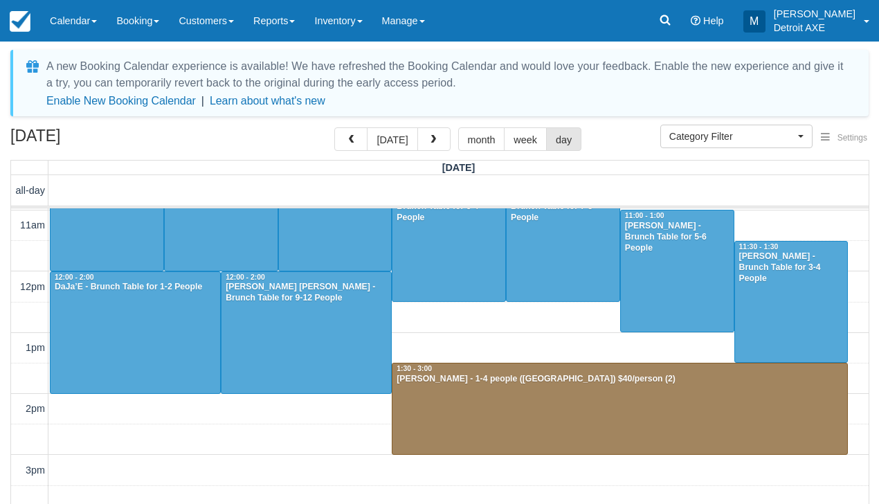
scroll to position [44, 0]
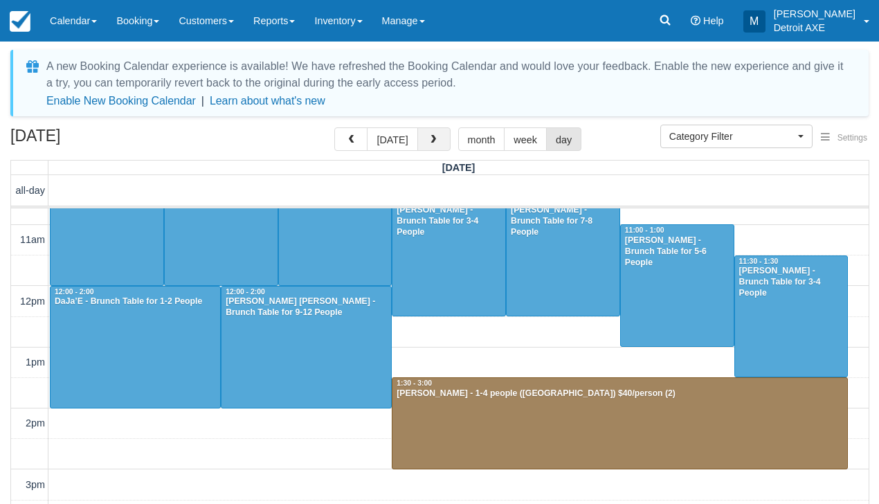
click at [429, 138] on span "button" at bounding box center [434, 140] width 10 height 10
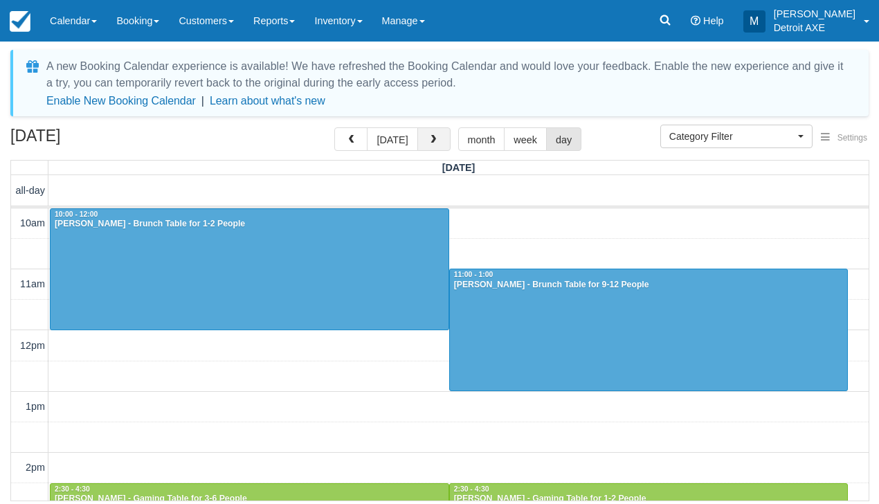
click at [433, 143] on span "button" at bounding box center [434, 140] width 10 height 10
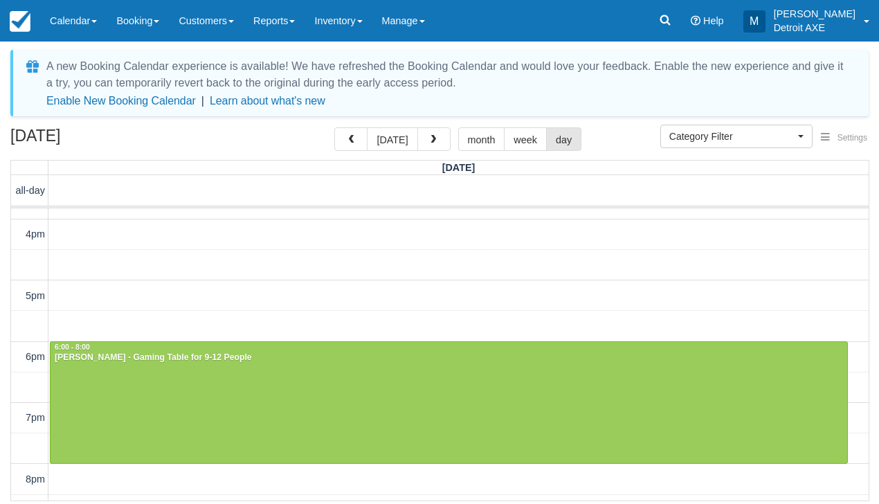
scroll to position [357, 0]
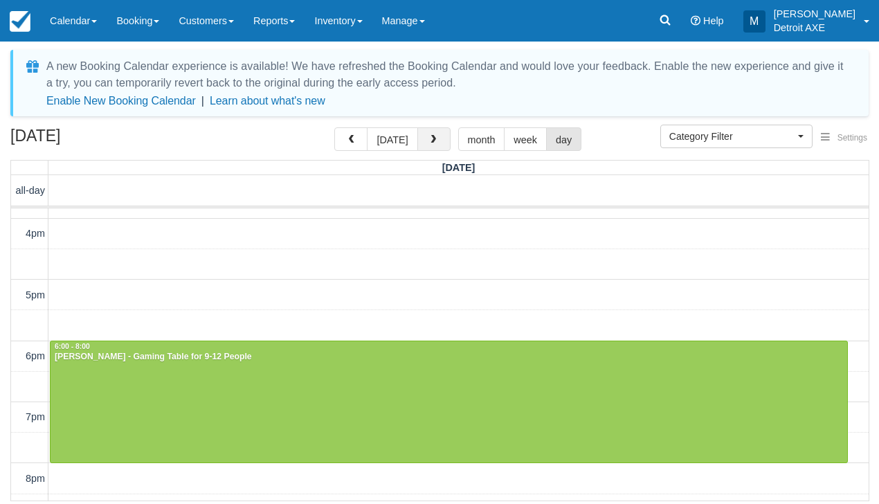
click at [429, 138] on span "button" at bounding box center [434, 140] width 10 height 10
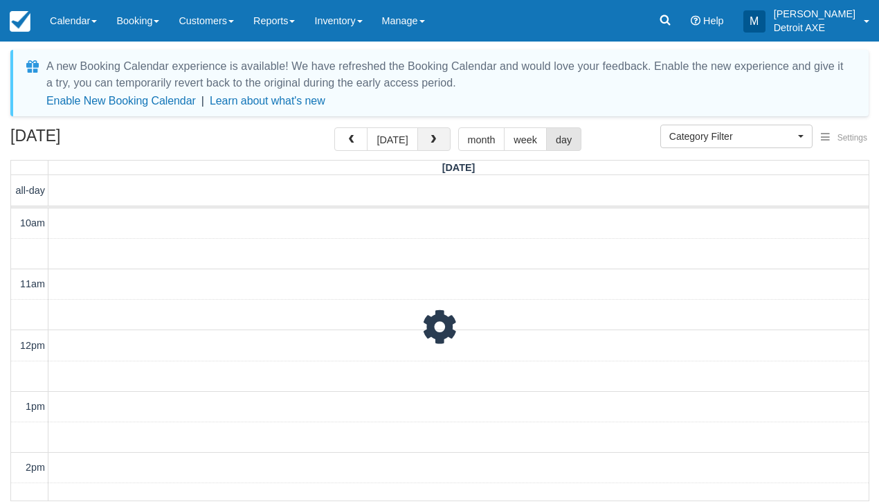
scroll to position [532, 0]
click at [429, 138] on span "button" at bounding box center [434, 140] width 10 height 10
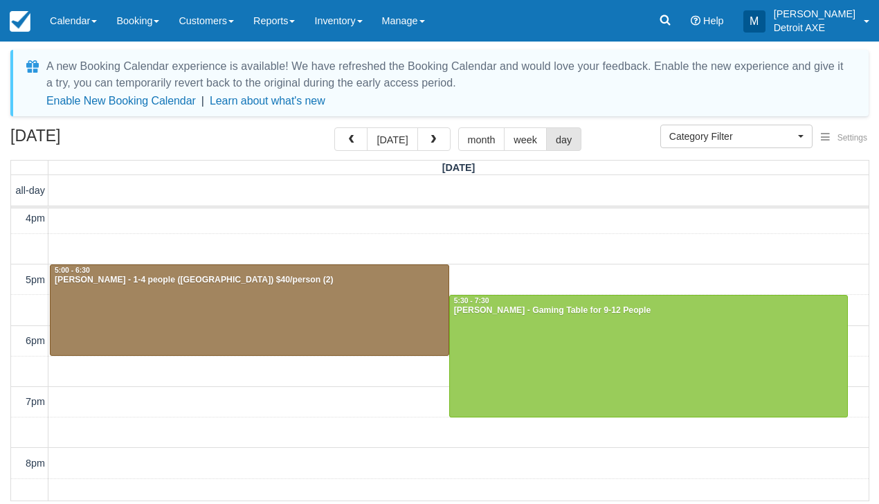
scroll to position [369, 0]
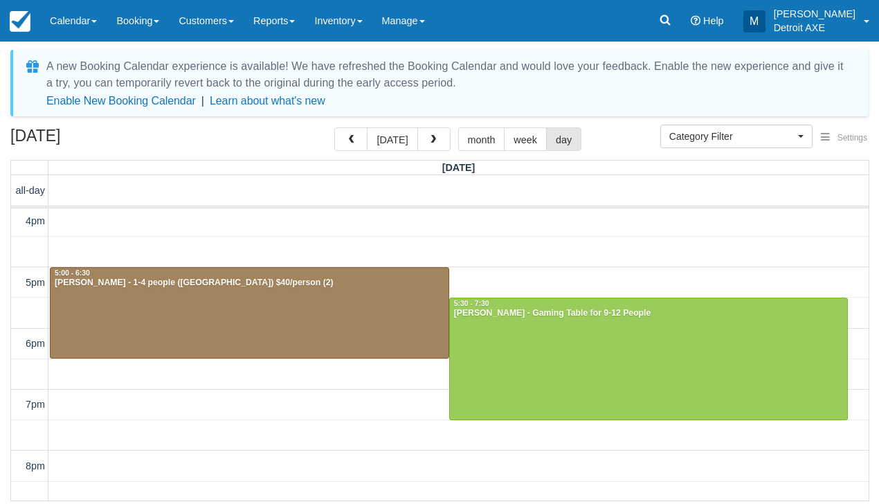
click at [442, 154] on div "[DATE] [DATE] month week day" at bounding box center [439, 142] width 859 height 30
click at [433, 141] on span "button" at bounding box center [434, 140] width 10 height 10
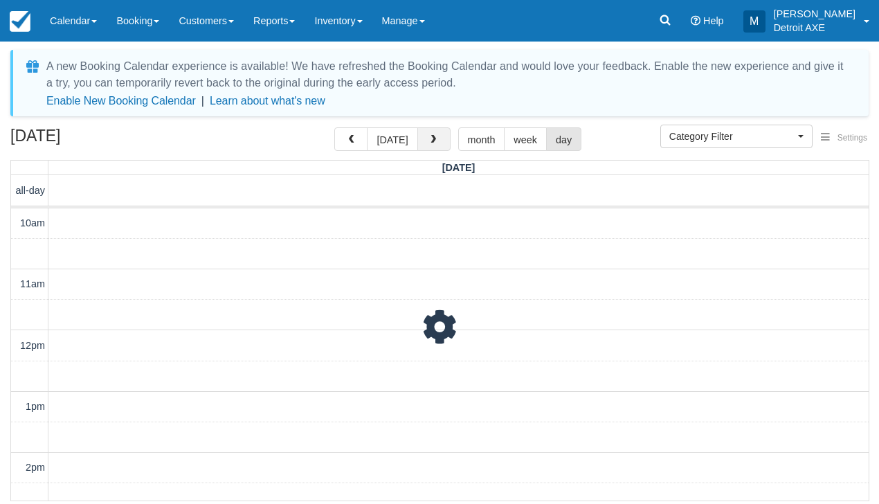
scroll to position [532, 0]
click at [433, 141] on span "button" at bounding box center [434, 140] width 10 height 10
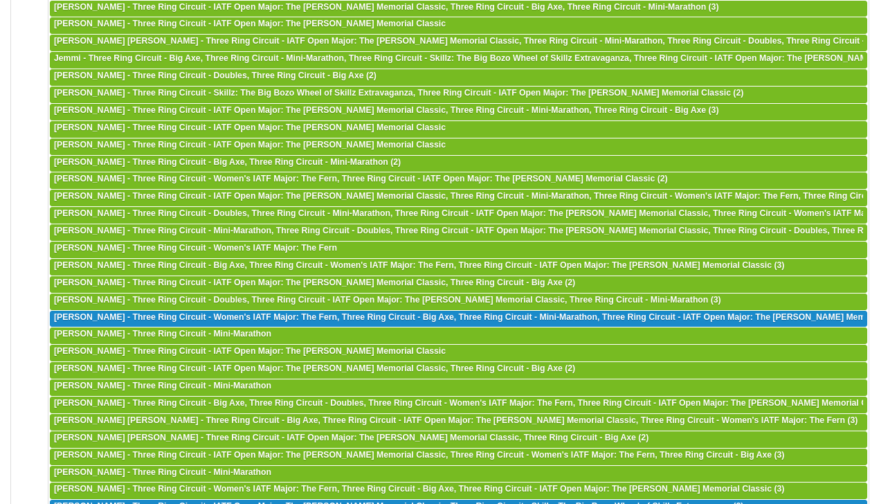
scroll to position [951, 0]
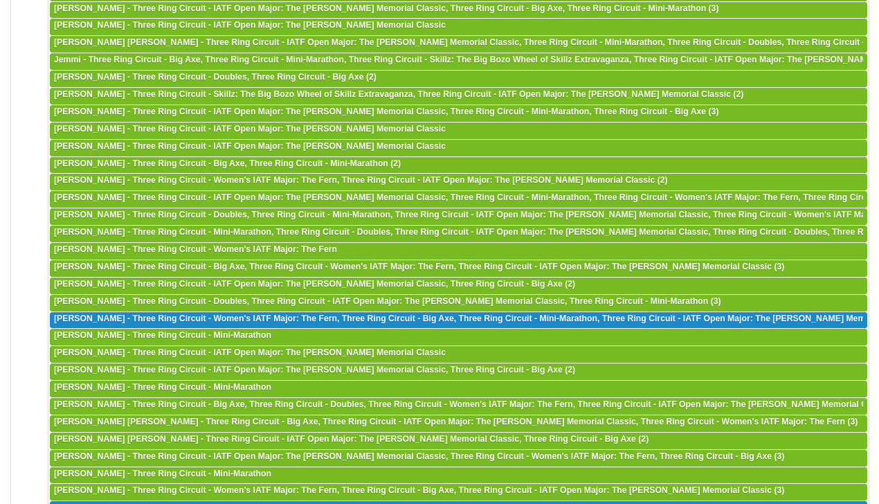
click at [122, 503] on span "[PERSON_NAME] - Three Ring Circuit - IATF Open Major: The [PERSON_NAME] Memoria…" at bounding box center [399, 508] width 690 height 10
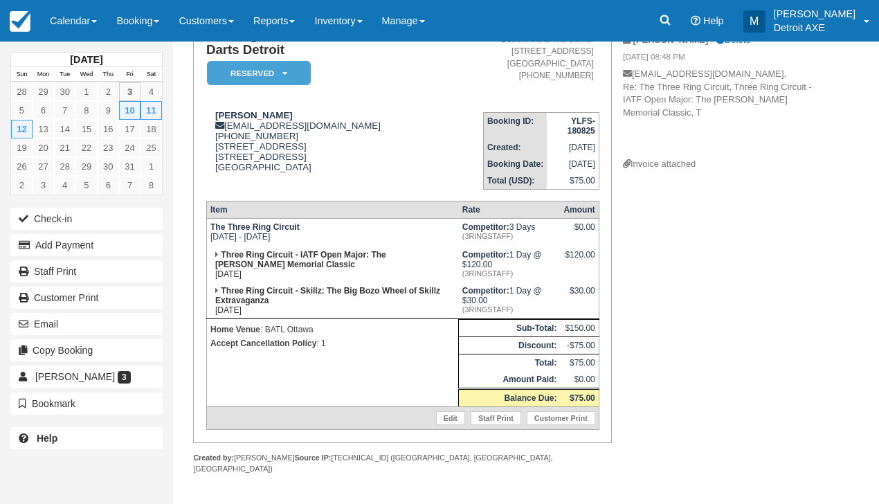
scroll to position [138, 0]
